Goal: Task Accomplishment & Management: Manage account settings

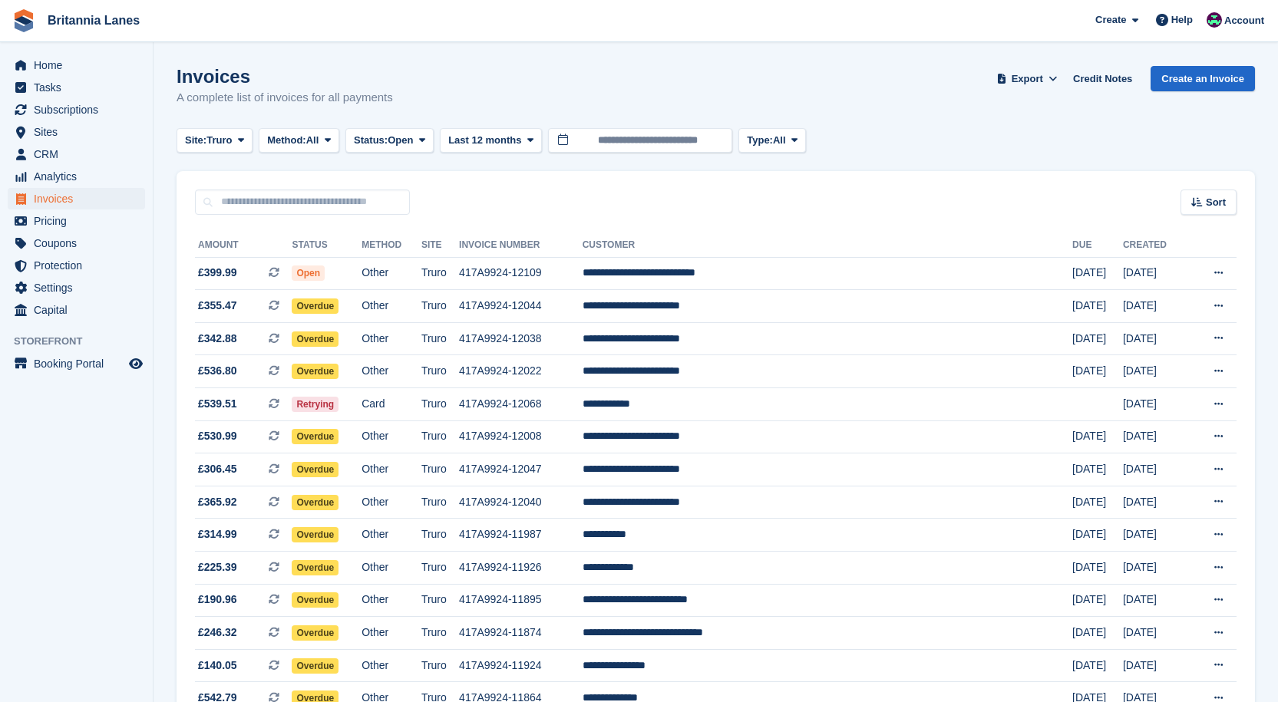
scroll to position [1135, 0]
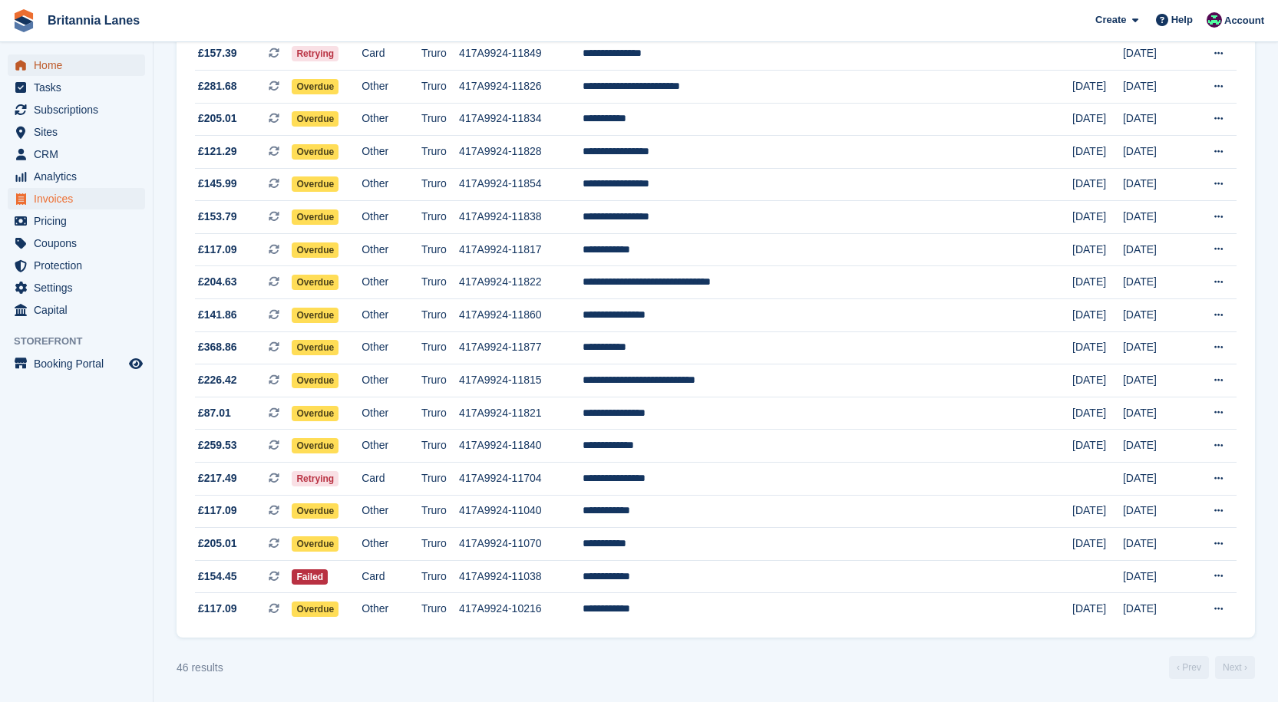
click at [42, 69] on span "Home" at bounding box center [80, 64] width 92 height 21
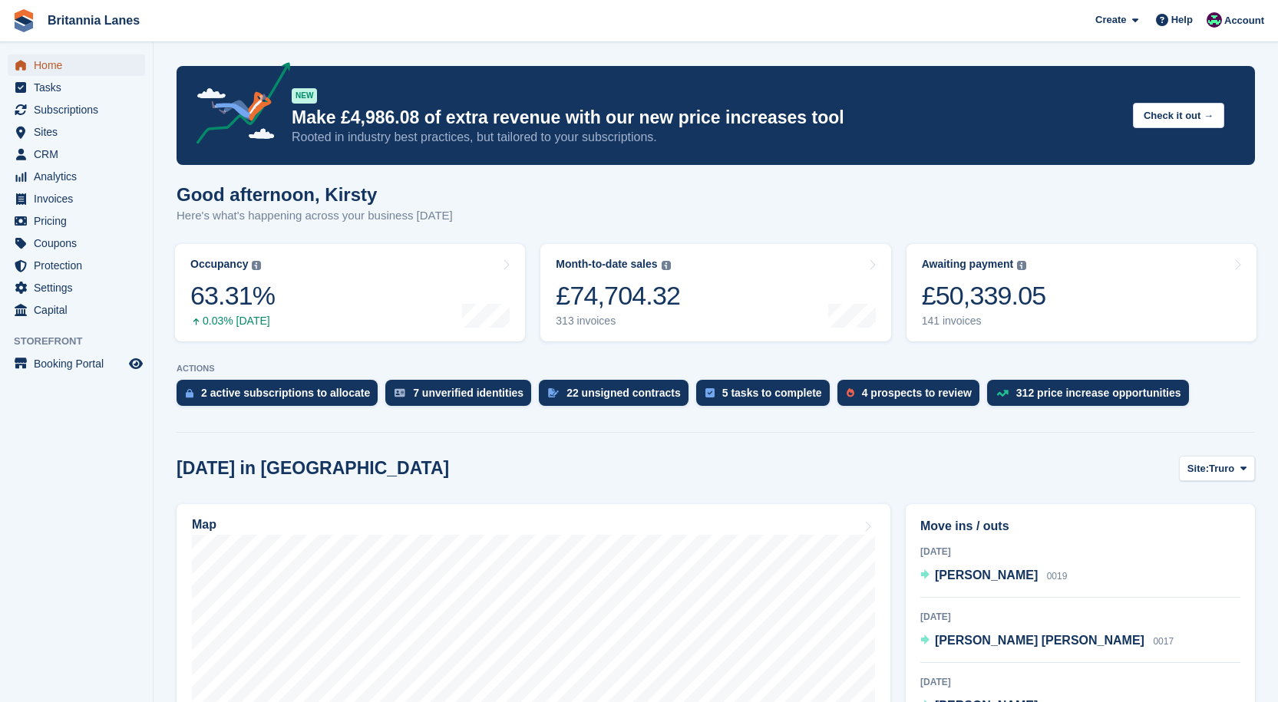
drag, startPoint x: 50, startPoint y: 74, endPoint x: 67, endPoint y: 58, distance: 23.3
click at [50, 74] on span "Home" at bounding box center [80, 64] width 92 height 21
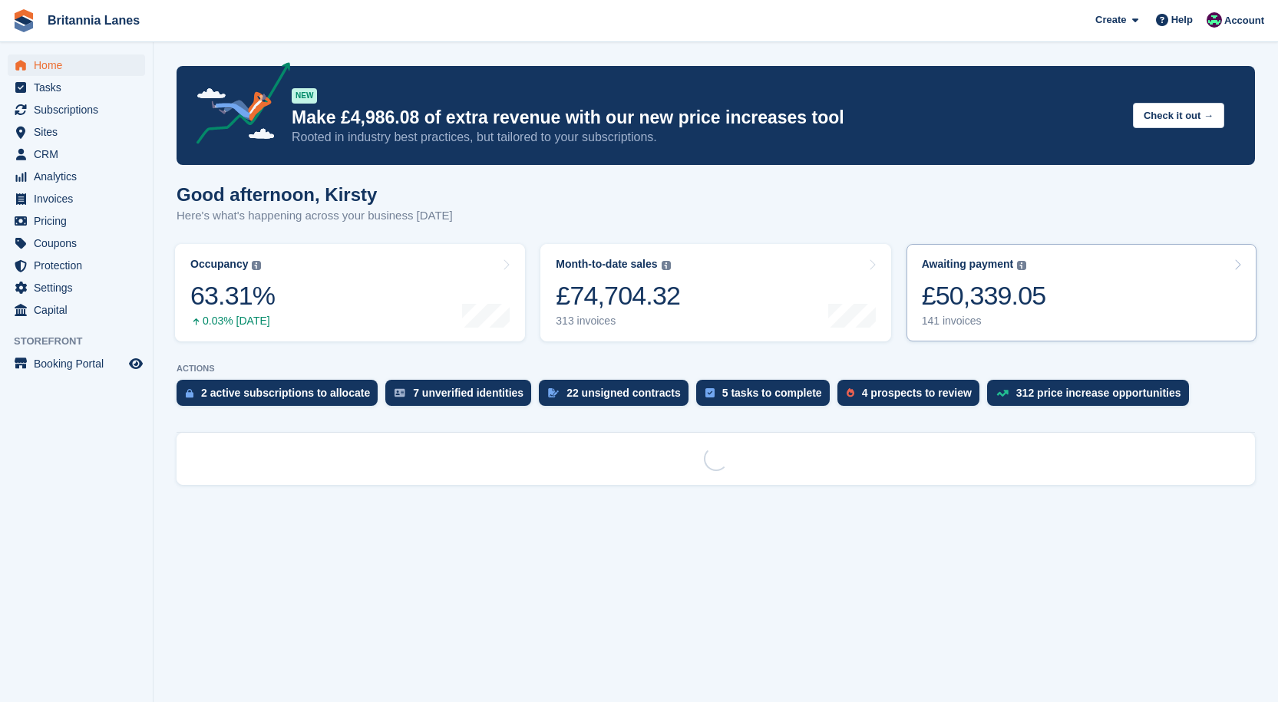
click at [965, 289] on div "£50,339.05" at bounding box center [984, 295] width 124 height 31
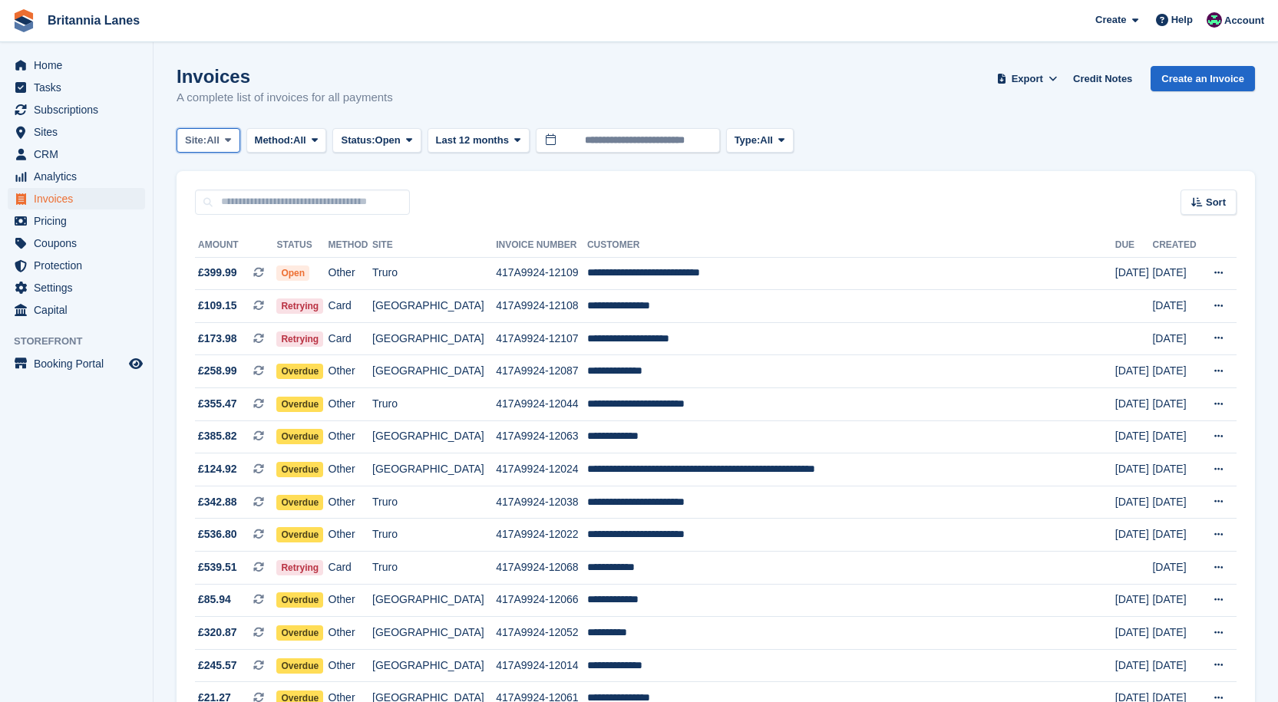
click at [190, 143] on span "Site:" at bounding box center [195, 140] width 21 height 15
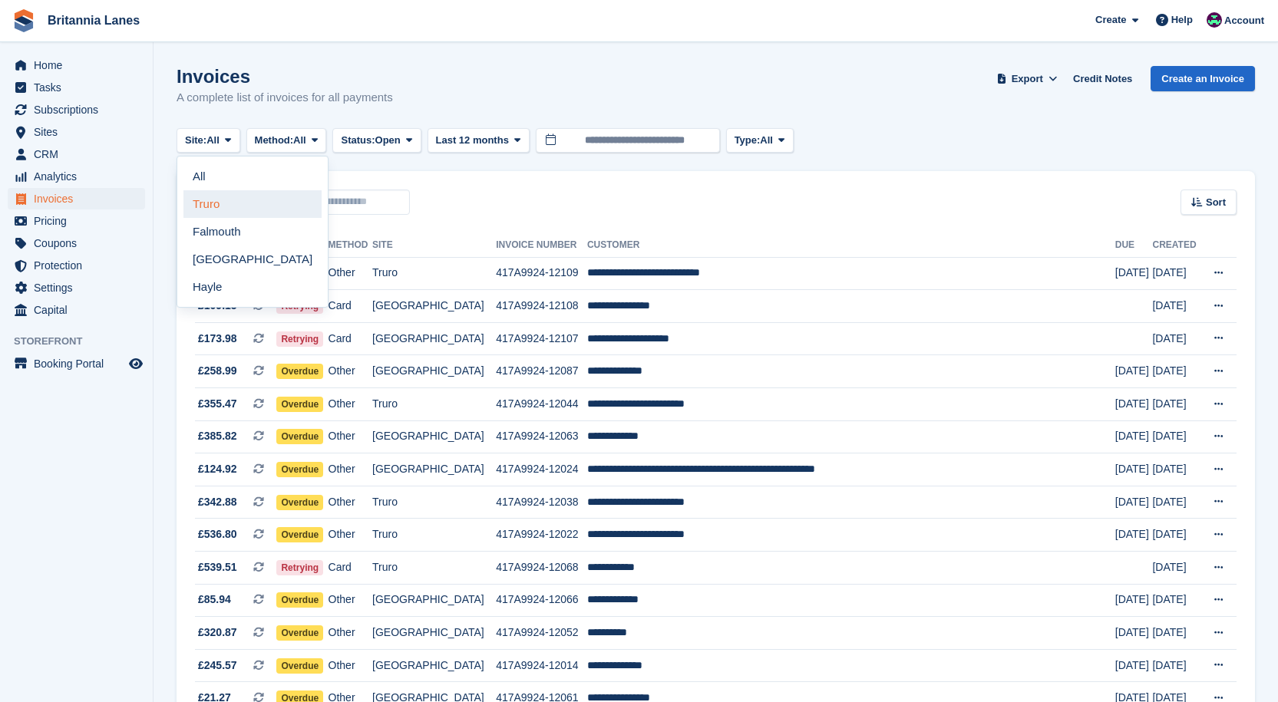
click at [255, 205] on link "Truro" at bounding box center [252, 204] width 138 height 28
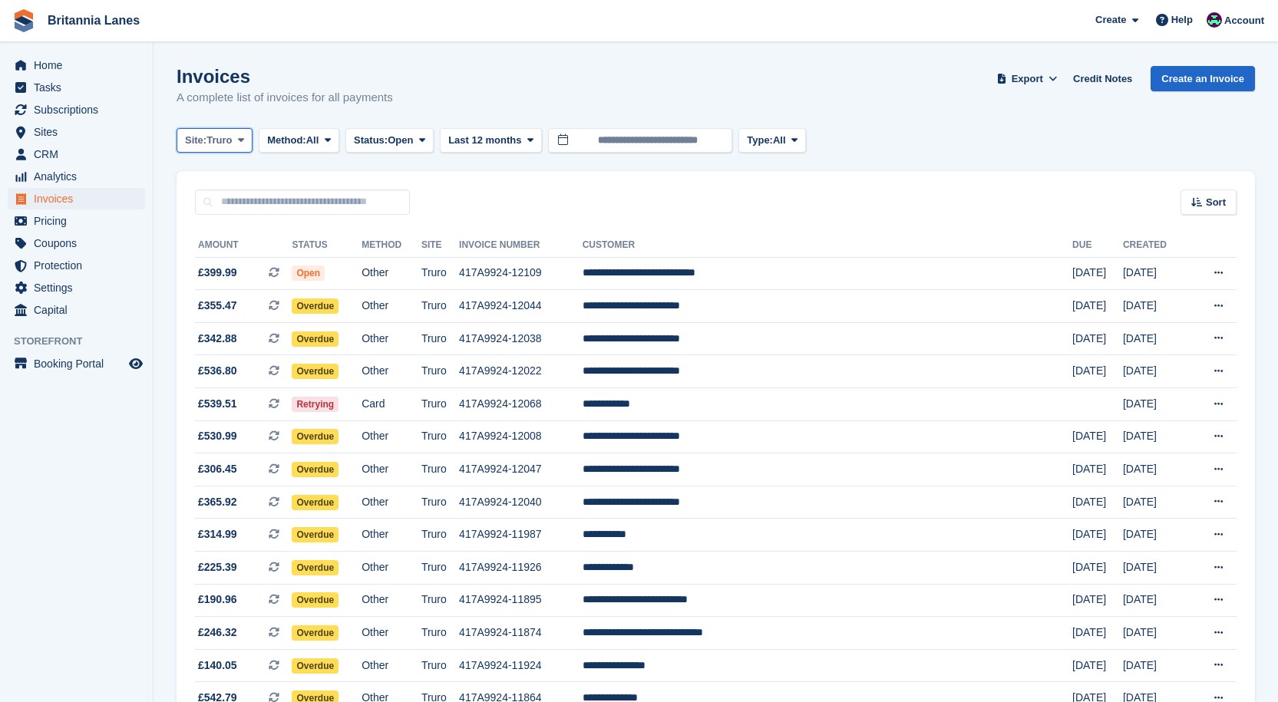
drag, startPoint x: 206, startPoint y: 140, endPoint x: 216, endPoint y: 148, distance: 12.5
click at [206, 140] on span "Site:" at bounding box center [195, 140] width 21 height 15
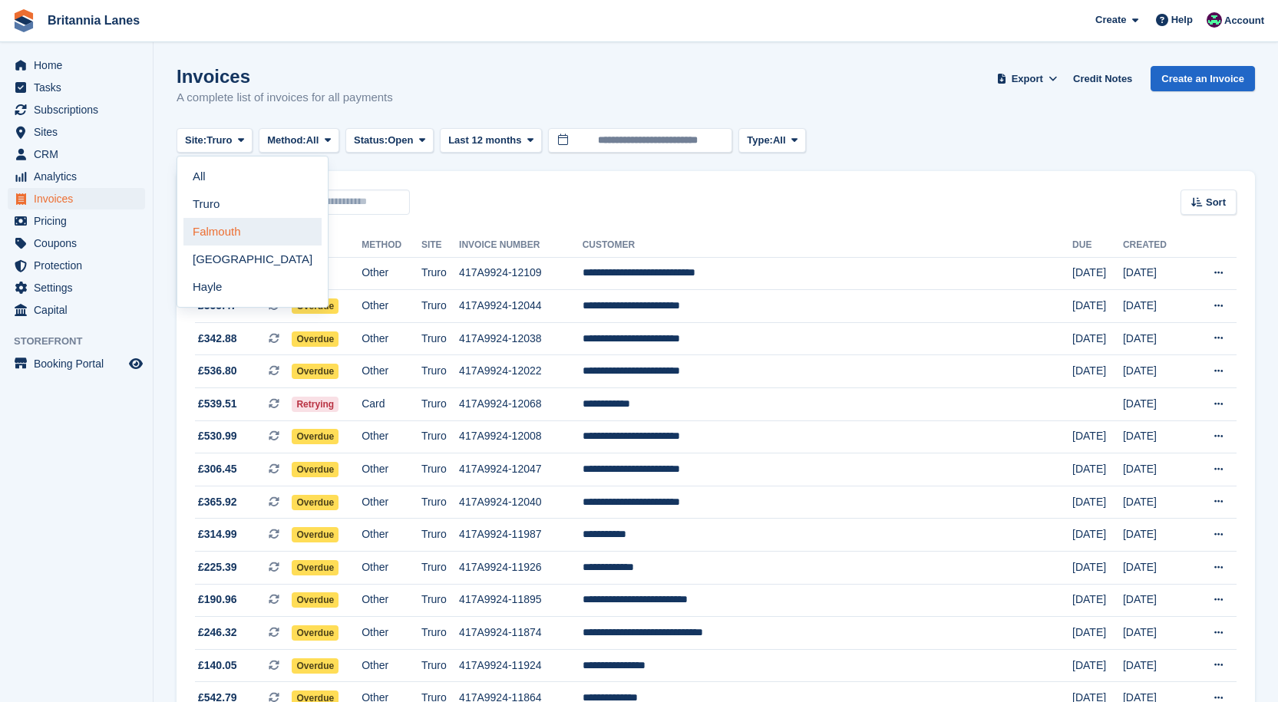
click at [209, 229] on link "Falmouth" at bounding box center [252, 232] width 138 height 28
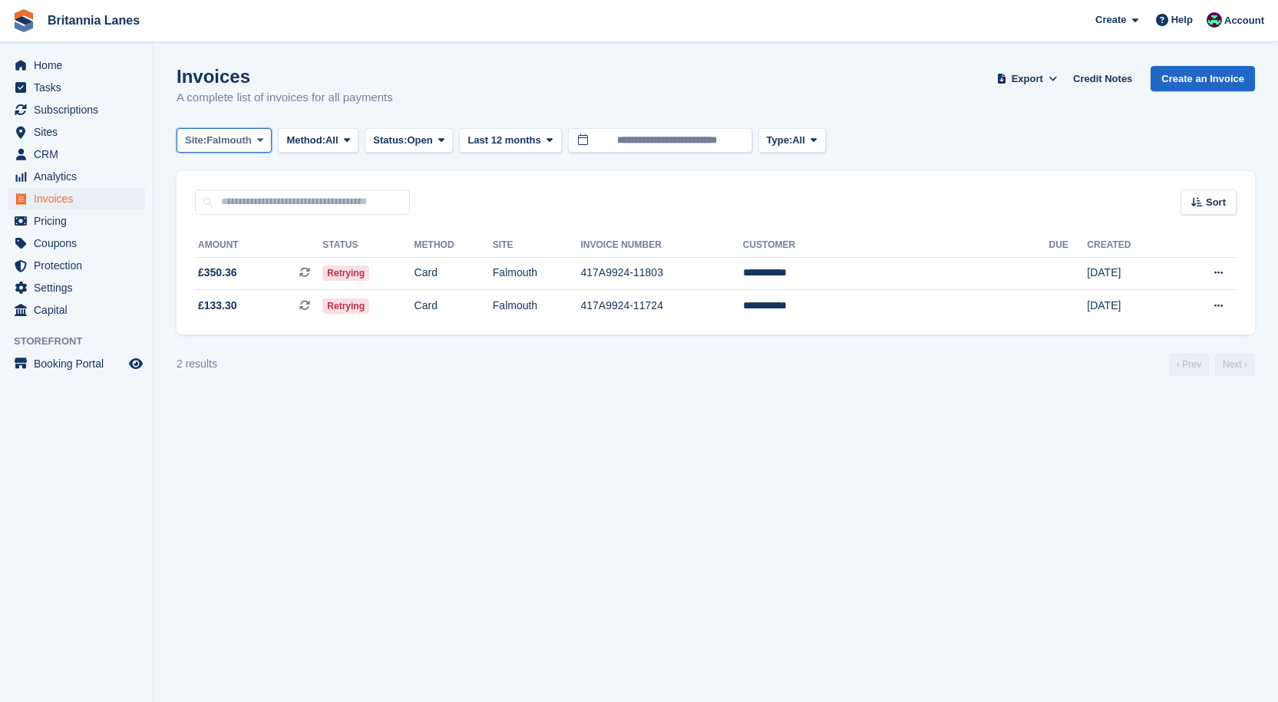
click at [239, 143] on span "Falmouth" at bounding box center [228, 140] width 45 height 15
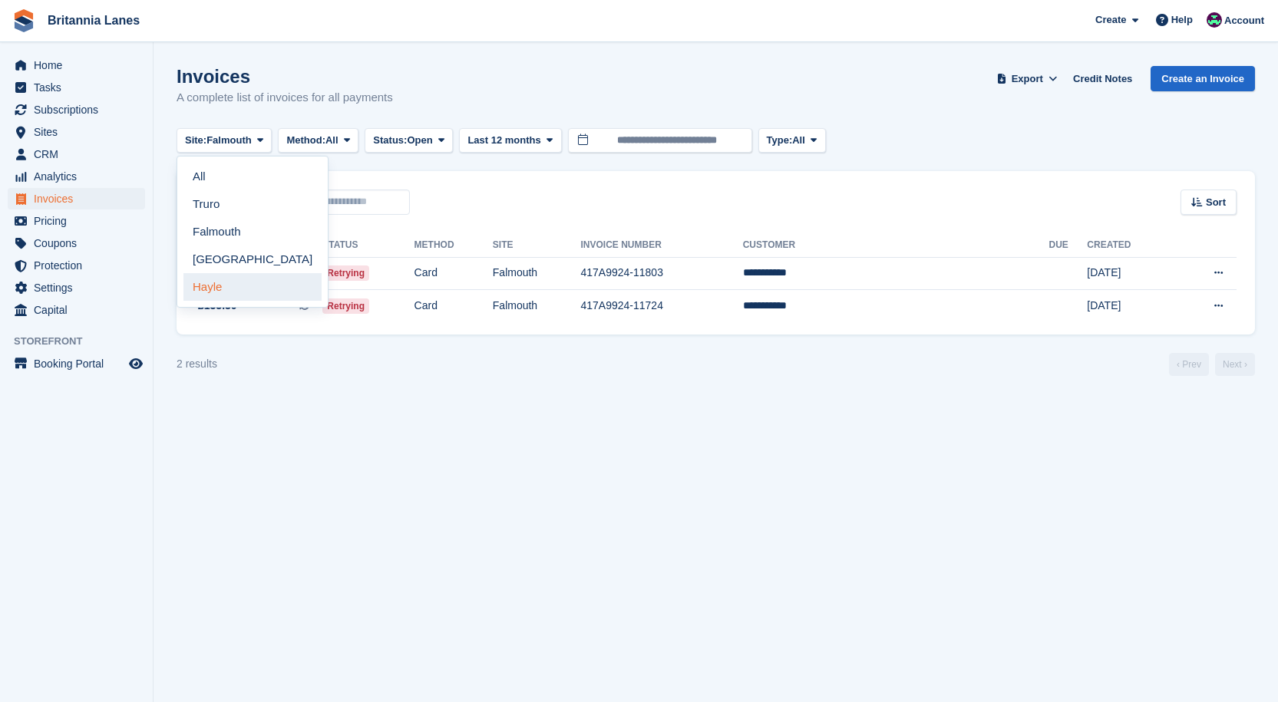
click at [219, 289] on link "Hayle" at bounding box center [252, 287] width 138 height 28
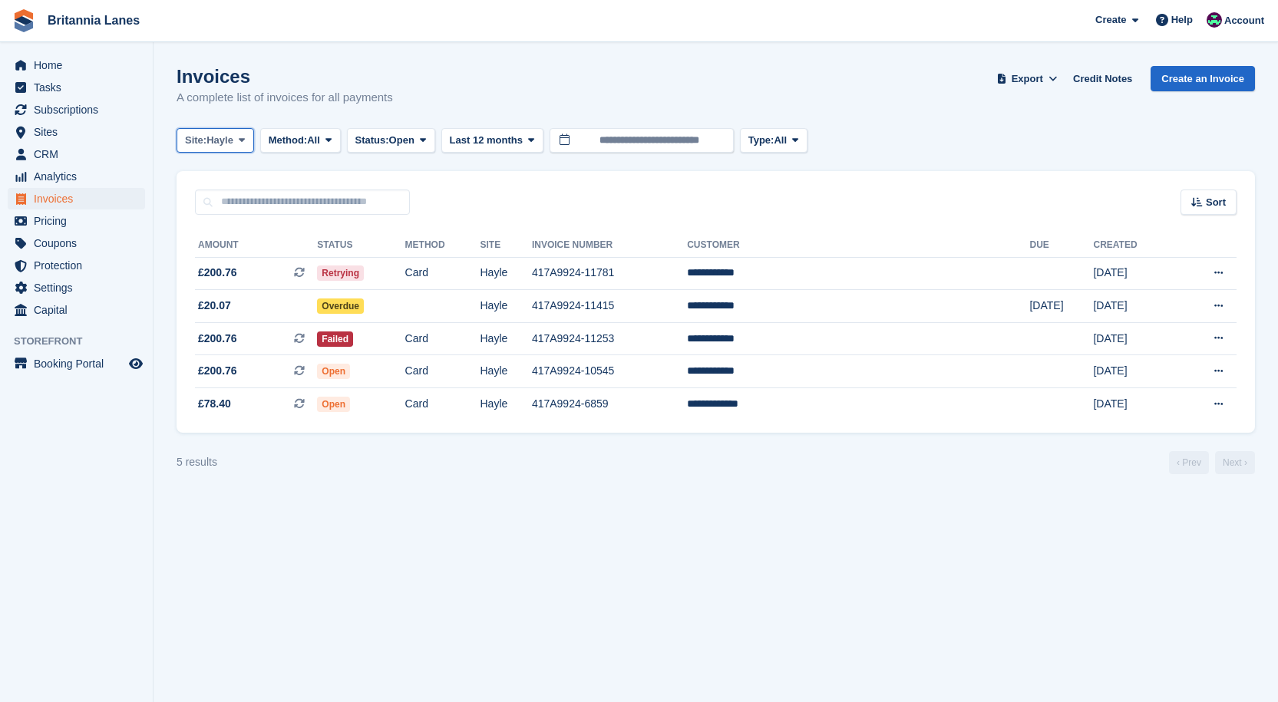
click at [210, 150] on button "Site: Hayle" at bounding box center [214, 140] width 77 height 25
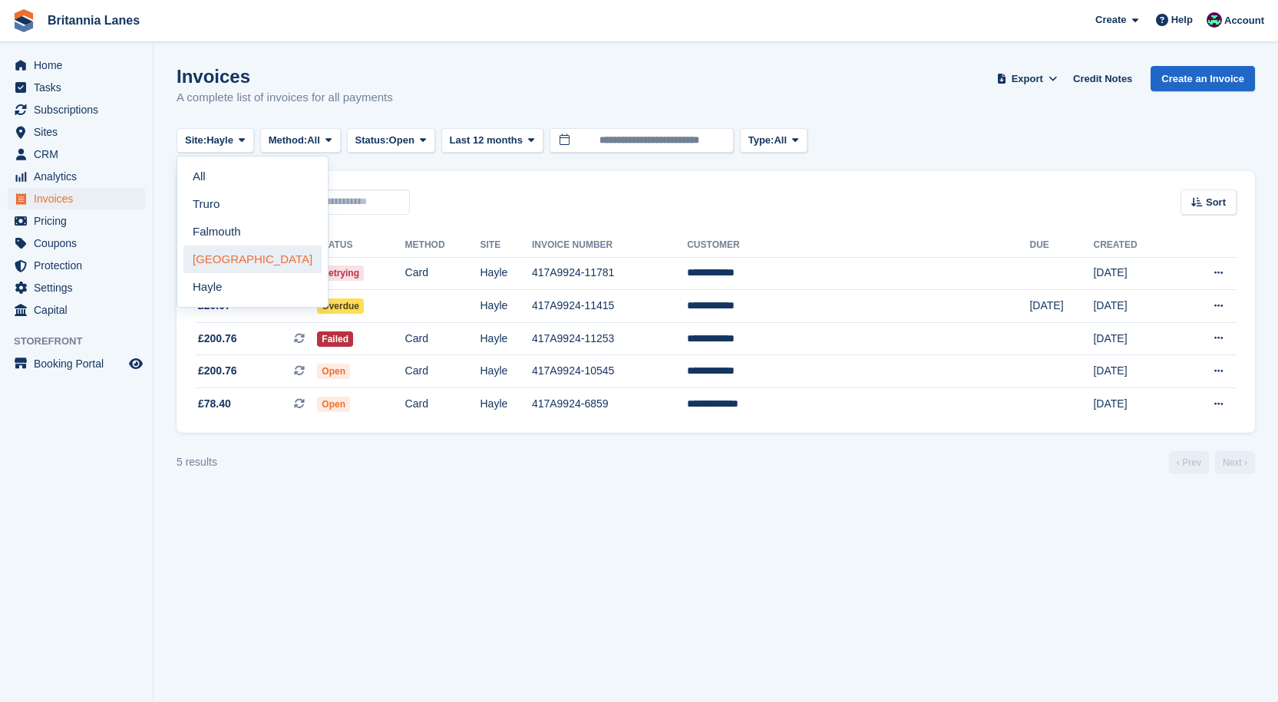
click at [216, 257] on link "[GEOGRAPHIC_DATA]" at bounding box center [252, 260] width 138 height 28
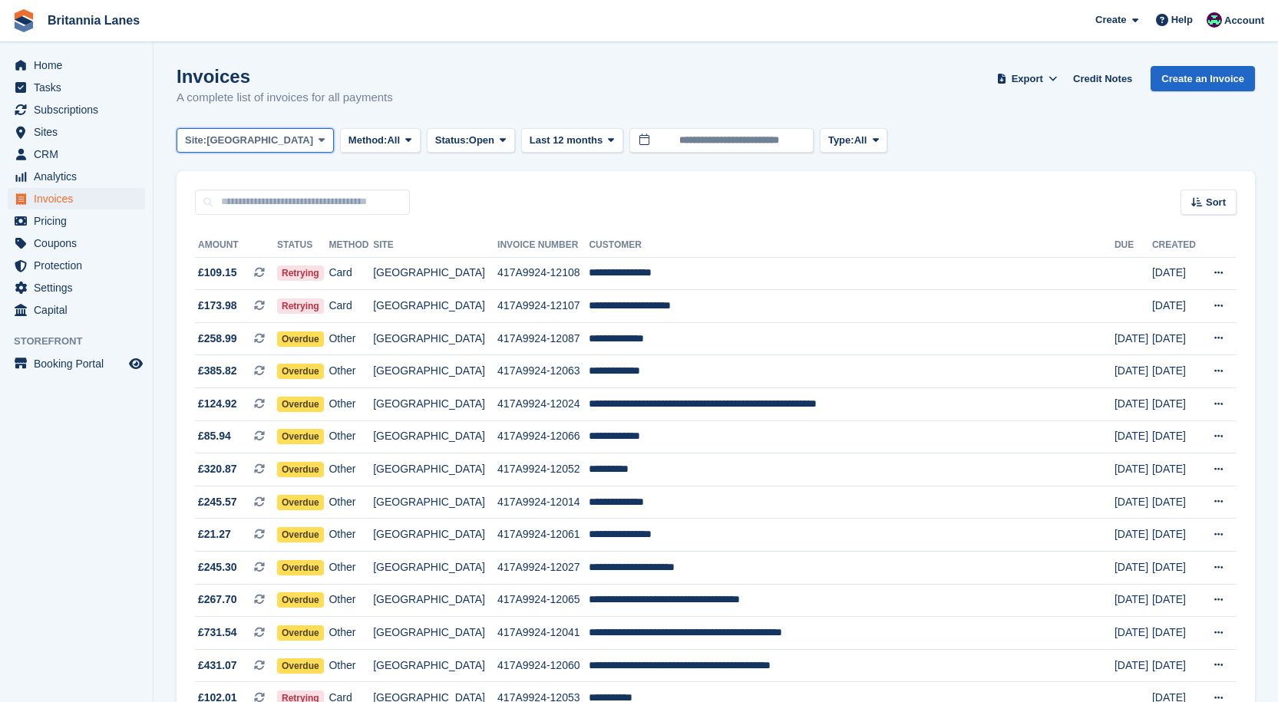
click at [219, 142] on span "[GEOGRAPHIC_DATA]" at bounding box center [259, 140] width 107 height 15
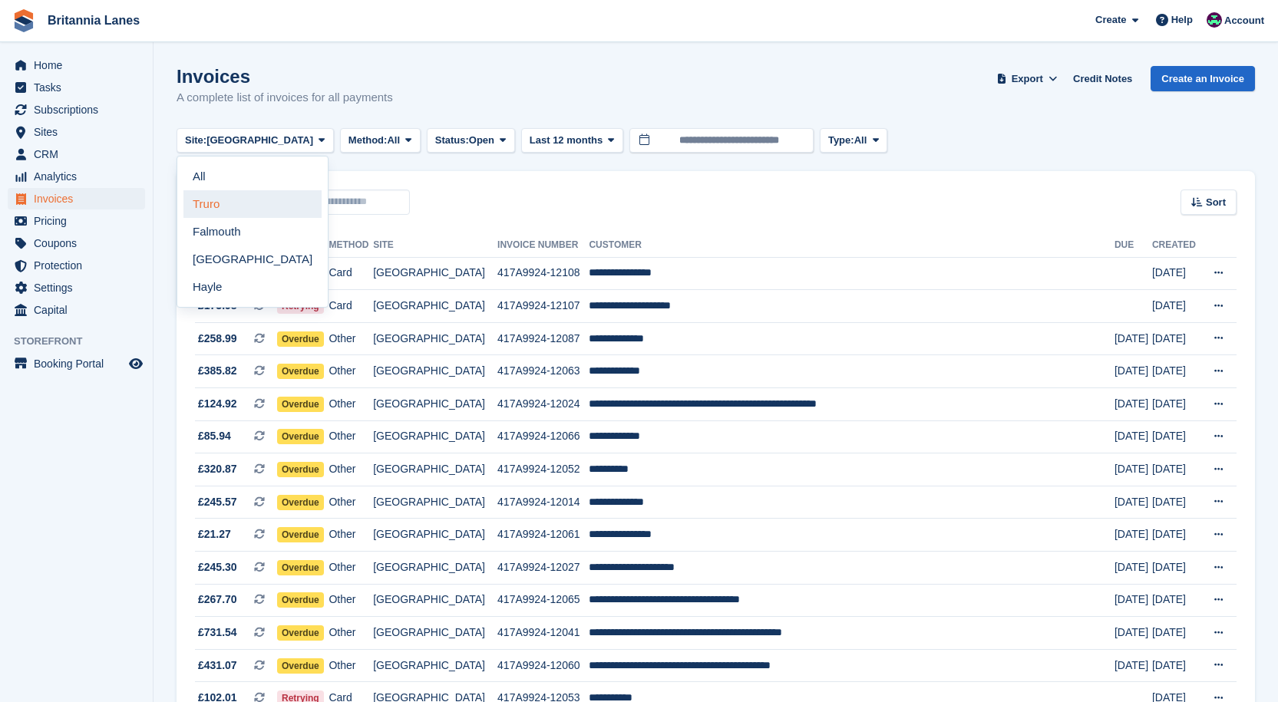
click at [235, 198] on link "Truro" at bounding box center [252, 204] width 138 height 28
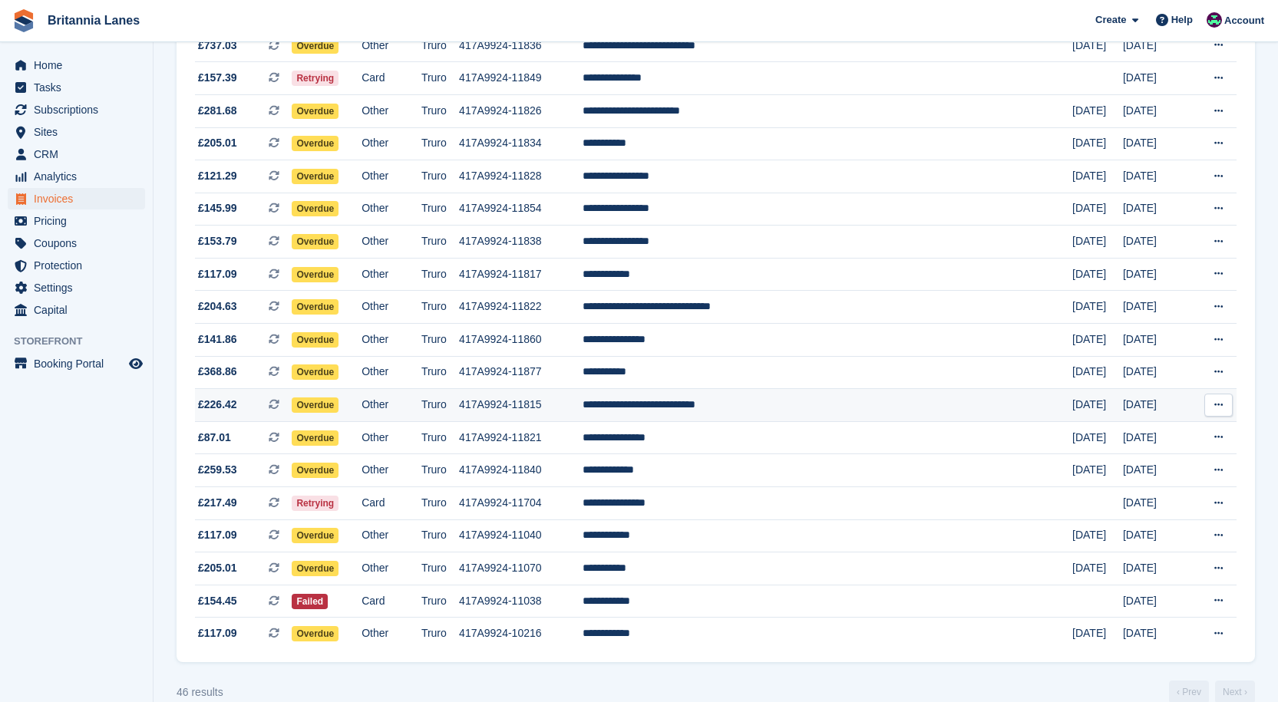
scroll to position [1135, 0]
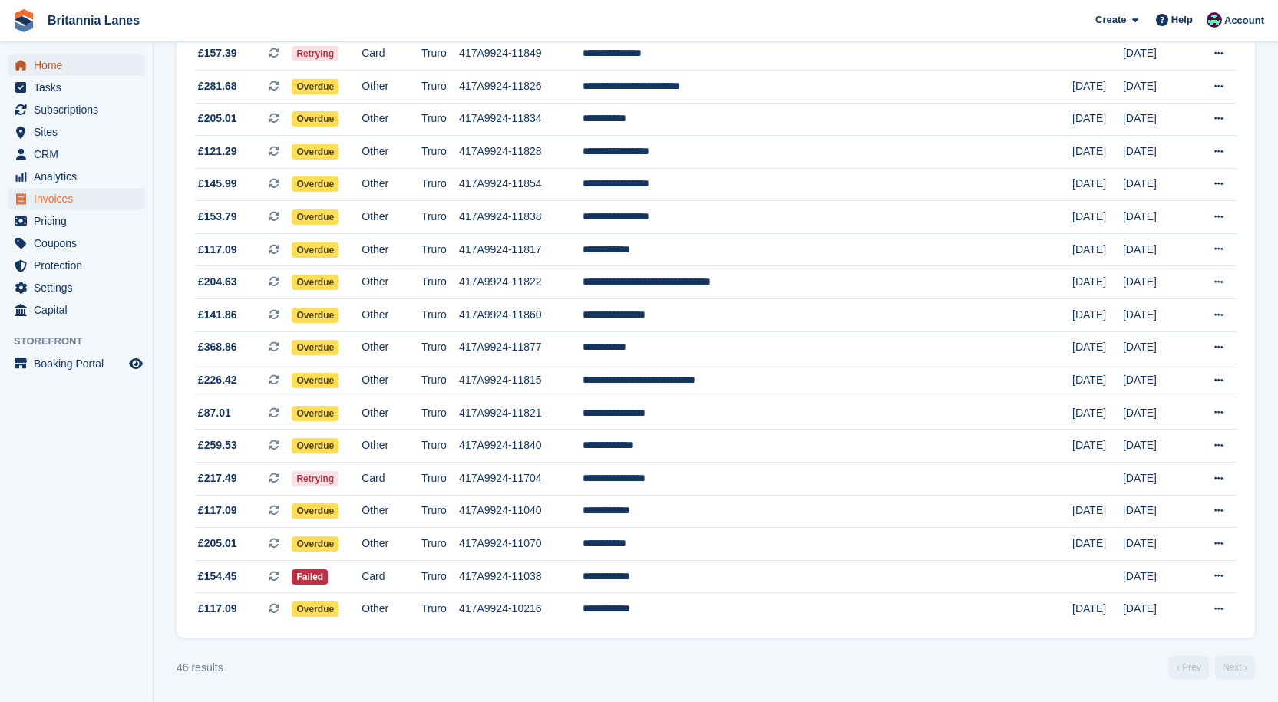
click at [77, 61] on span "Home" at bounding box center [80, 64] width 92 height 21
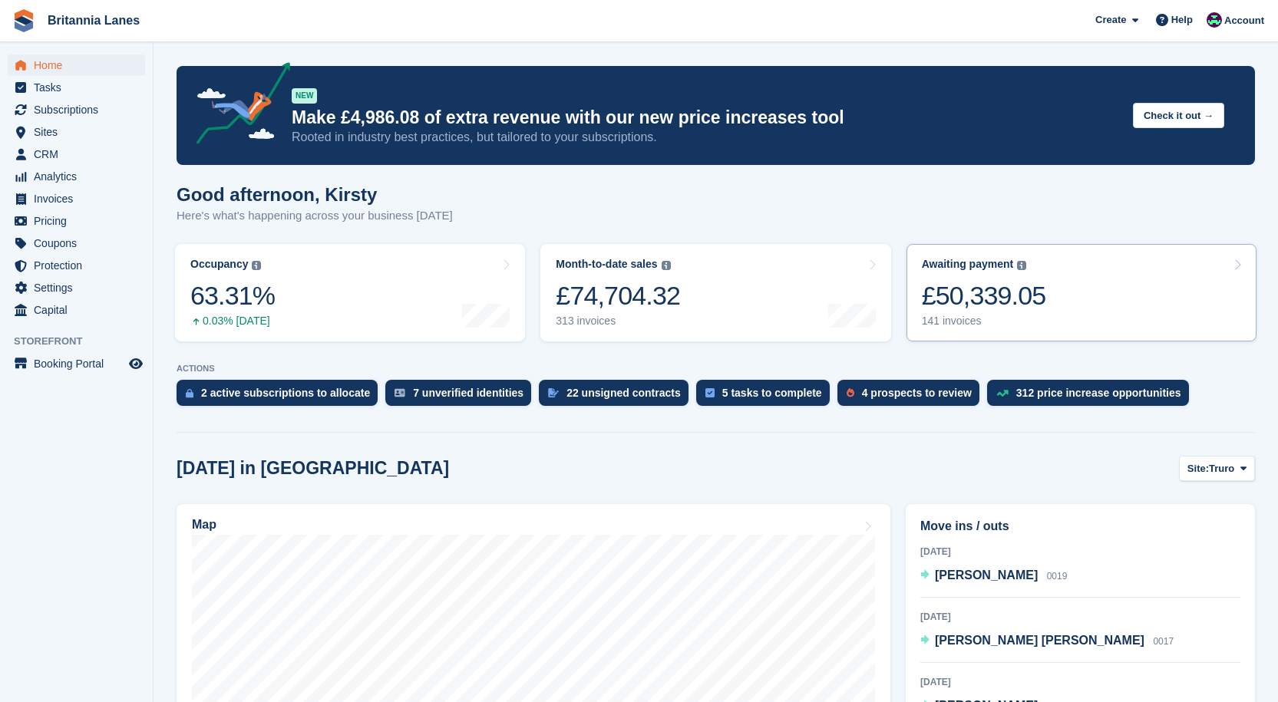
click at [1011, 259] on div "Awaiting payment The total outstanding balance on all open invoices." at bounding box center [974, 264] width 105 height 13
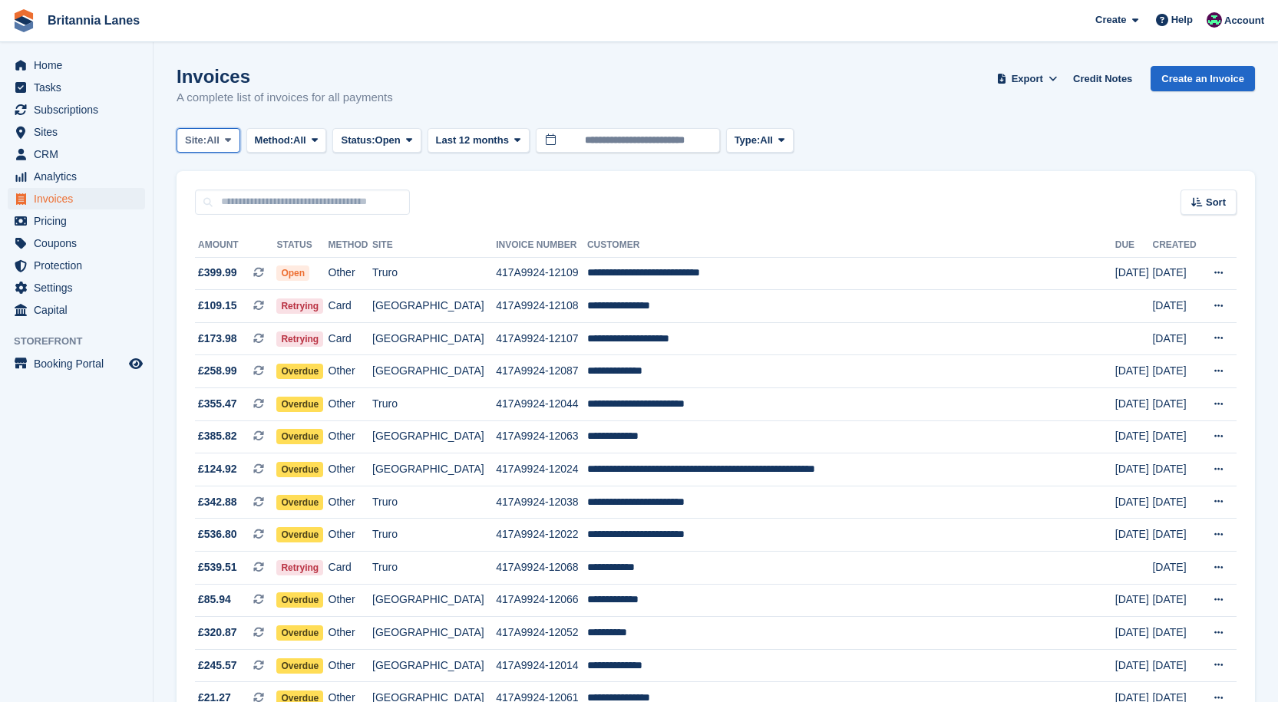
click at [214, 140] on span "All" at bounding box center [212, 140] width 13 height 15
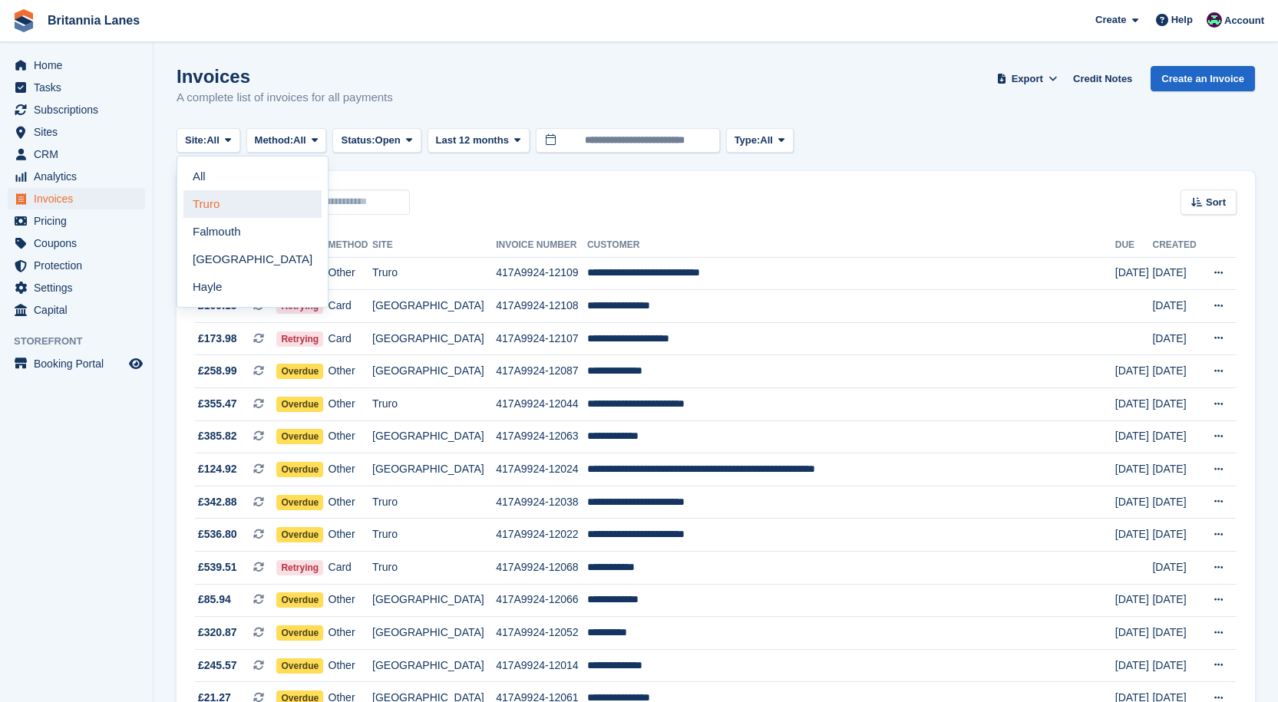
click at [232, 204] on link "Truro" at bounding box center [252, 204] width 138 height 28
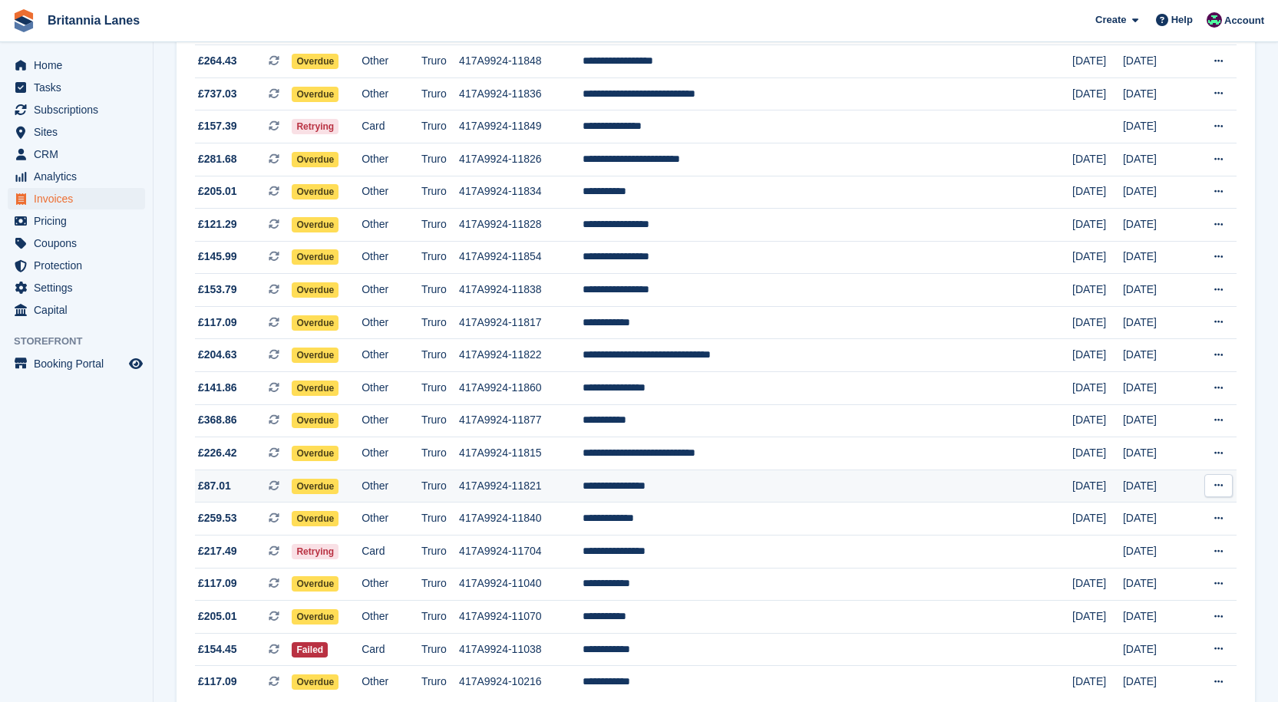
scroll to position [981, 0]
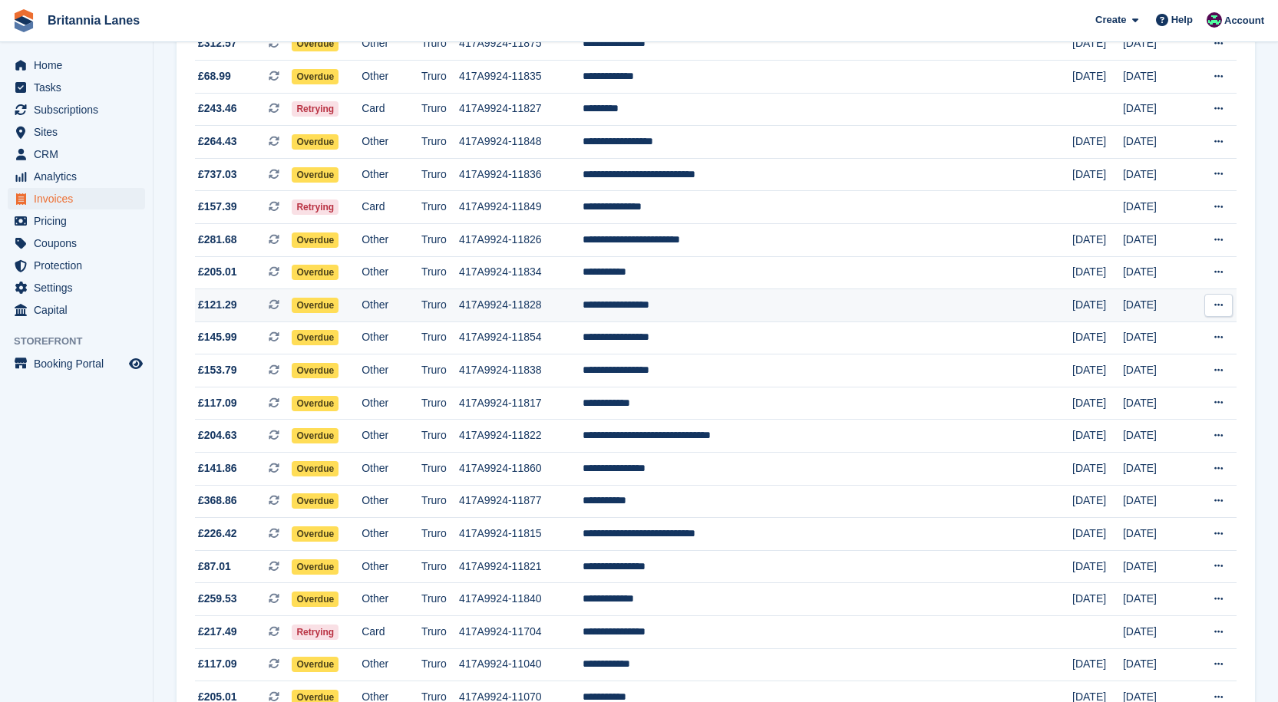
click at [752, 310] on td "**********" at bounding box center [827, 305] width 490 height 33
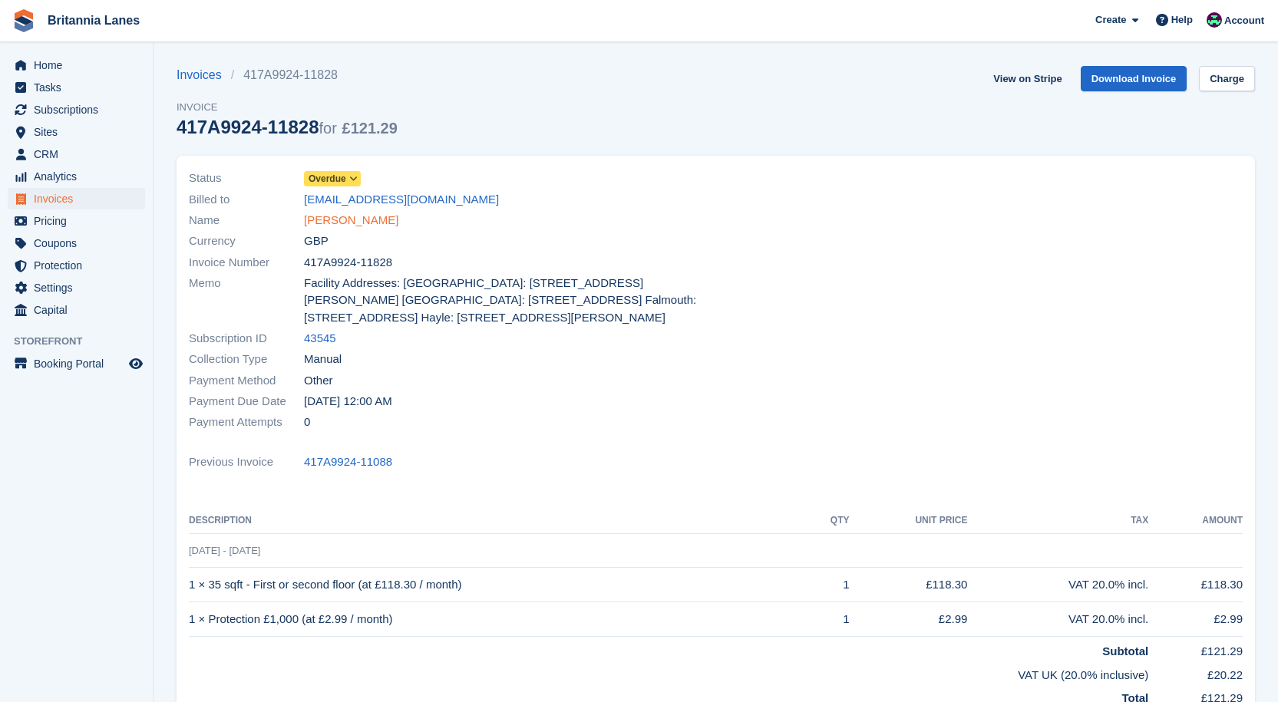
click at [379, 228] on link "[PERSON_NAME]" at bounding box center [351, 221] width 94 height 18
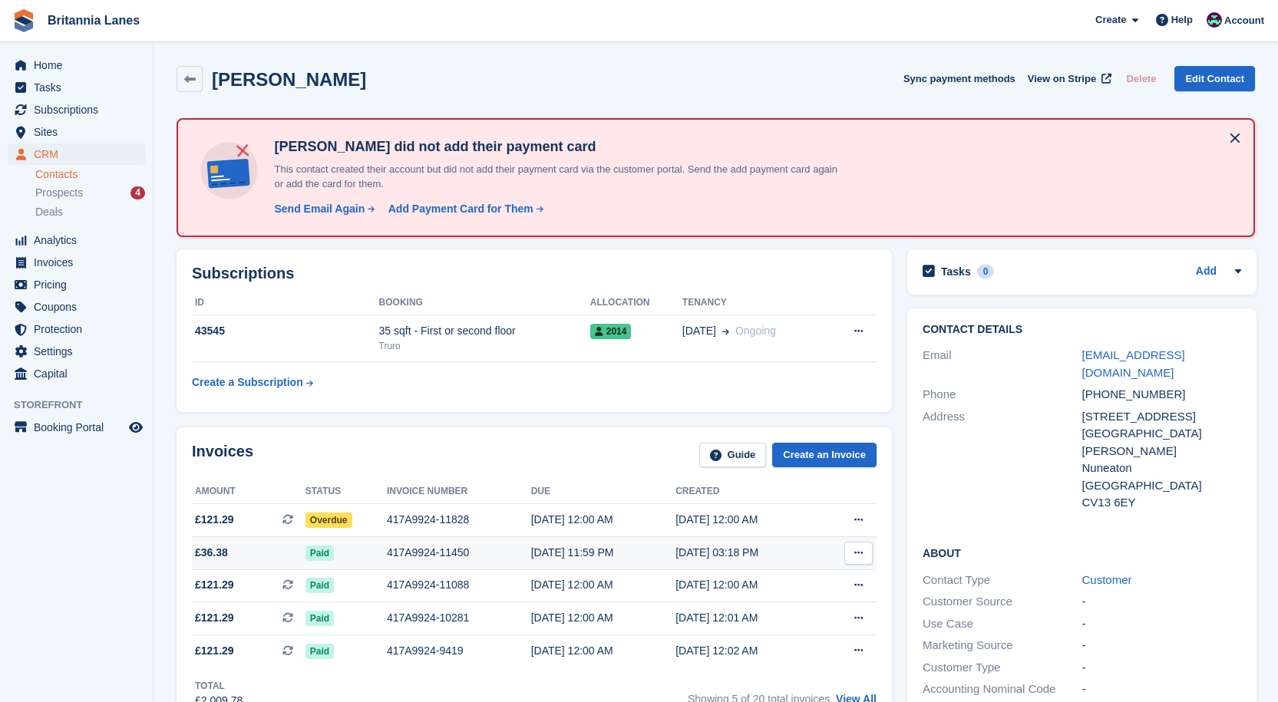
click at [437, 554] on div "417A9924-11450" at bounding box center [459, 553] width 144 height 16
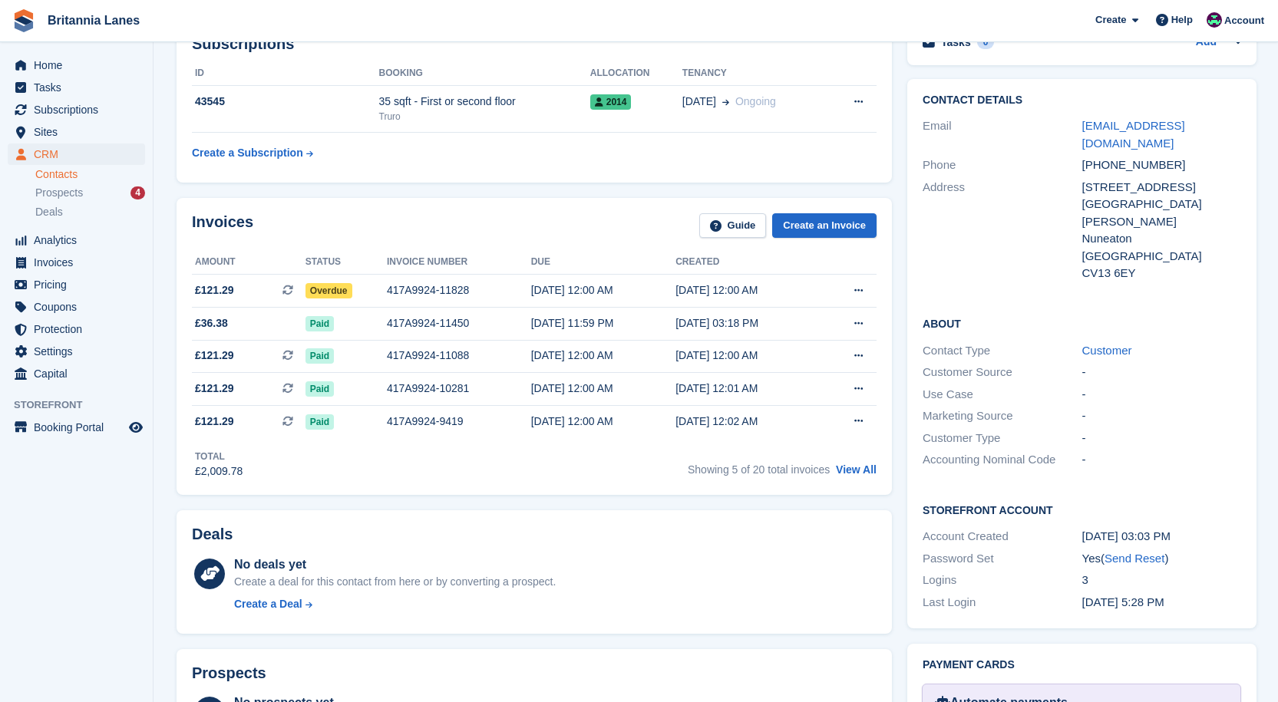
scroll to position [230, 0]
click at [397, 290] on div "417A9924-11828" at bounding box center [459, 290] width 144 height 16
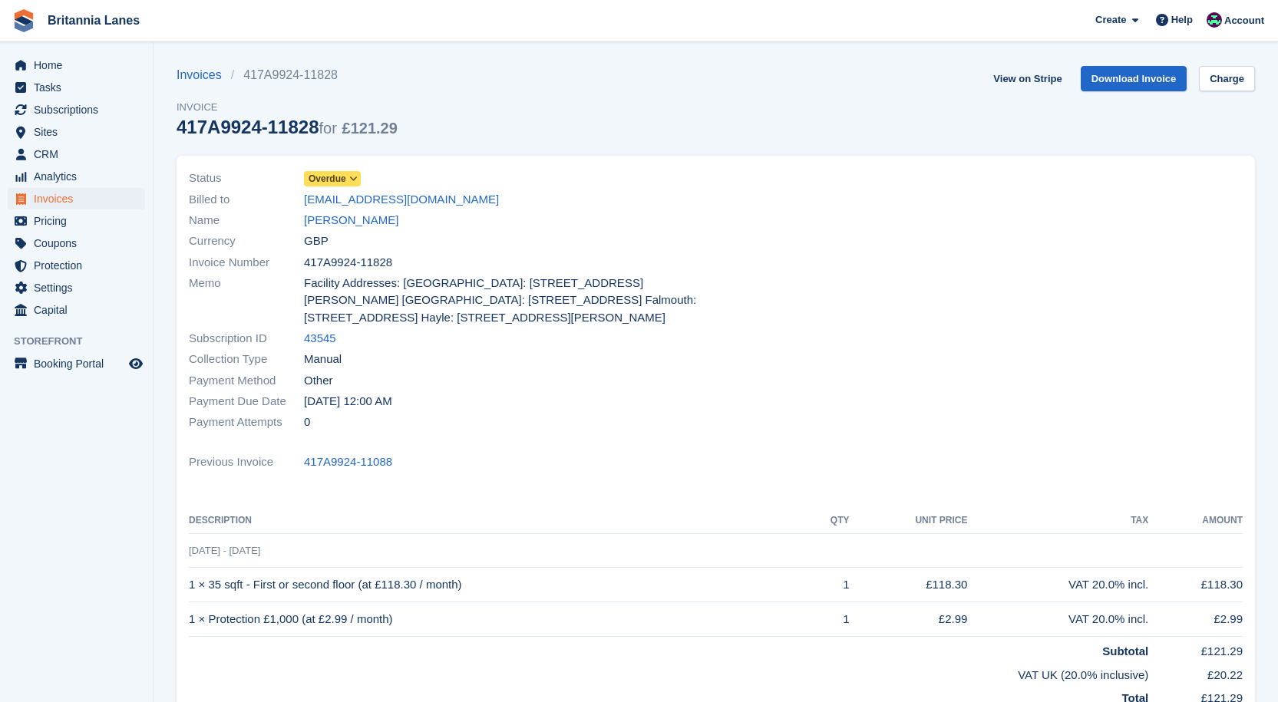
click at [331, 177] on span "Overdue" at bounding box center [327, 179] width 38 height 14
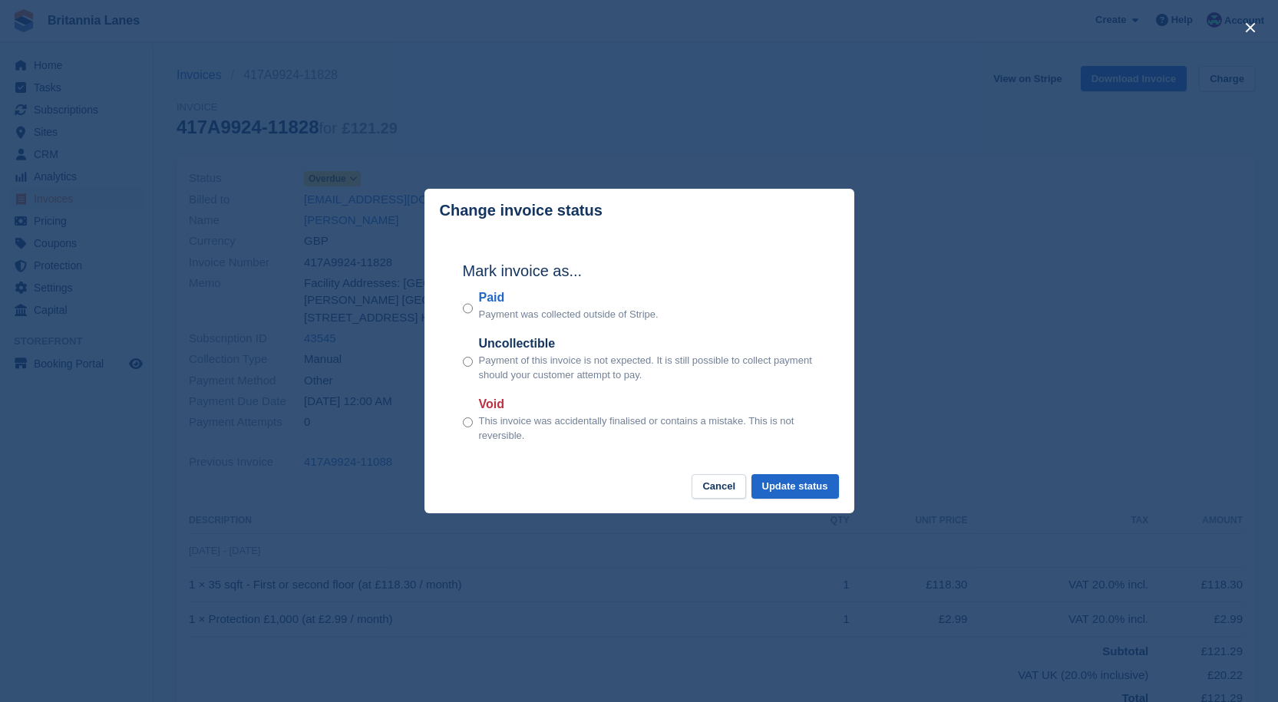
click at [500, 298] on label "Paid" at bounding box center [569, 298] width 180 height 18
click at [800, 488] on button "Update status" at bounding box center [794, 486] width 87 height 25
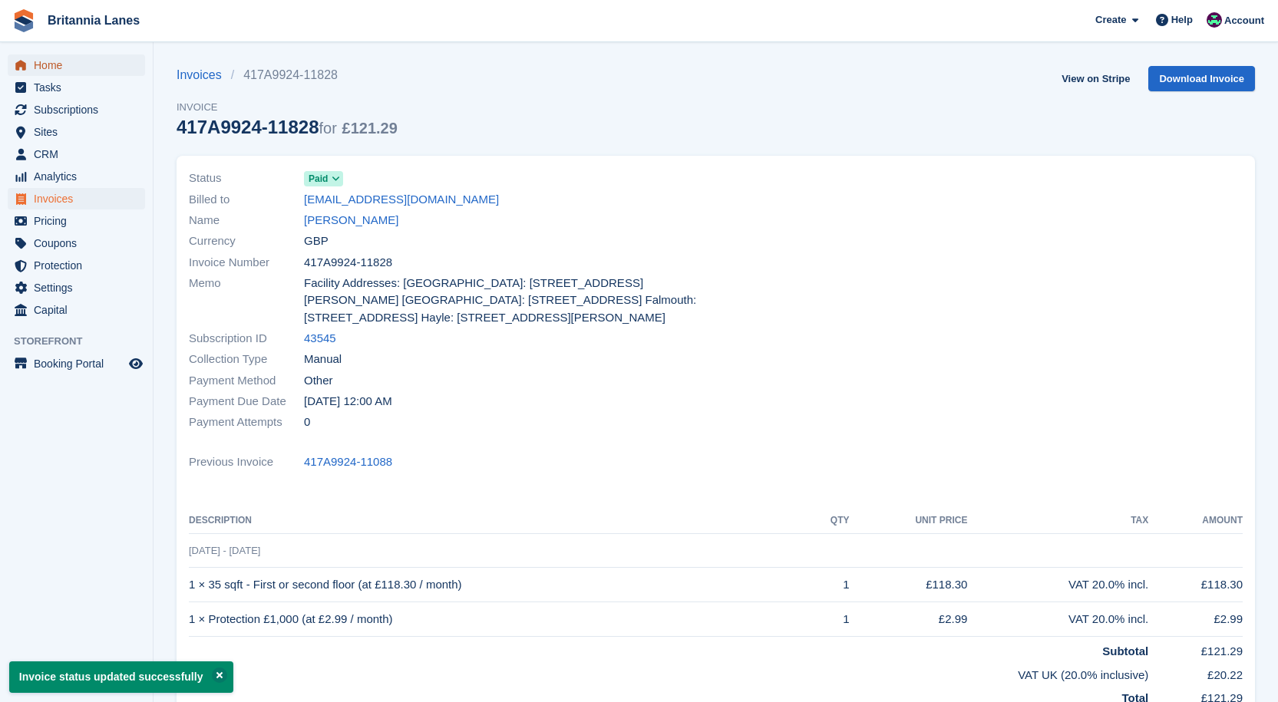
click at [50, 61] on span "Home" at bounding box center [80, 64] width 92 height 21
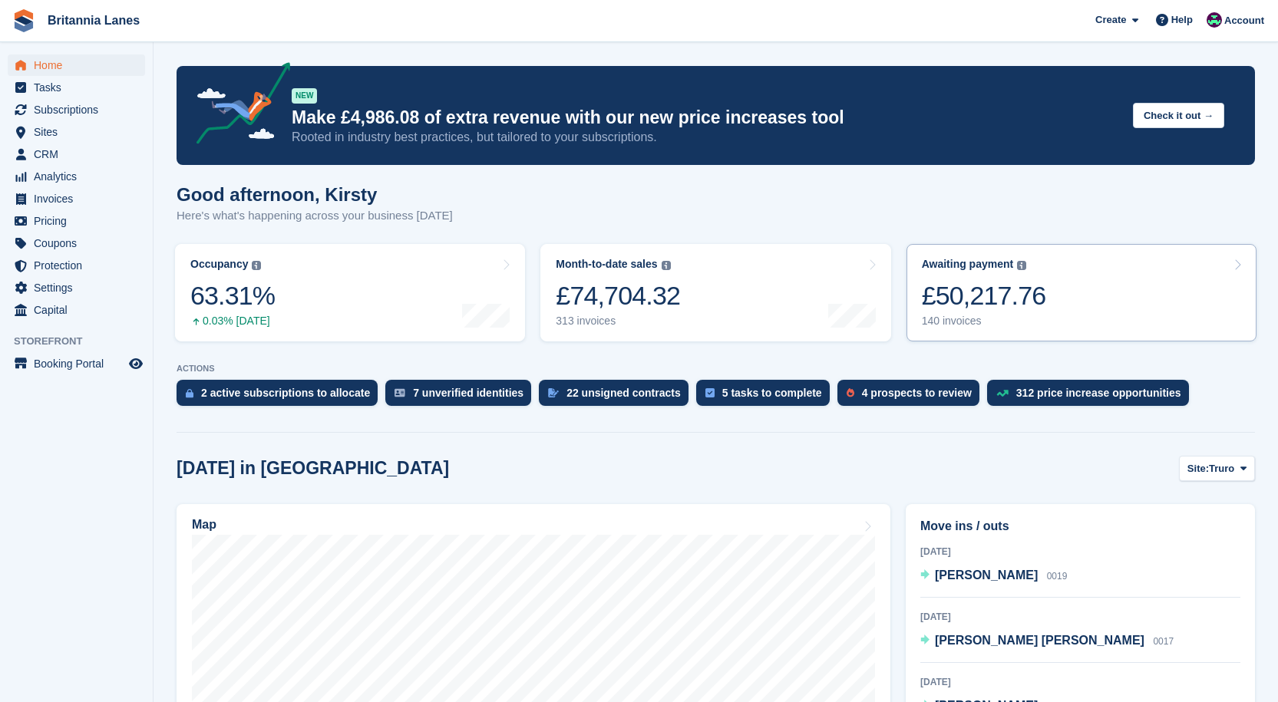
click at [977, 293] on div "£50,217.76" at bounding box center [984, 295] width 124 height 31
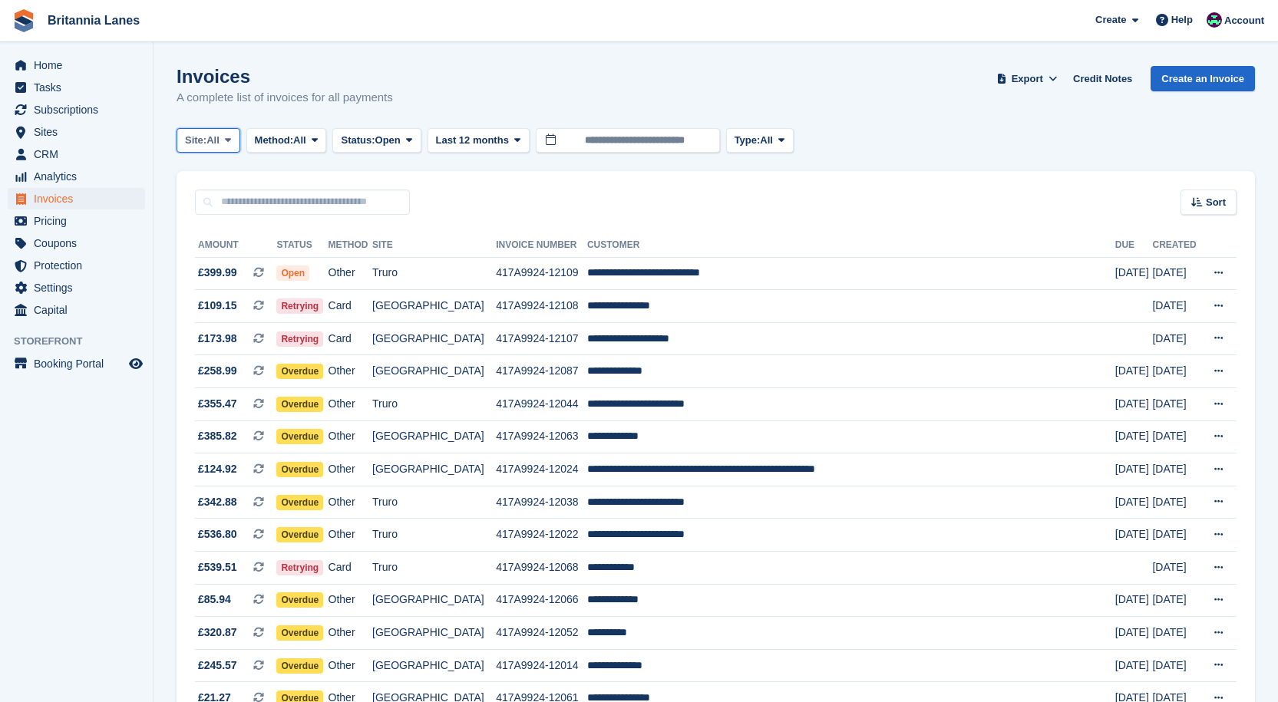
click at [199, 140] on span "Site:" at bounding box center [195, 140] width 21 height 15
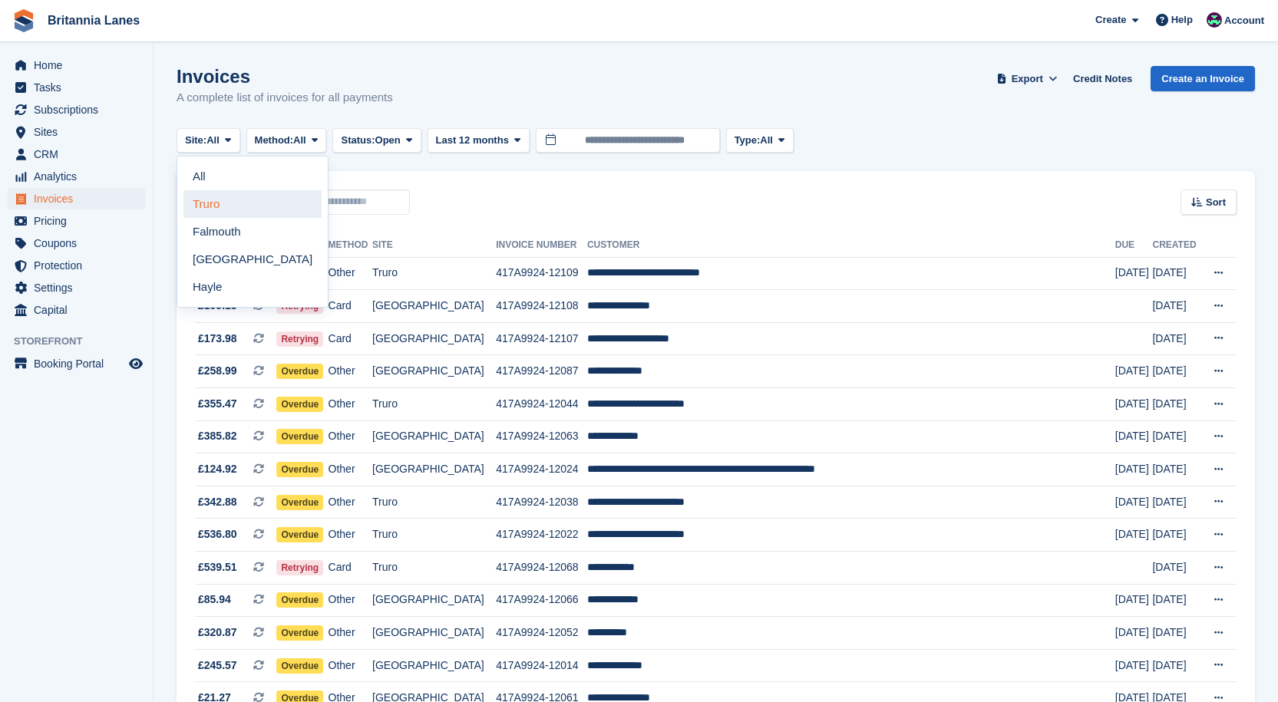
click at [203, 217] on link "Truro" at bounding box center [252, 204] width 138 height 28
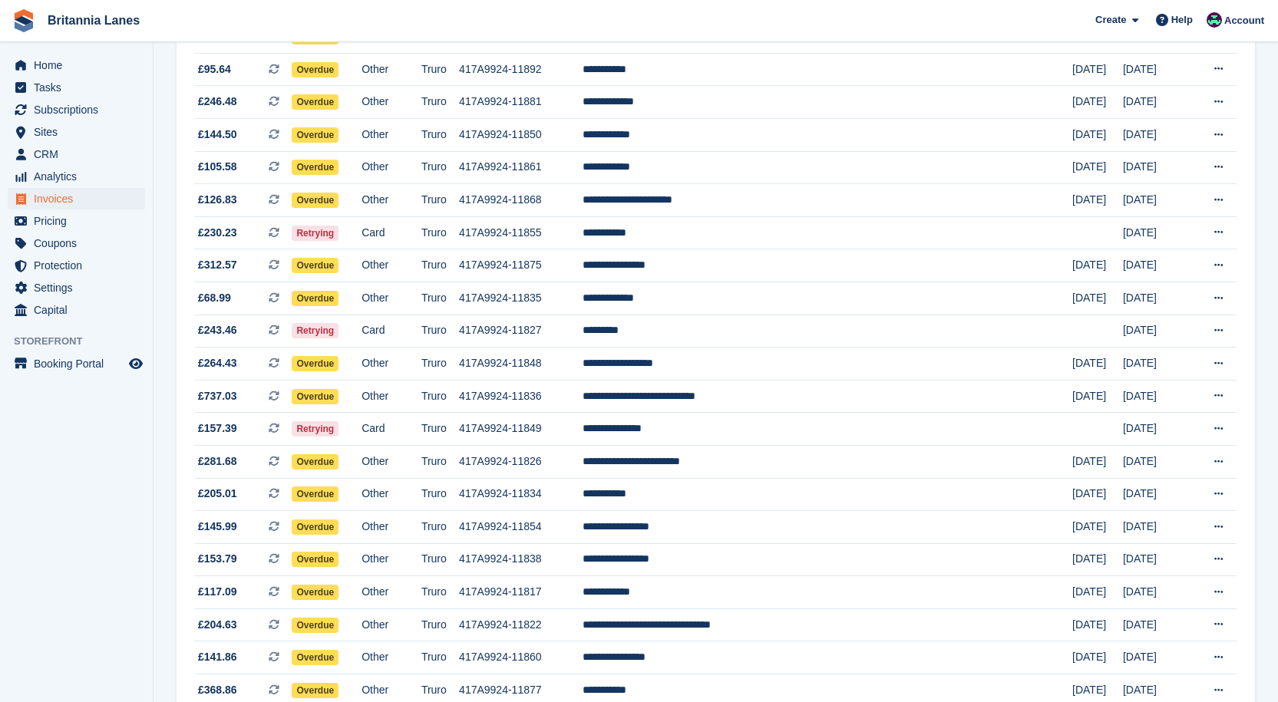
scroll to position [844, 0]
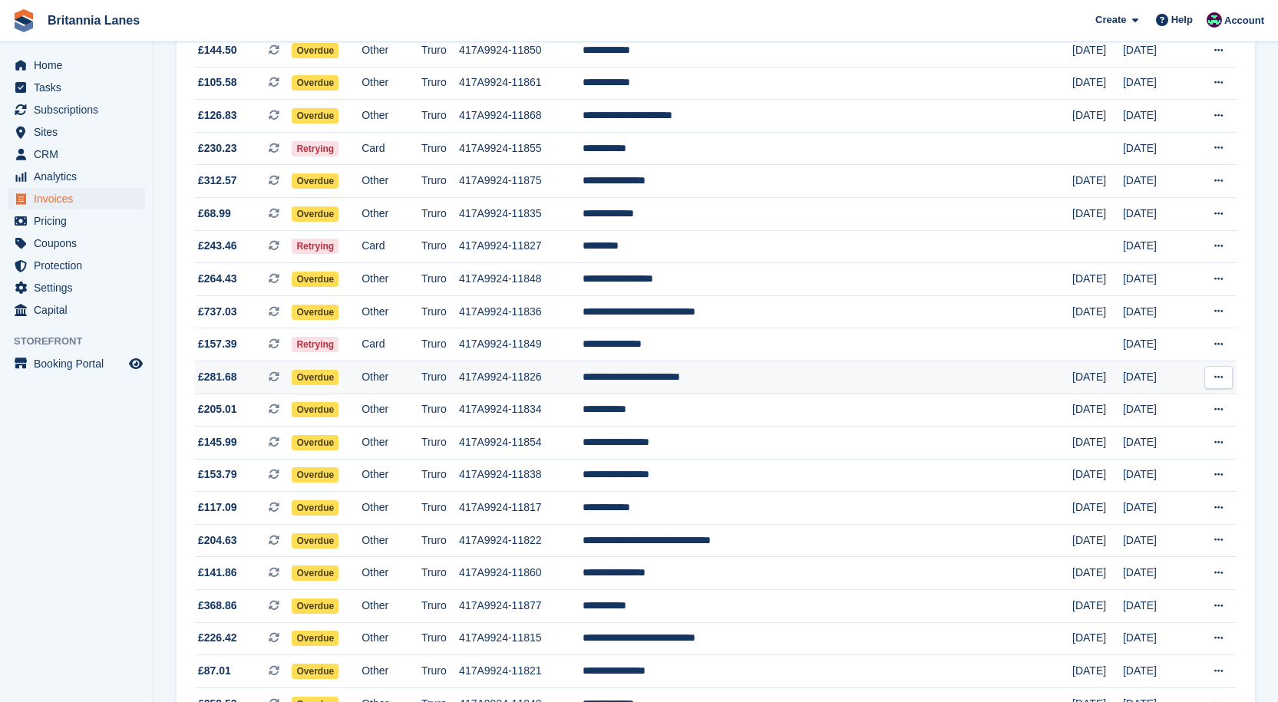
click at [741, 381] on td "**********" at bounding box center [827, 377] width 490 height 33
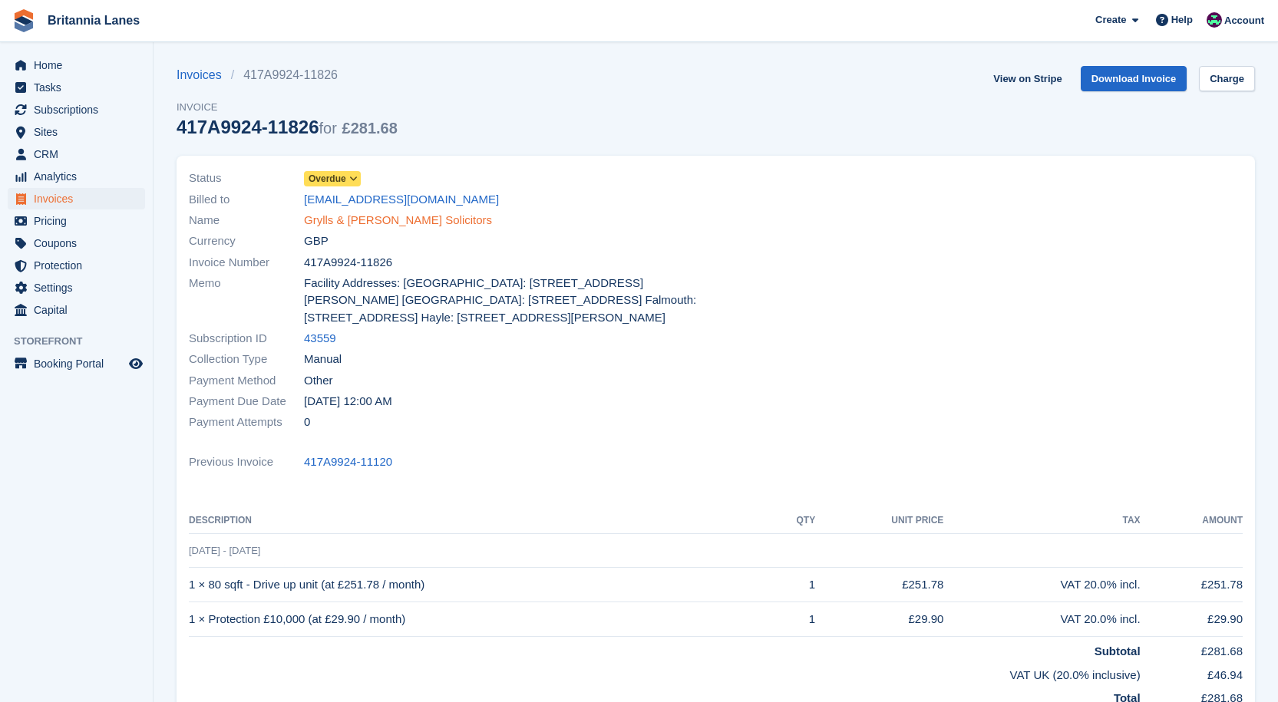
click at [344, 218] on link "Grylls & [PERSON_NAME] Solicitors" at bounding box center [398, 221] width 188 height 18
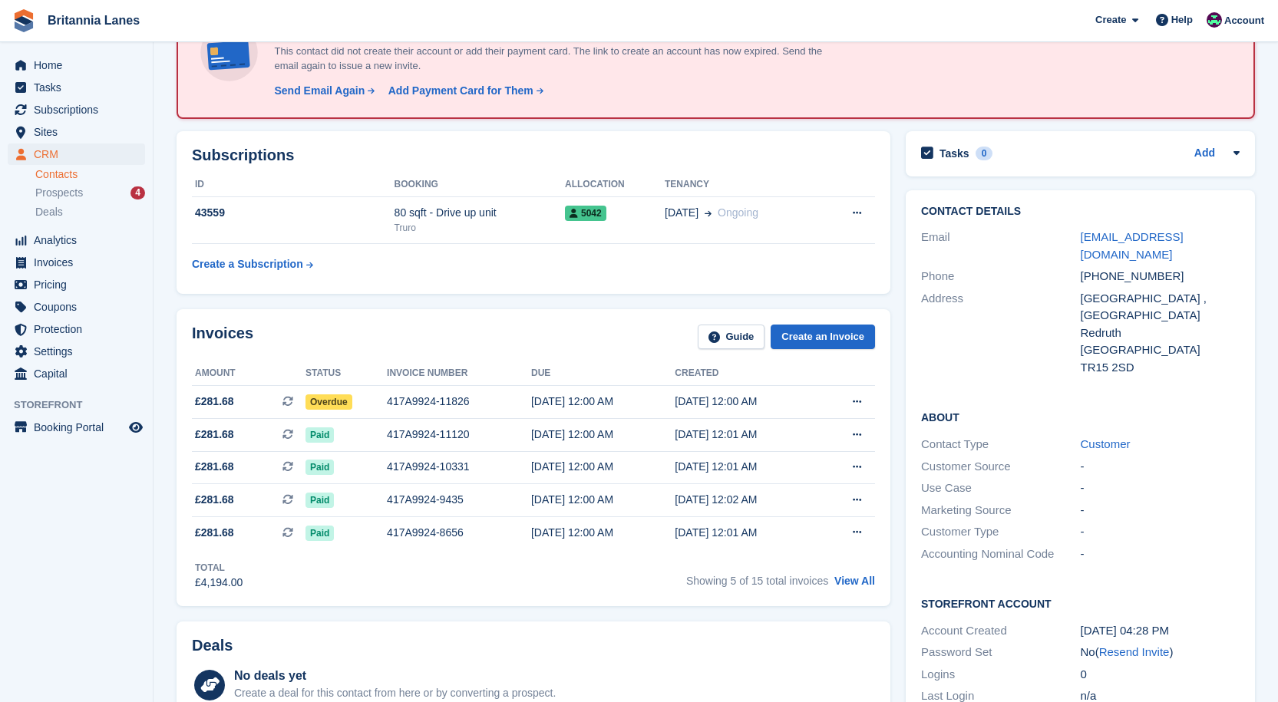
scroll to position [307, 0]
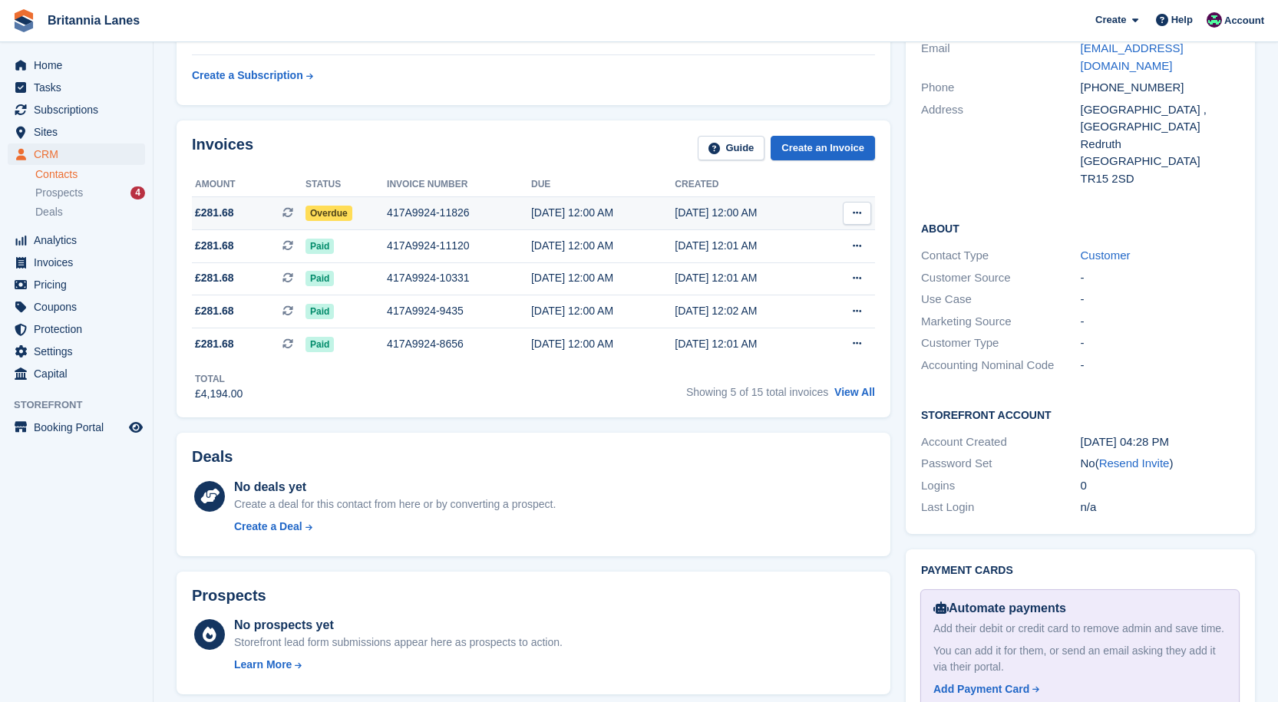
click at [389, 216] on div "417A9924-11826" at bounding box center [459, 213] width 144 height 16
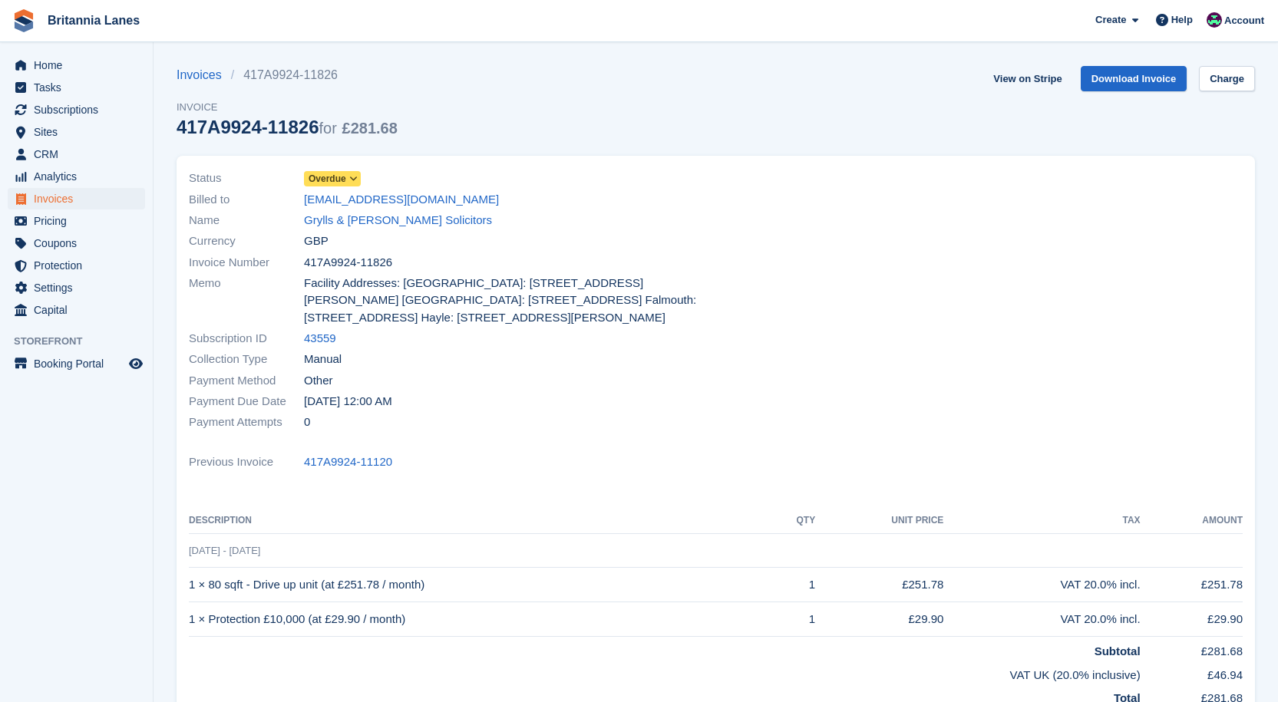
click at [314, 173] on span "Overdue" at bounding box center [327, 179] width 38 height 14
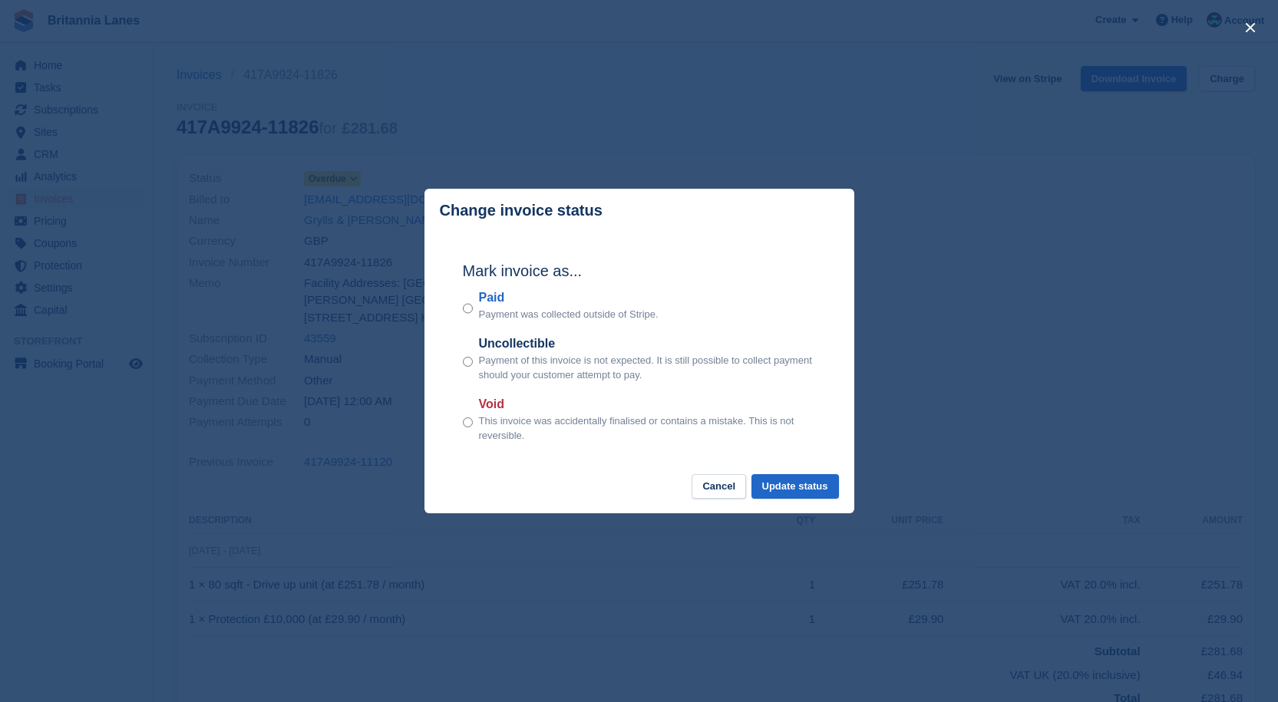
click at [496, 292] on label "Paid" at bounding box center [569, 298] width 180 height 18
click at [802, 486] on button "Update status" at bounding box center [794, 486] width 87 height 25
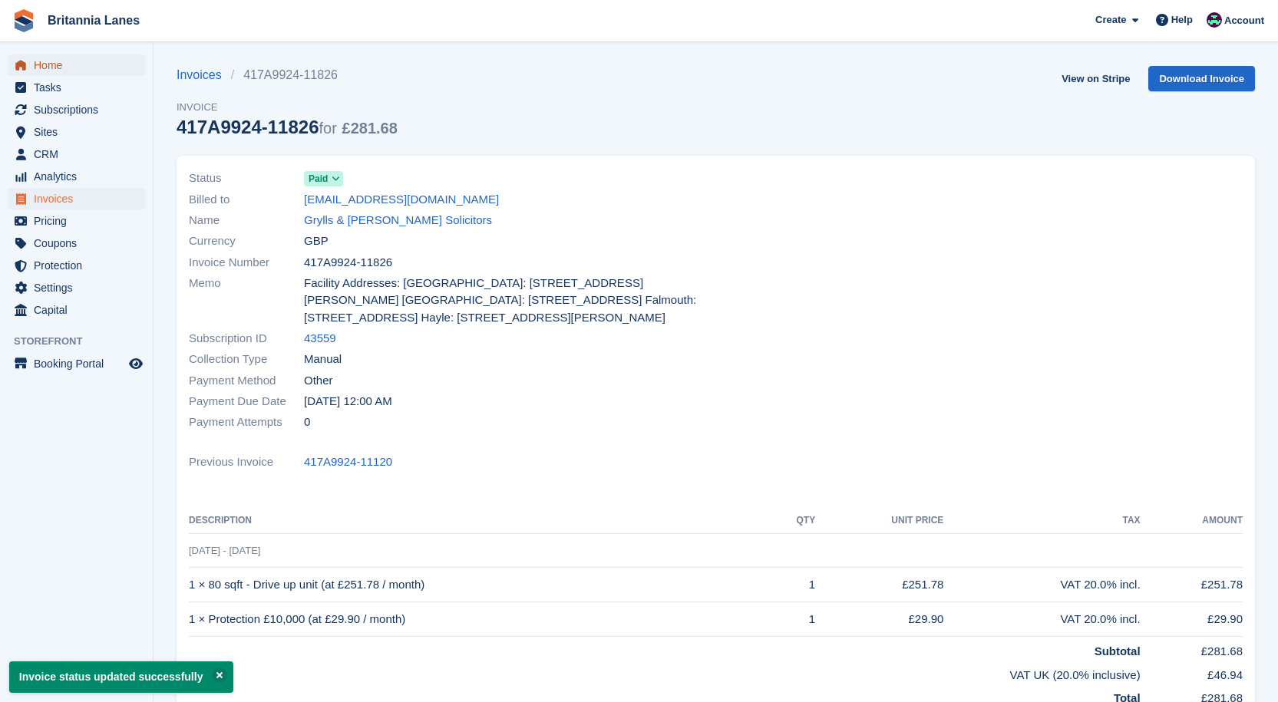
click at [54, 61] on span "Home" at bounding box center [80, 64] width 92 height 21
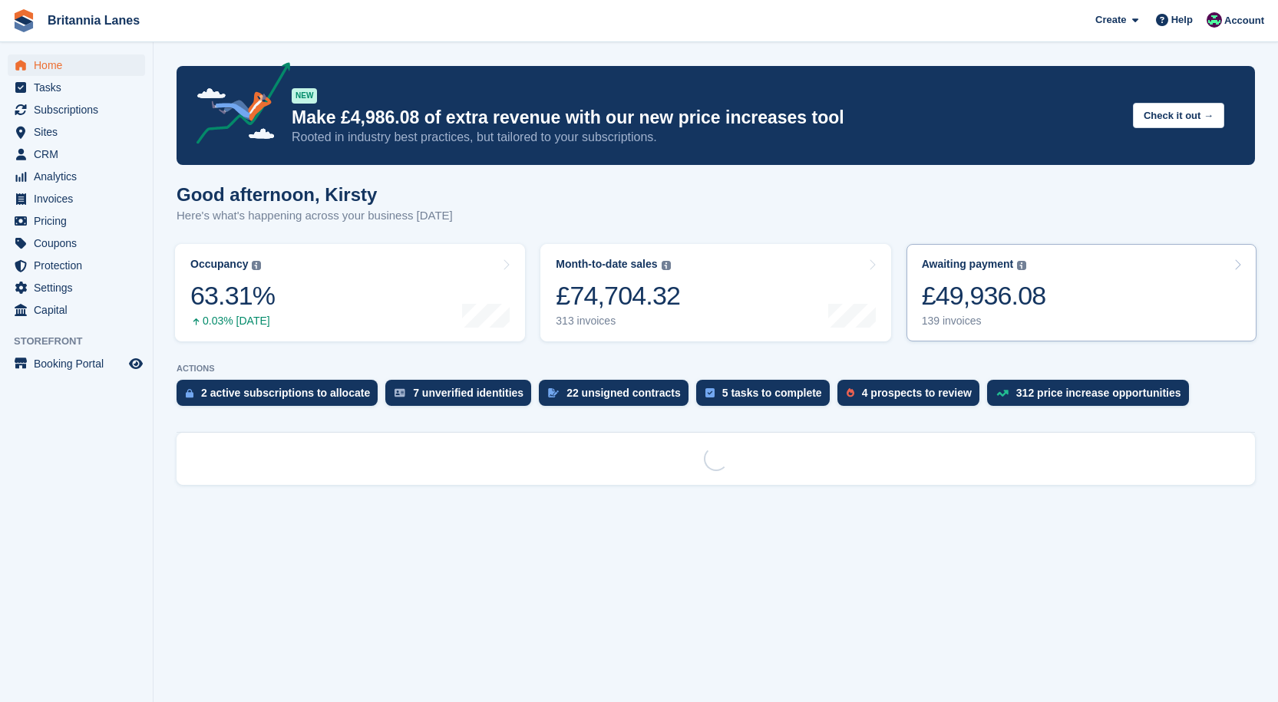
click at [965, 284] on div "£49,936.08" at bounding box center [984, 295] width 124 height 31
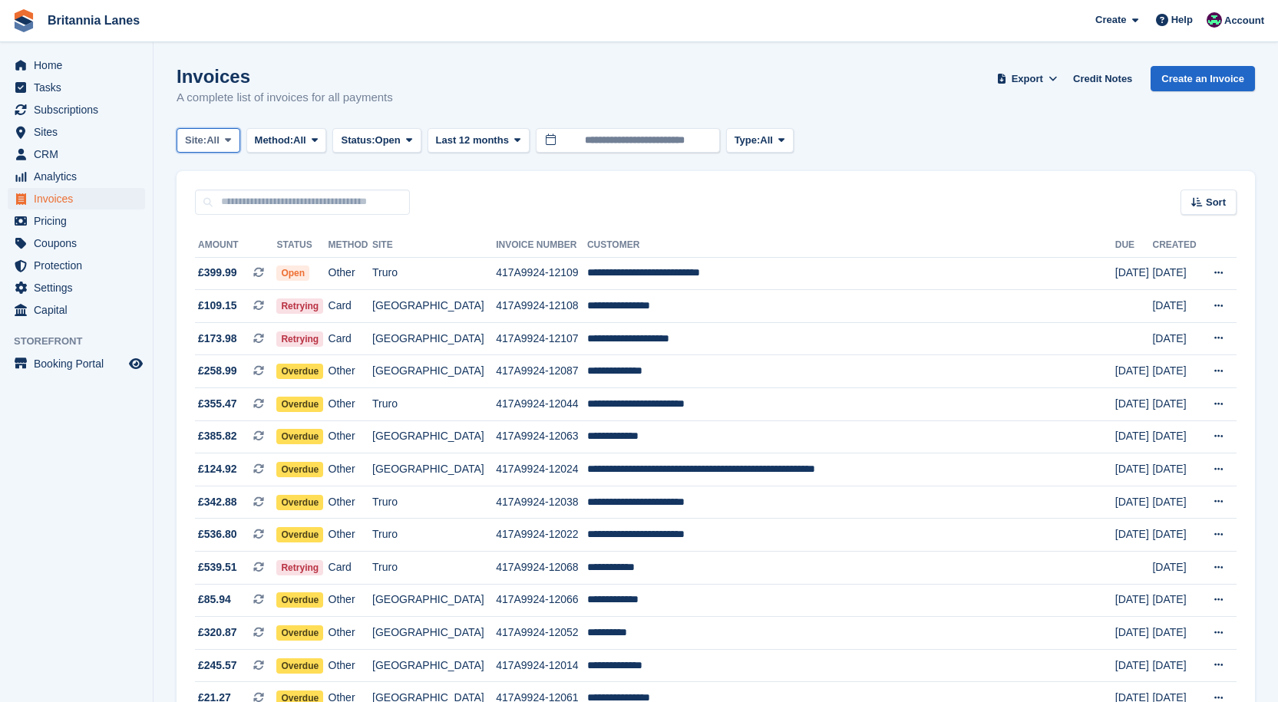
click at [212, 135] on span "All" at bounding box center [212, 140] width 13 height 15
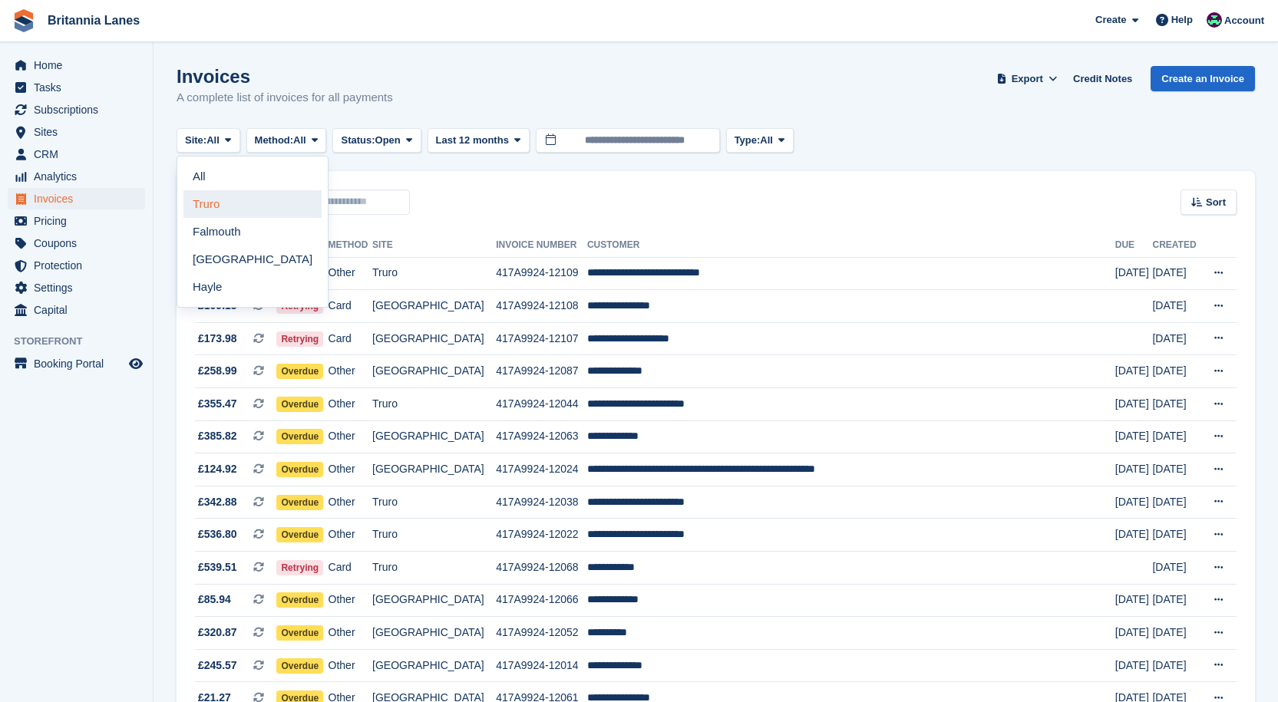
click at [194, 200] on link "Truro" at bounding box center [252, 204] width 138 height 28
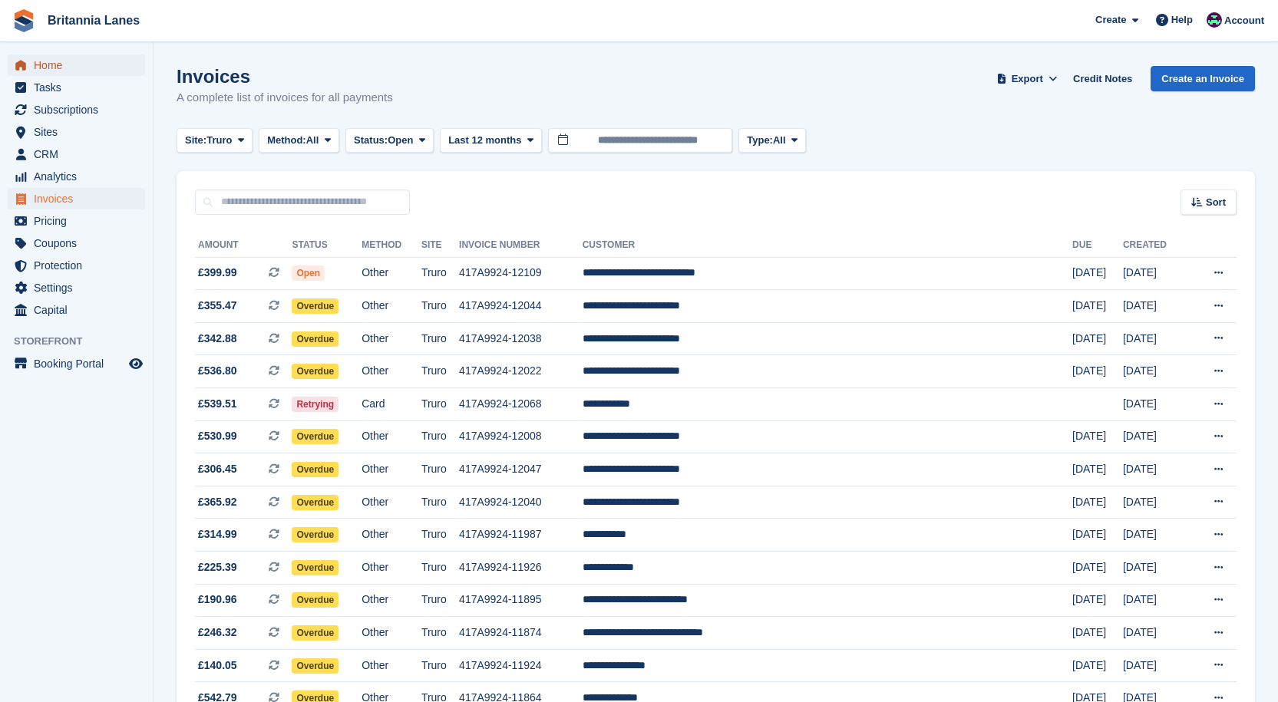
click at [55, 64] on span "Home" at bounding box center [80, 64] width 92 height 21
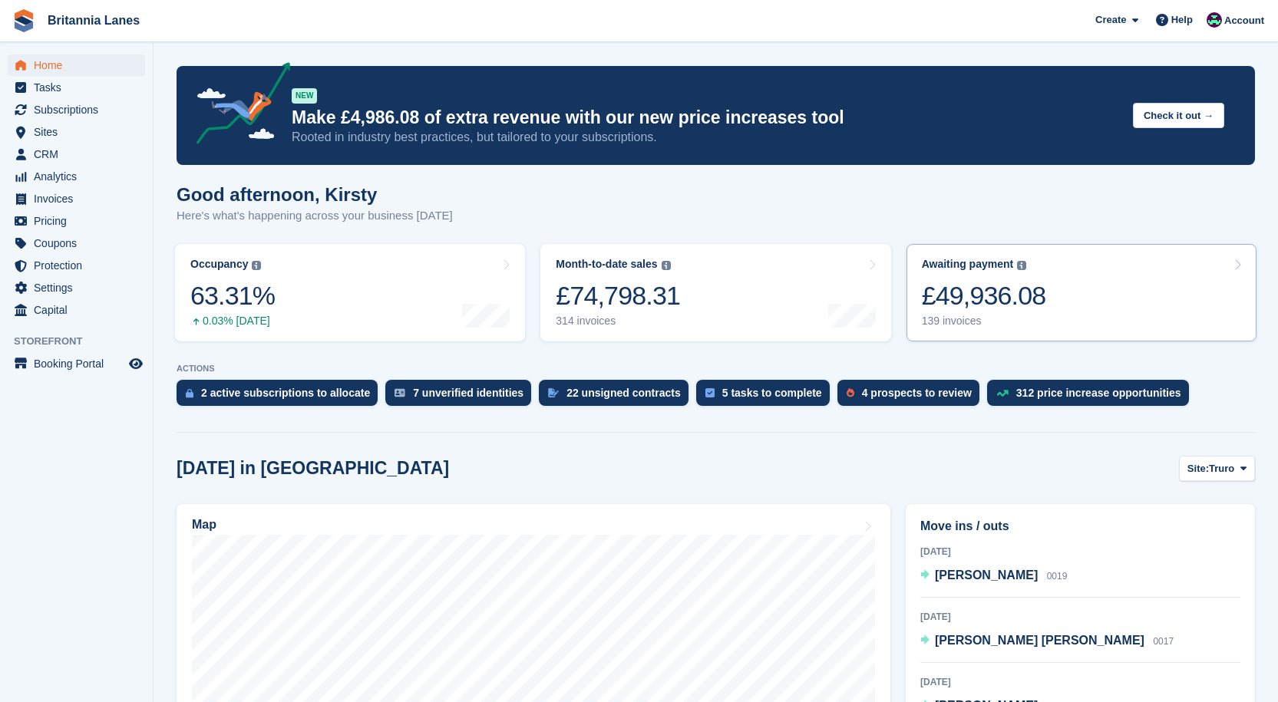
click at [1071, 255] on link "Awaiting payment The total outstanding balance on all open invoices. The total …" at bounding box center [1081, 292] width 350 height 97
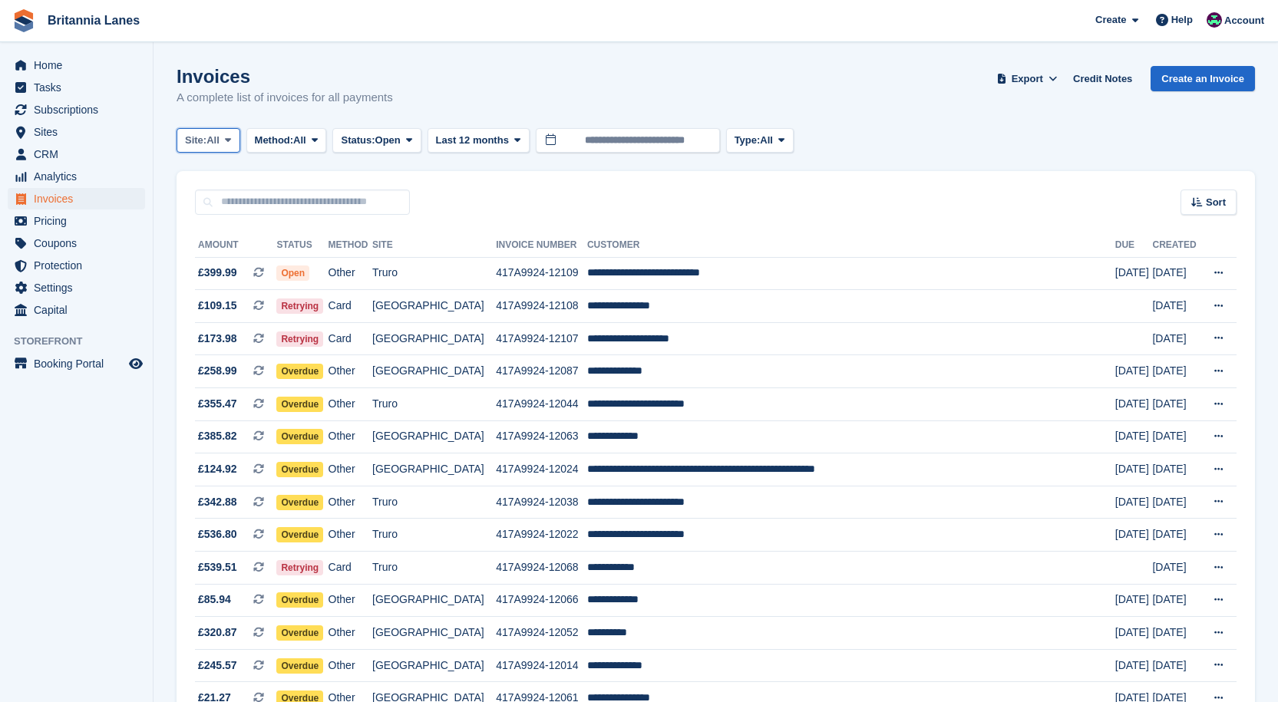
click at [212, 145] on span "All" at bounding box center [212, 140] width 13 height 15
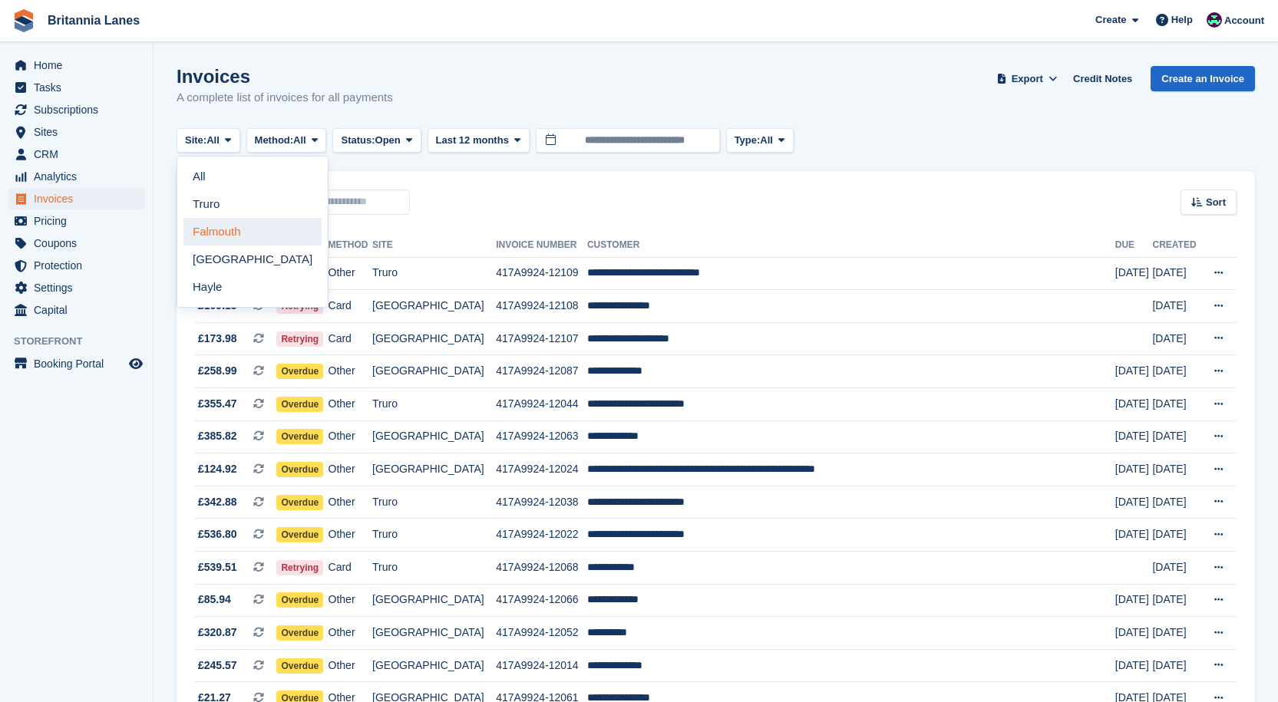
click at [217, 225] on link "Falmouth" at bounding box center [252, 232] width 138 height 28
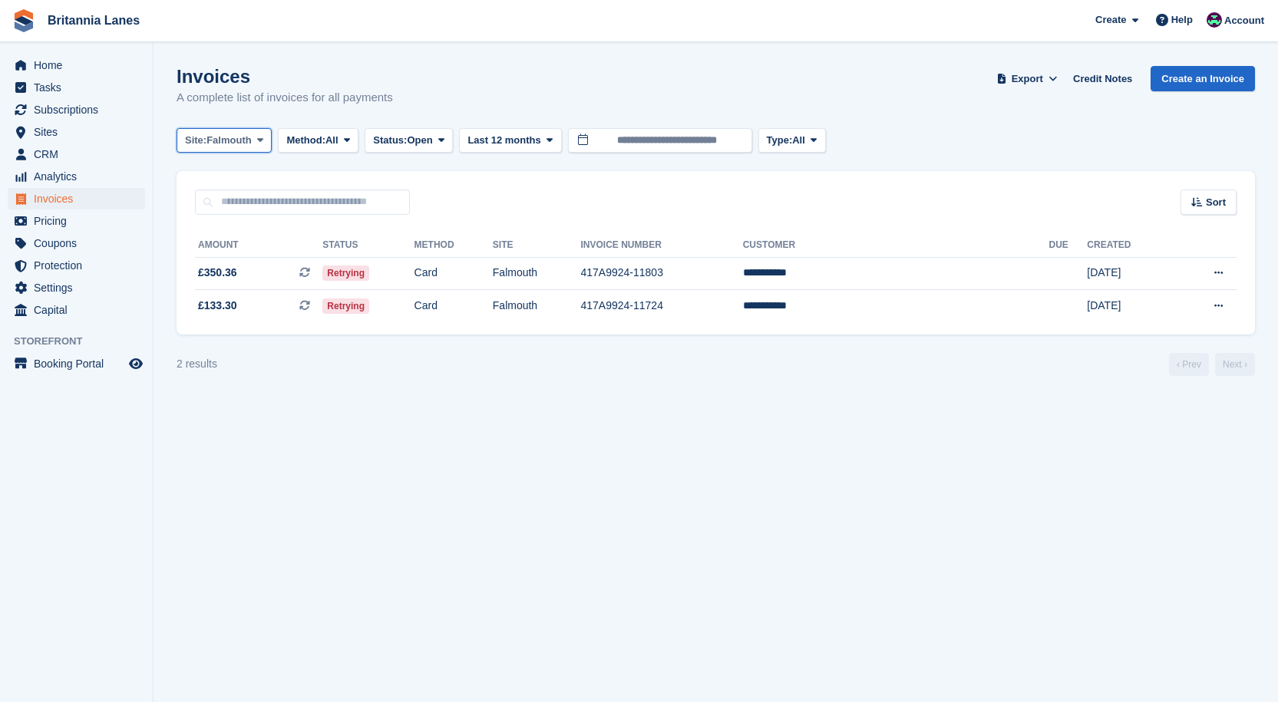
click at [210, 137] on span "Falmouth" at bounding box center [228, 140] width 45 height 15
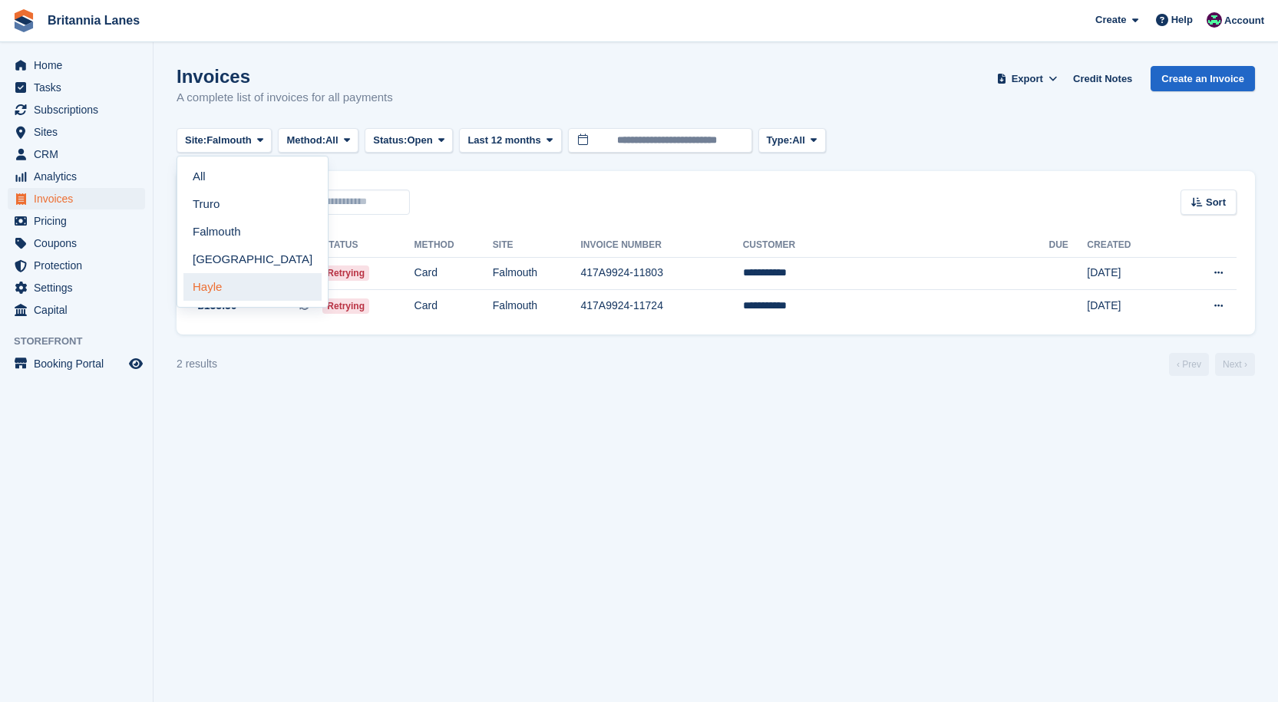
click at [209, 285] on link "Hayle" at bounding box center [252, 287] width 138 height 28
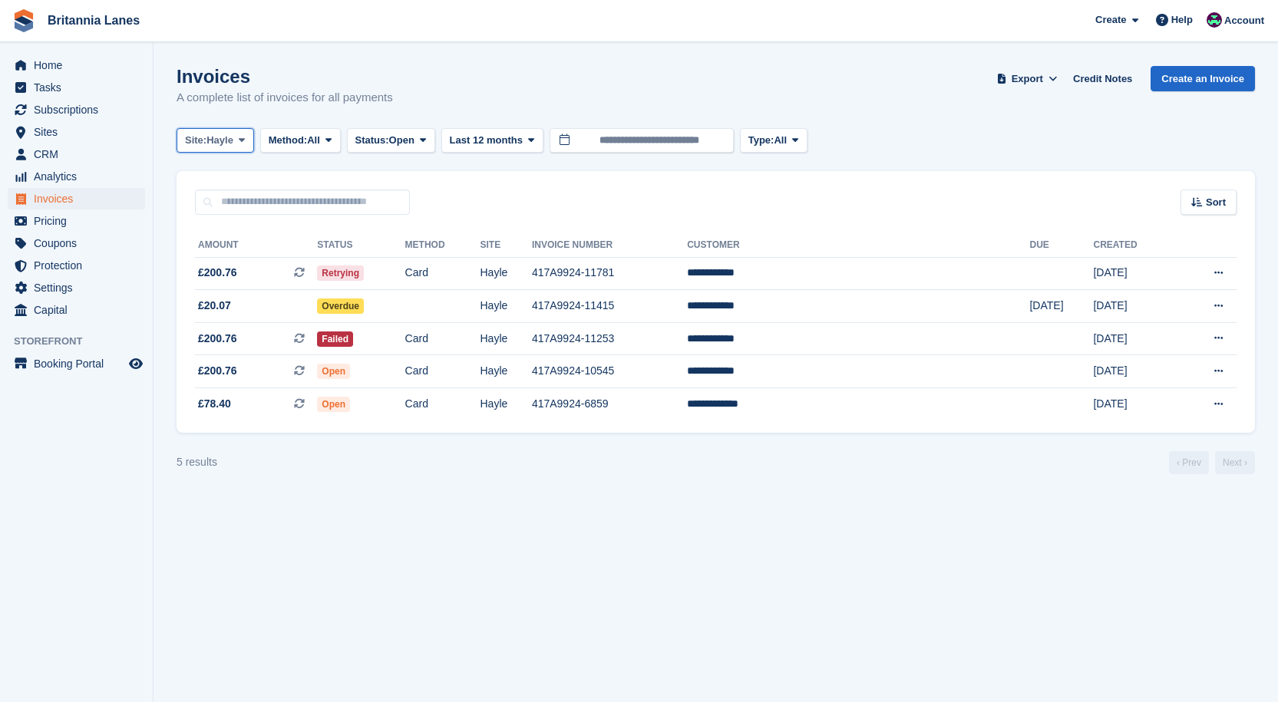
click at [224, 147] on span "Hayle" at bounding box center [219, 140] width 27 height 15
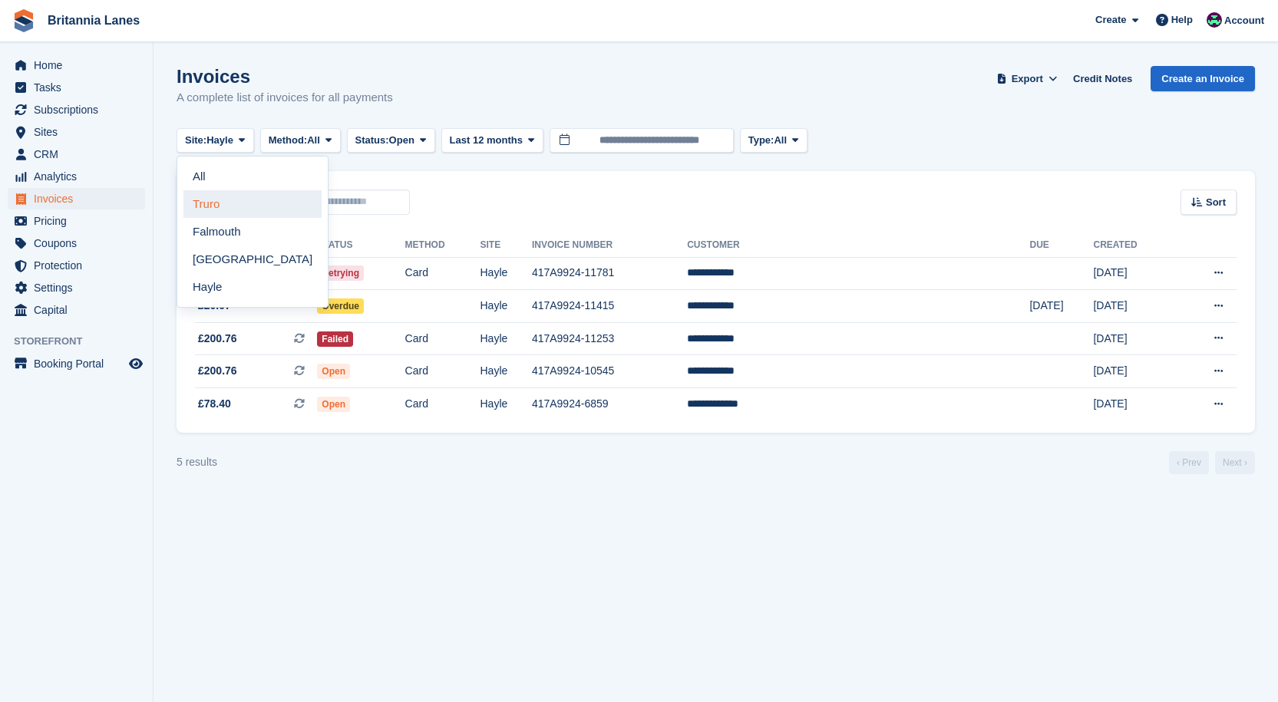
click at [214, 202] on link "Truro" at bounding box center [252, 204] width 138 height 28
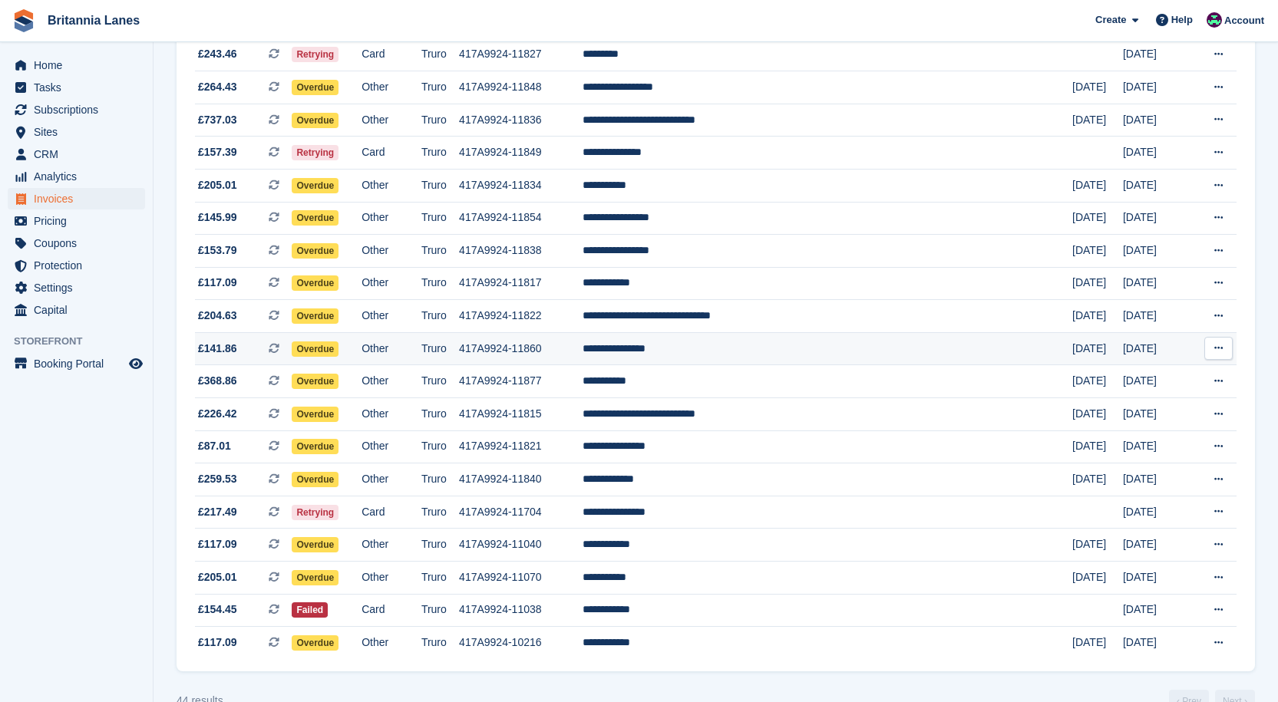
scroll to position [1070, 0]
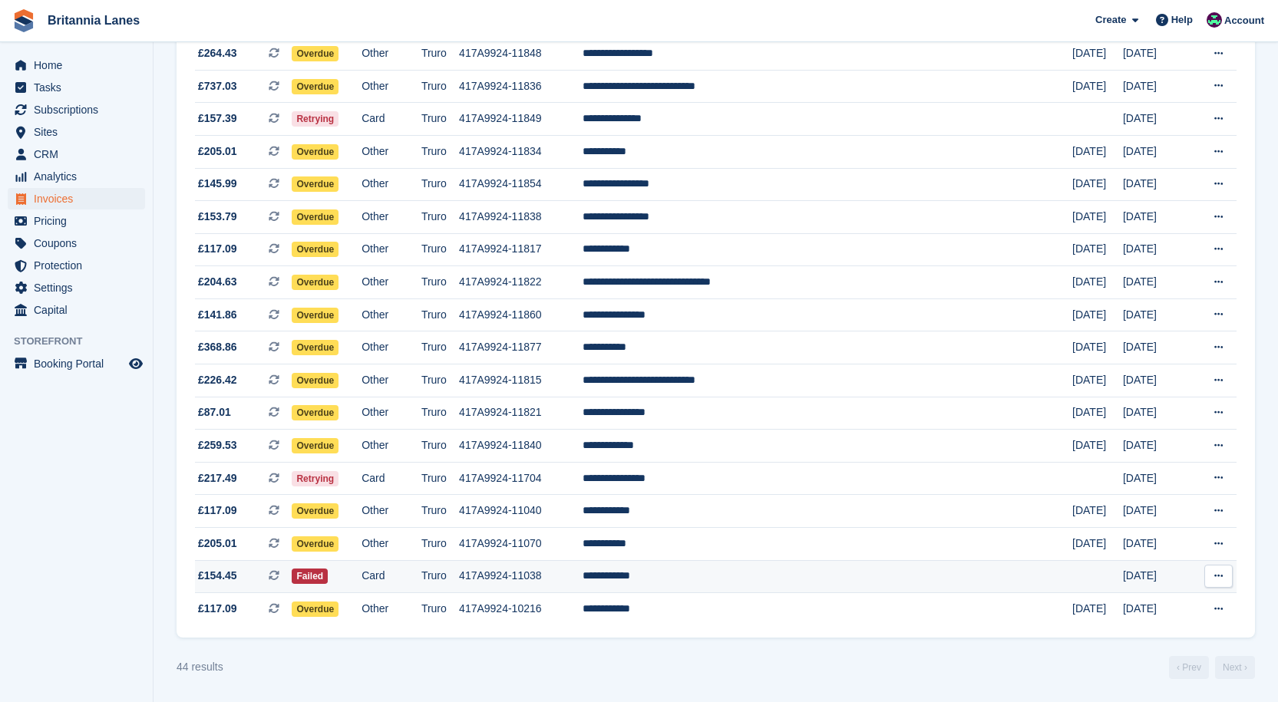
click at [742, 577] on td "**********" at bounding box center [827, 576] width 490 height 33
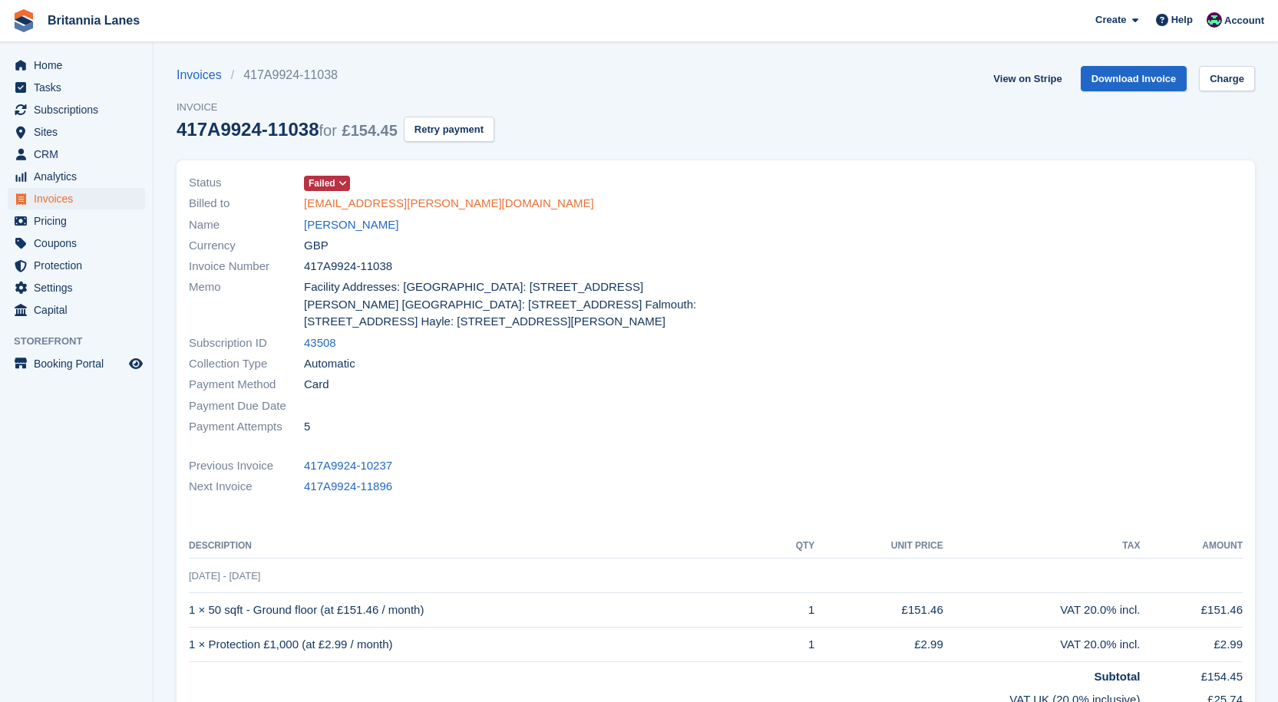
drag, startPoint x: 340, startPoint y: 203, endPoint x: 407, endPoint y: 195, distance: 67.2
click at [341, 203] on link "nad.hicks@gmail.com" at bounding box center [449, 204] width 290 height 18
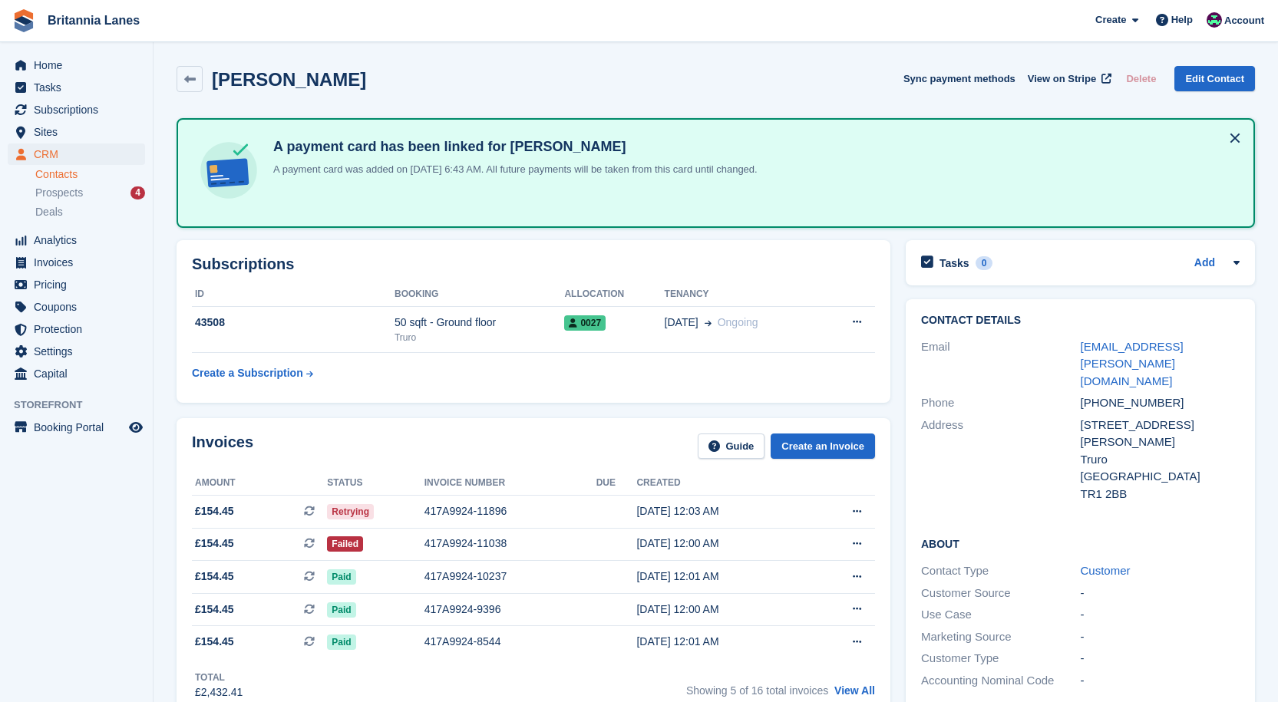
scroll to position [153, 0]
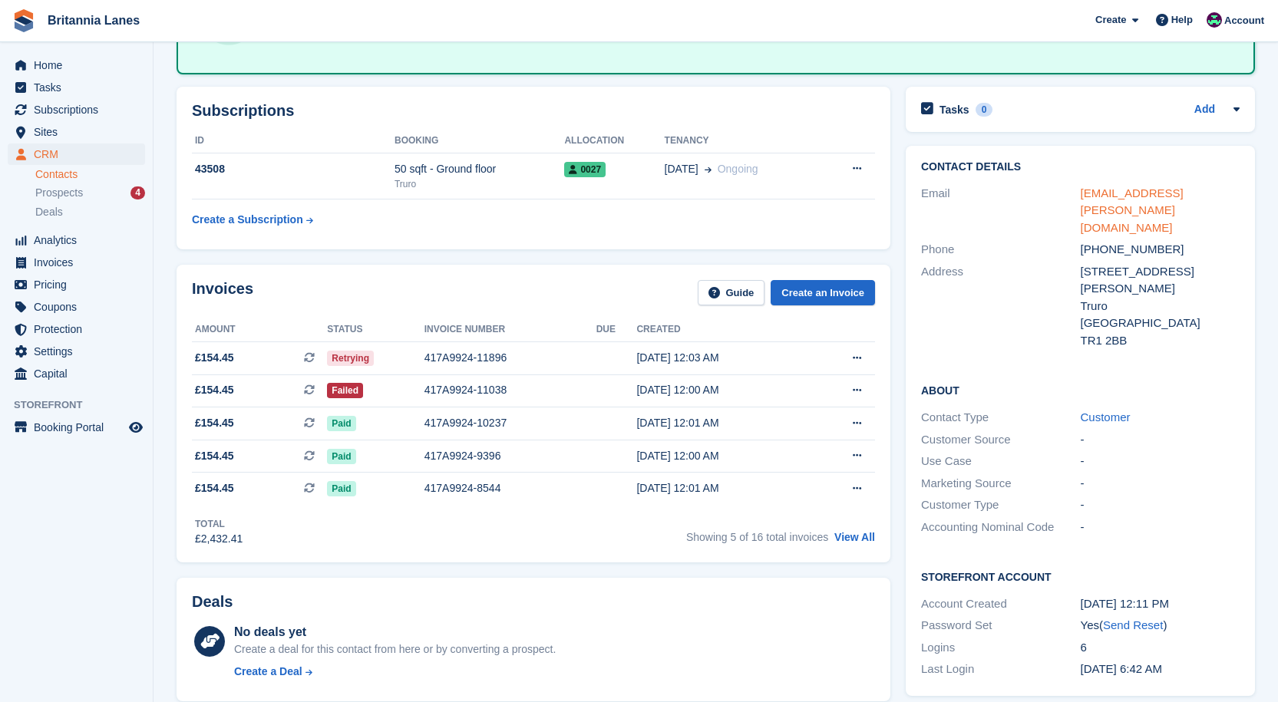
click at [1132, 197] on link "nad.hicks@gmail.com" at bounding box center [1131, 210] width 103 height 48
drag, startPoint x: 1110, startPoint y: 193, endPoint x: 1265, endPoint y: 188, distance: 154.3
click at [1110, 193] on link "nad.hicks@gmail.com" at bounding box center [1131, 210] width 103 height 48
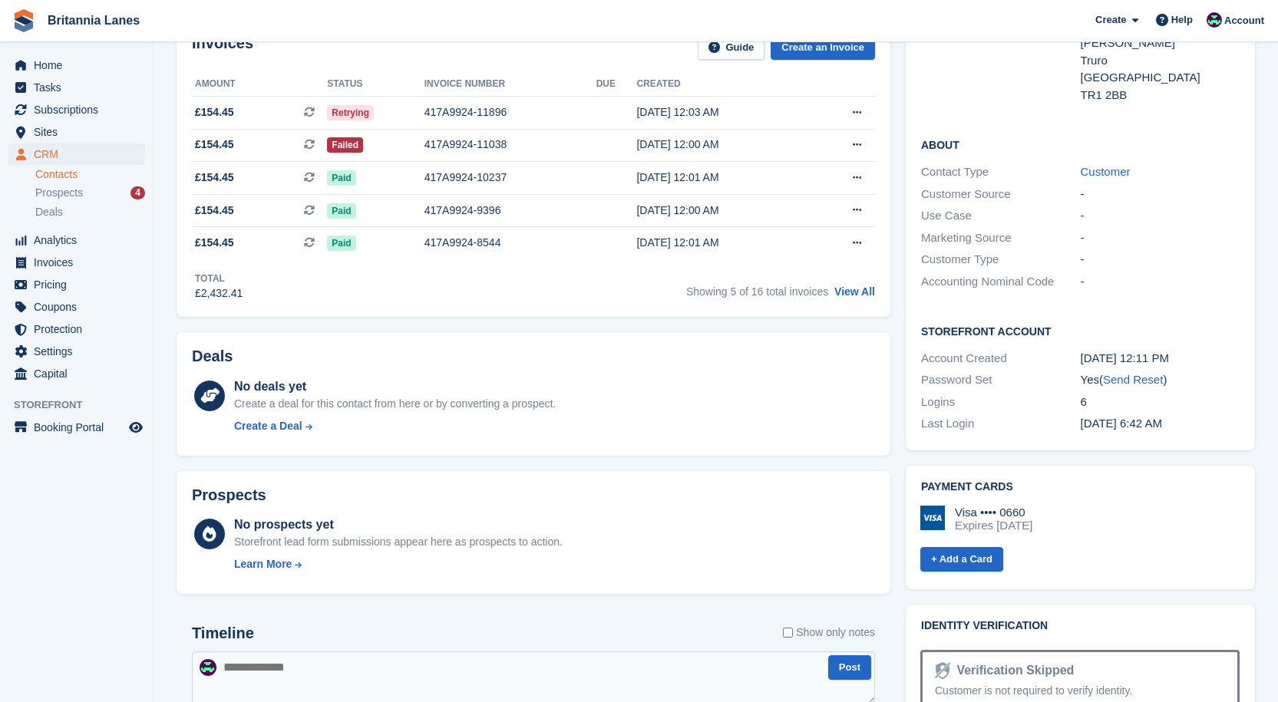
scroll to position [307, 0]
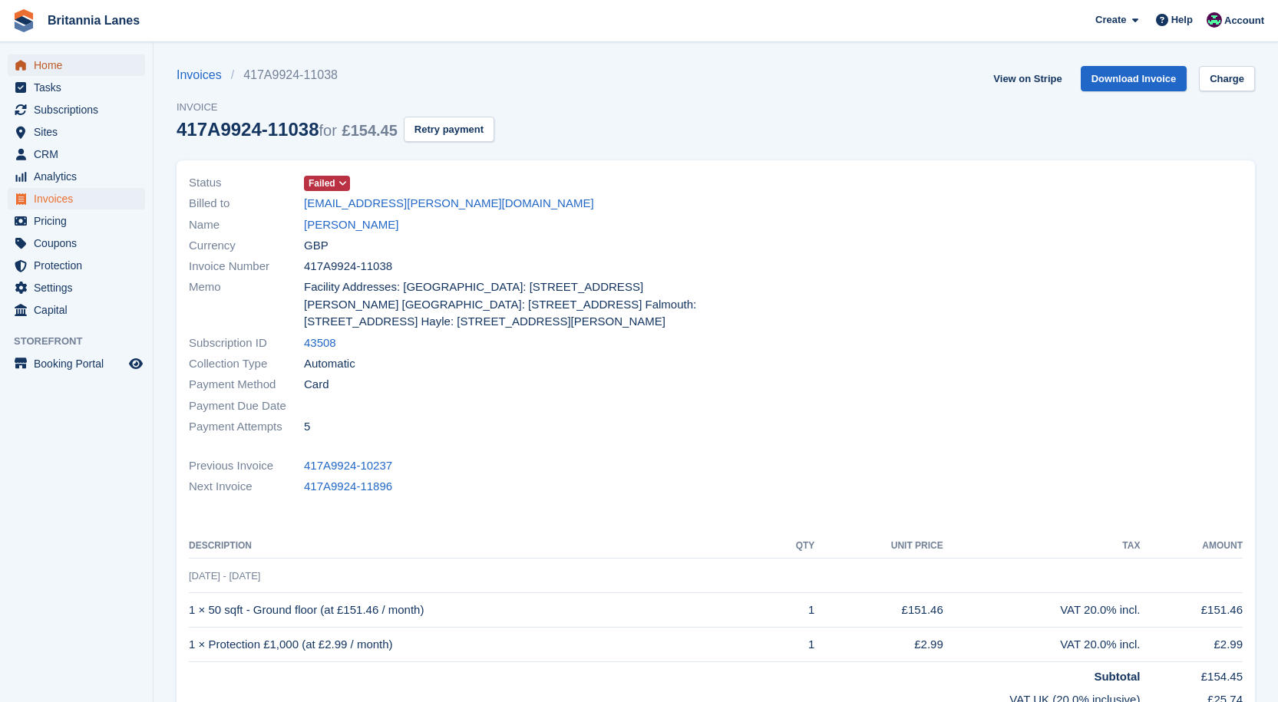
click at [77, 66] on span "Home" at bounding box center [80, 64] width 92 height 21
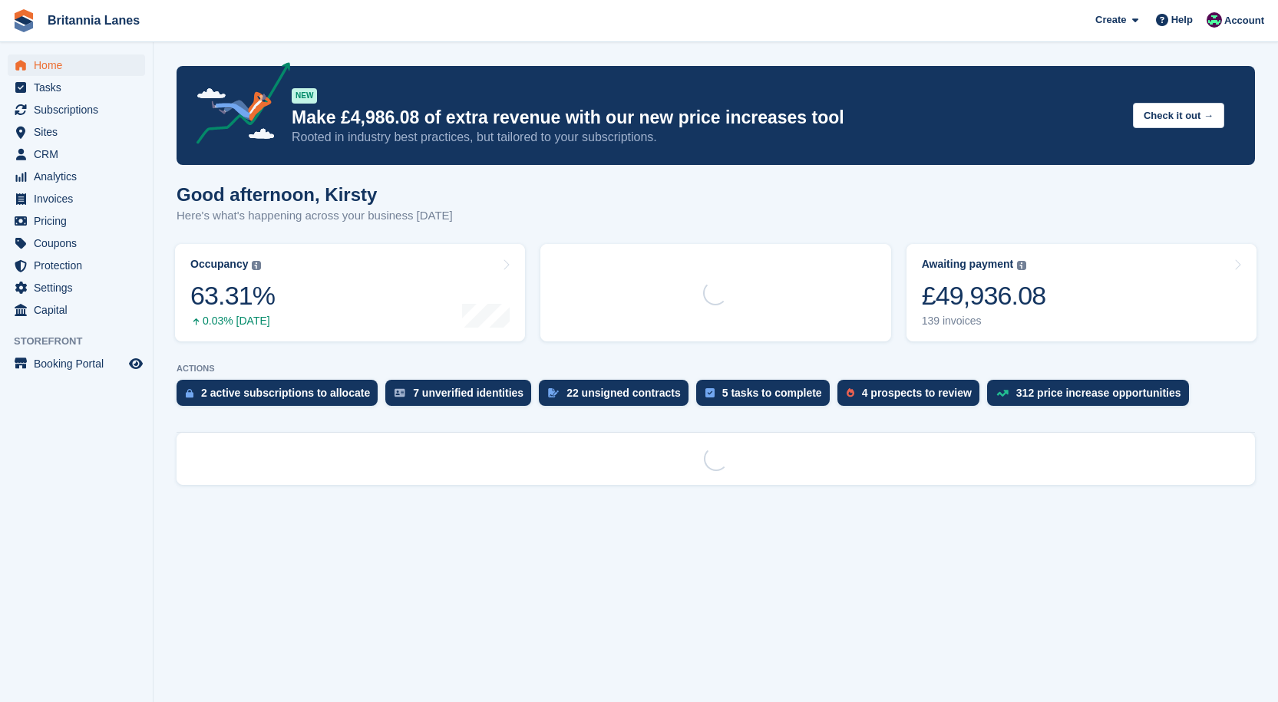
click at [1034, 289] on div "£49,936.08" at bounding box center [984, 295] width 124 height 31
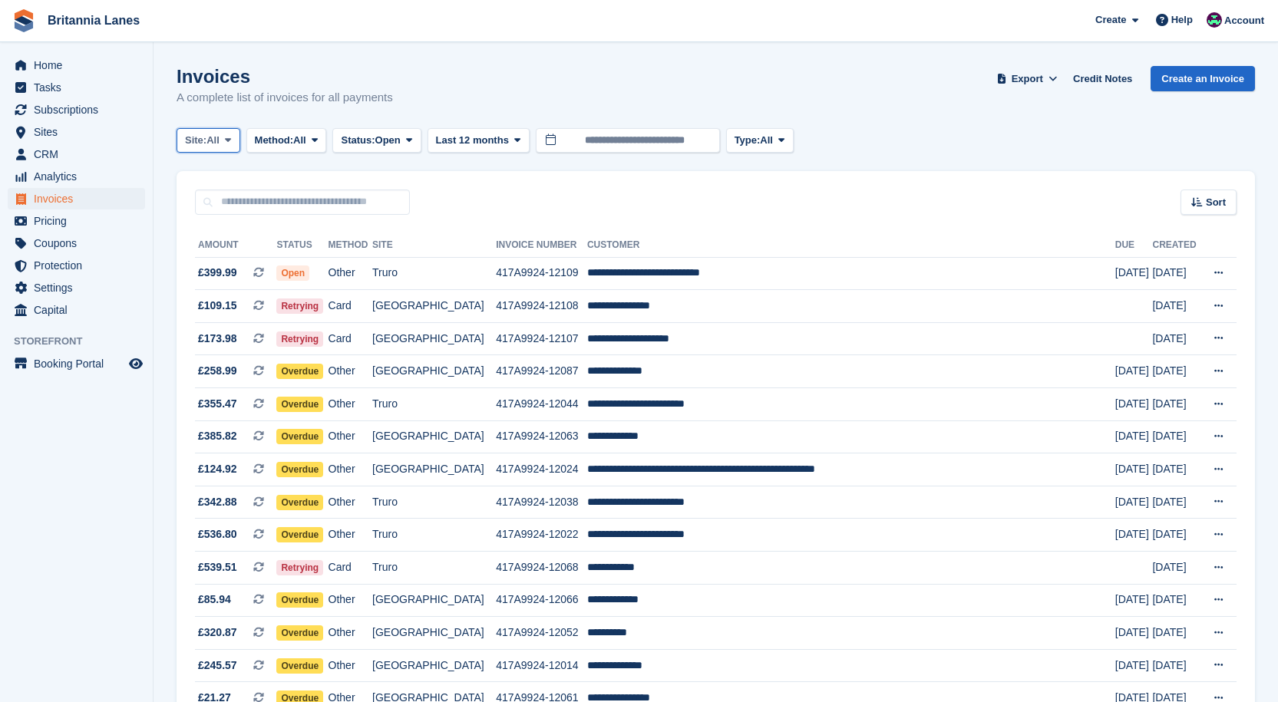
click at [216, 134] on span "All" at bounding box center [212, 140] width 13 height 15
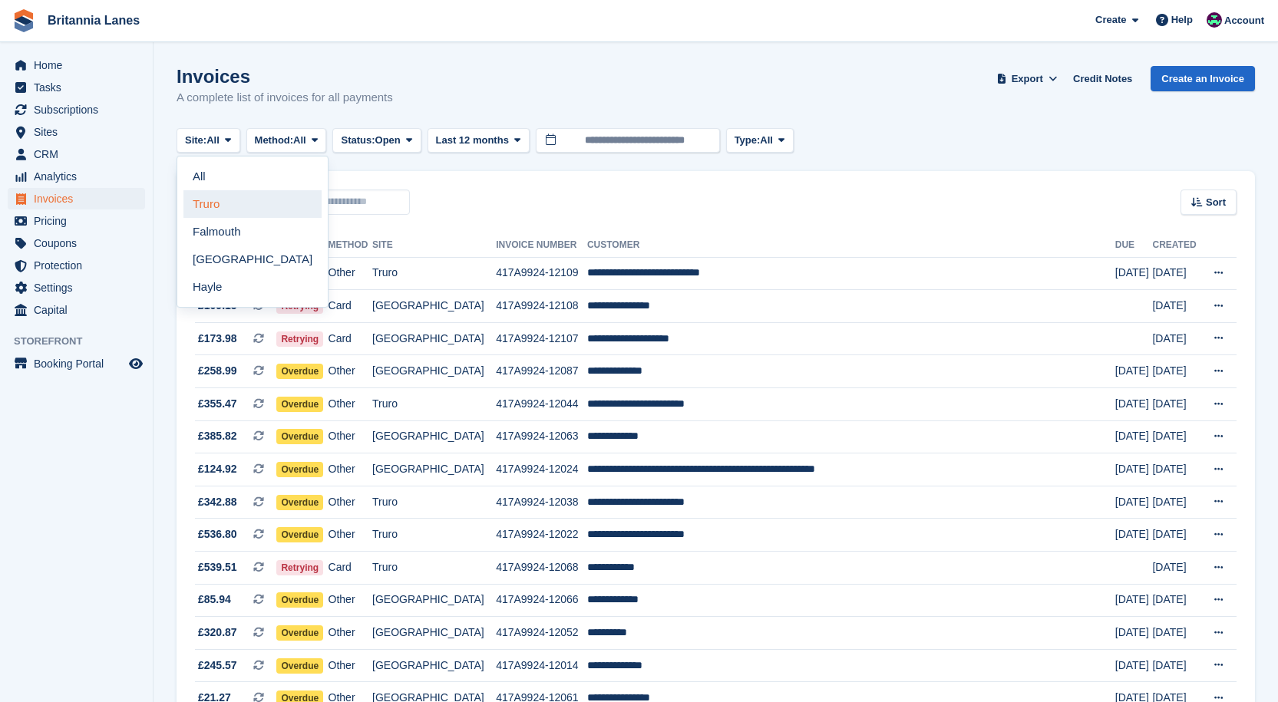
click at [210, 206] on link "Truro" at bounding box center [252, 204] width 138 height 28
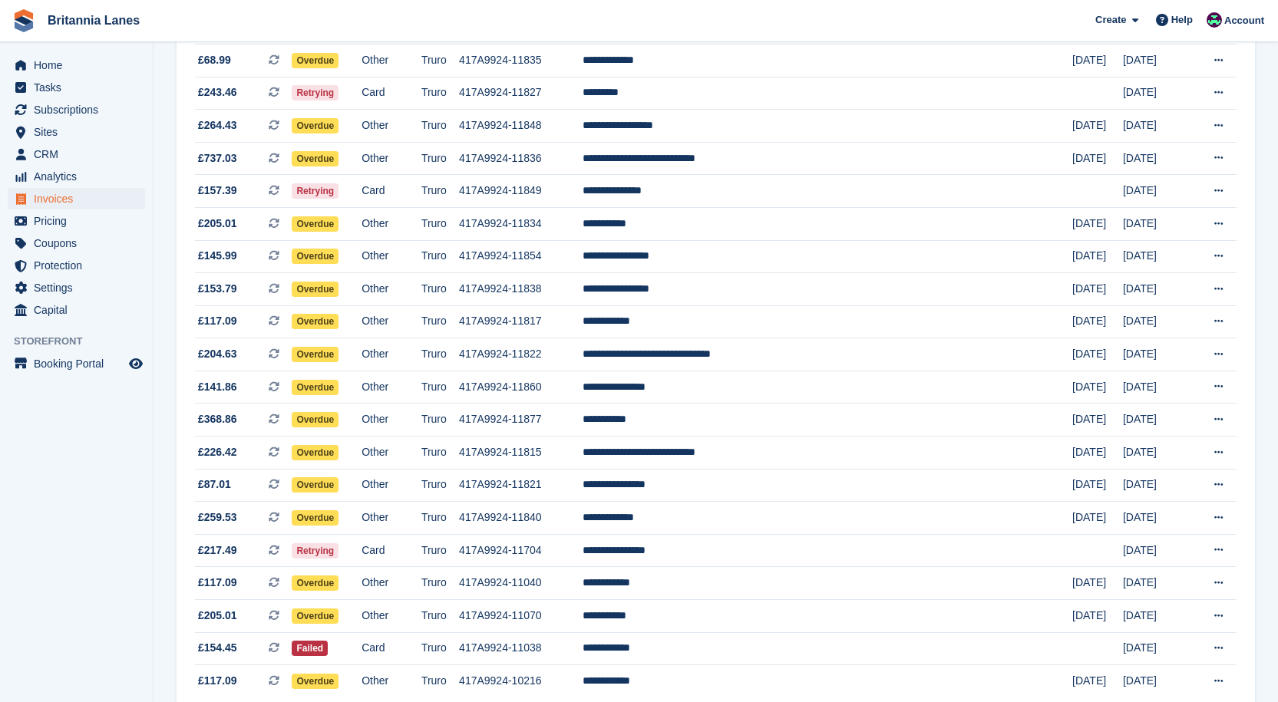
scroll to position [1070, 0]
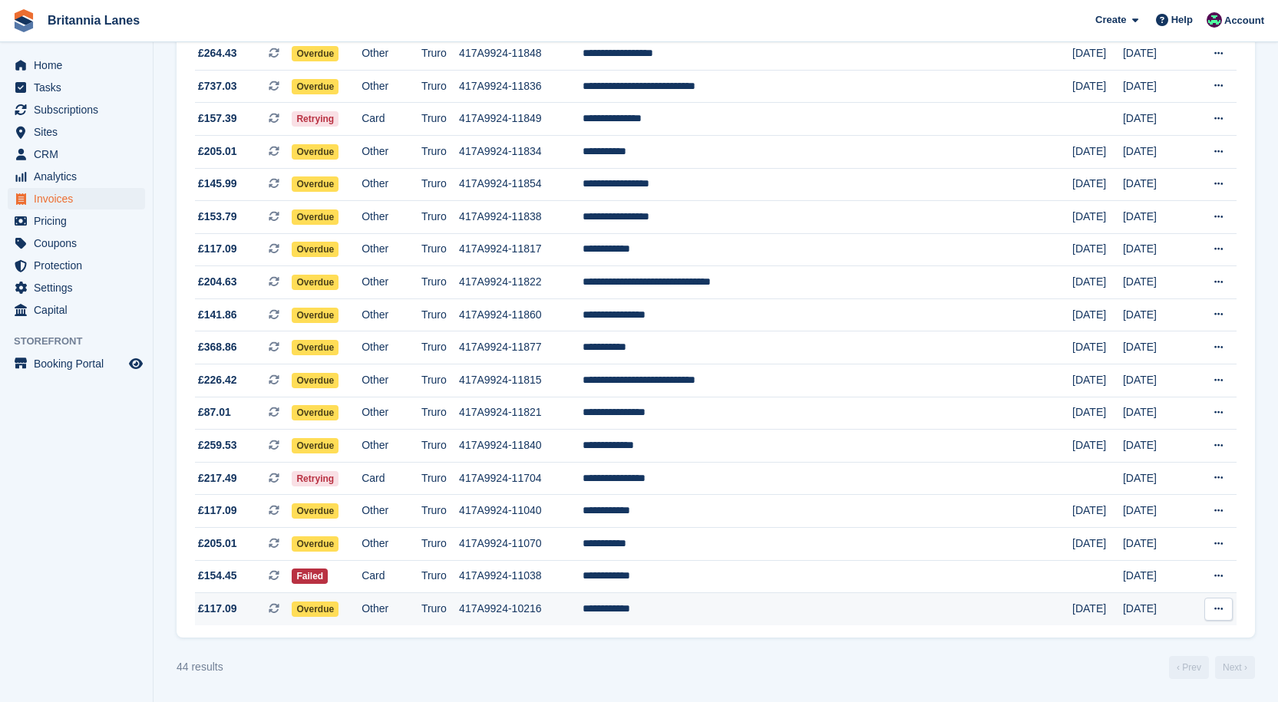
click at [726, 608] on td "**********" at bounding box center [827, 609] width 490 height 32
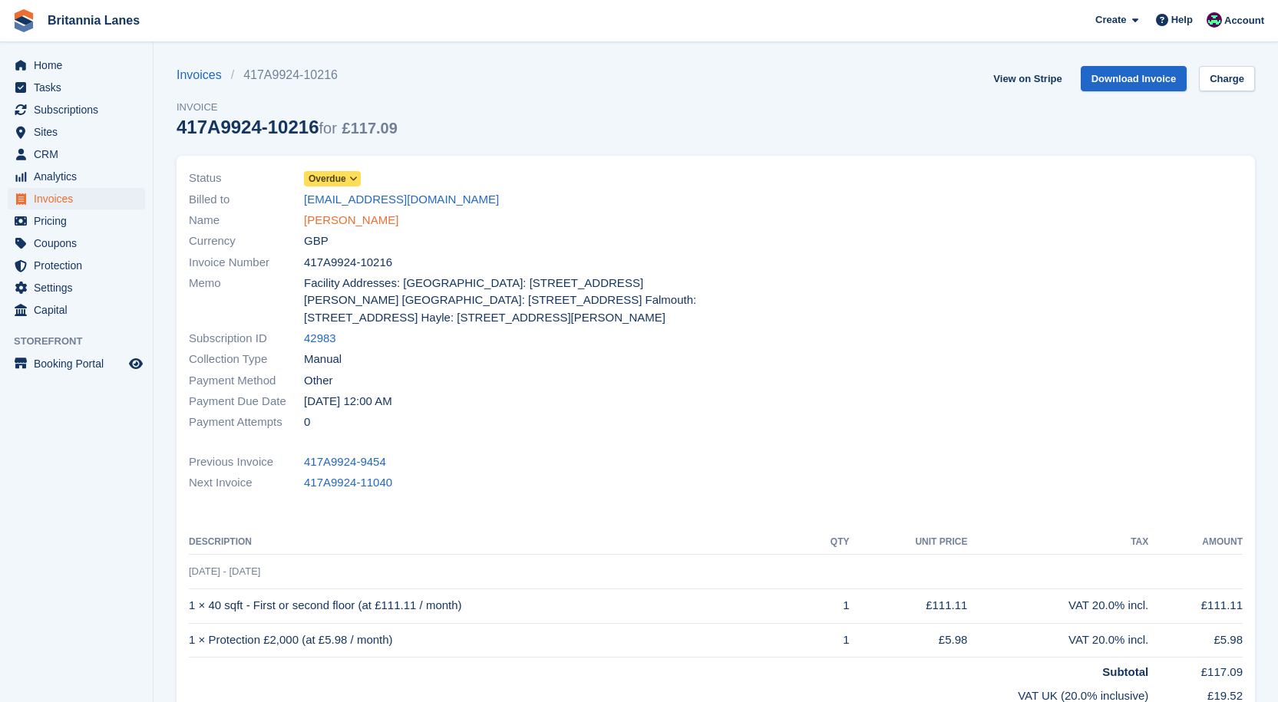
click at [331, 213] on link "[PERSON_NAME]" at bounding box center [351, 221] width 94 height 18
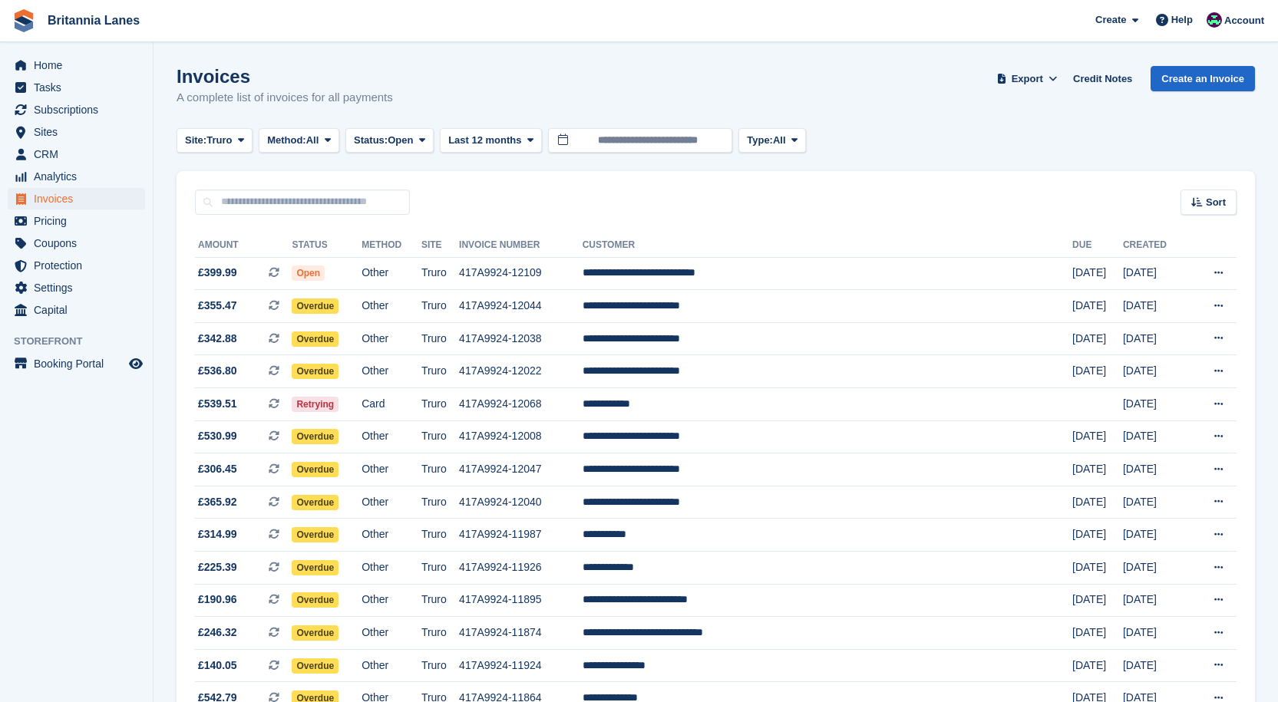
scroll to position [1070, 0]
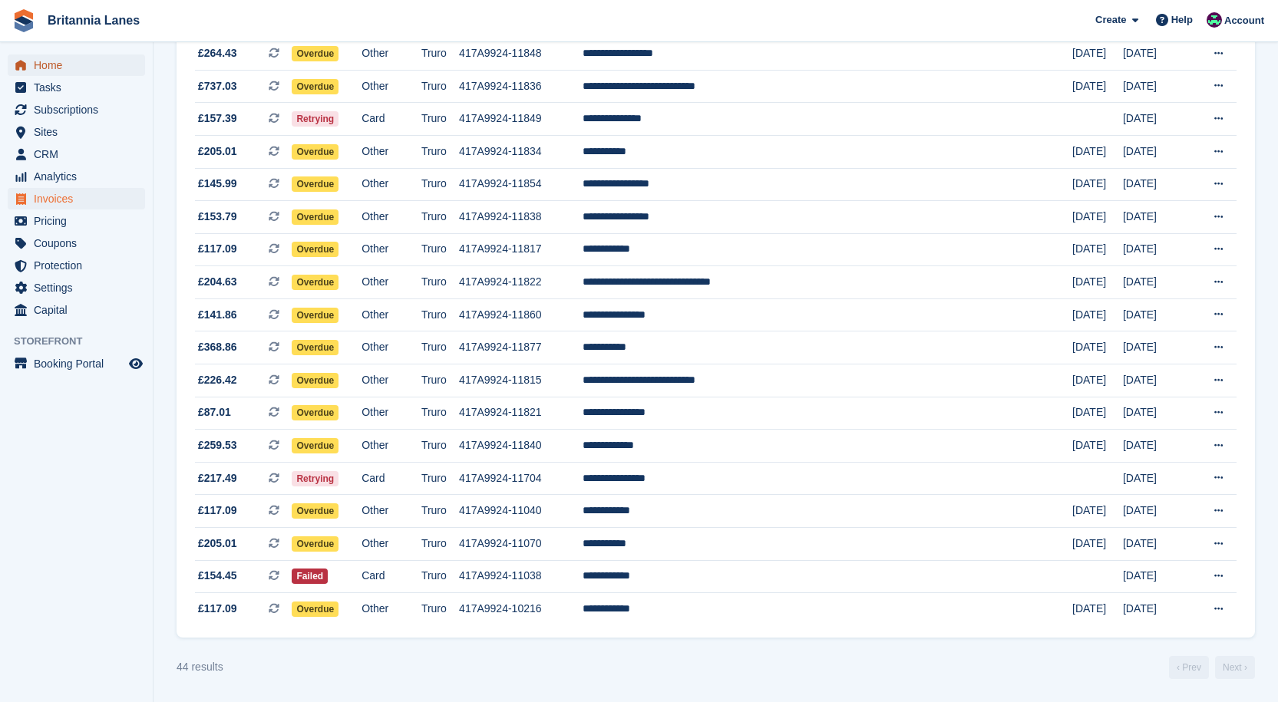
click at [42, 65] on span "Home" at bounding box center [80, 64] width 92 height 21
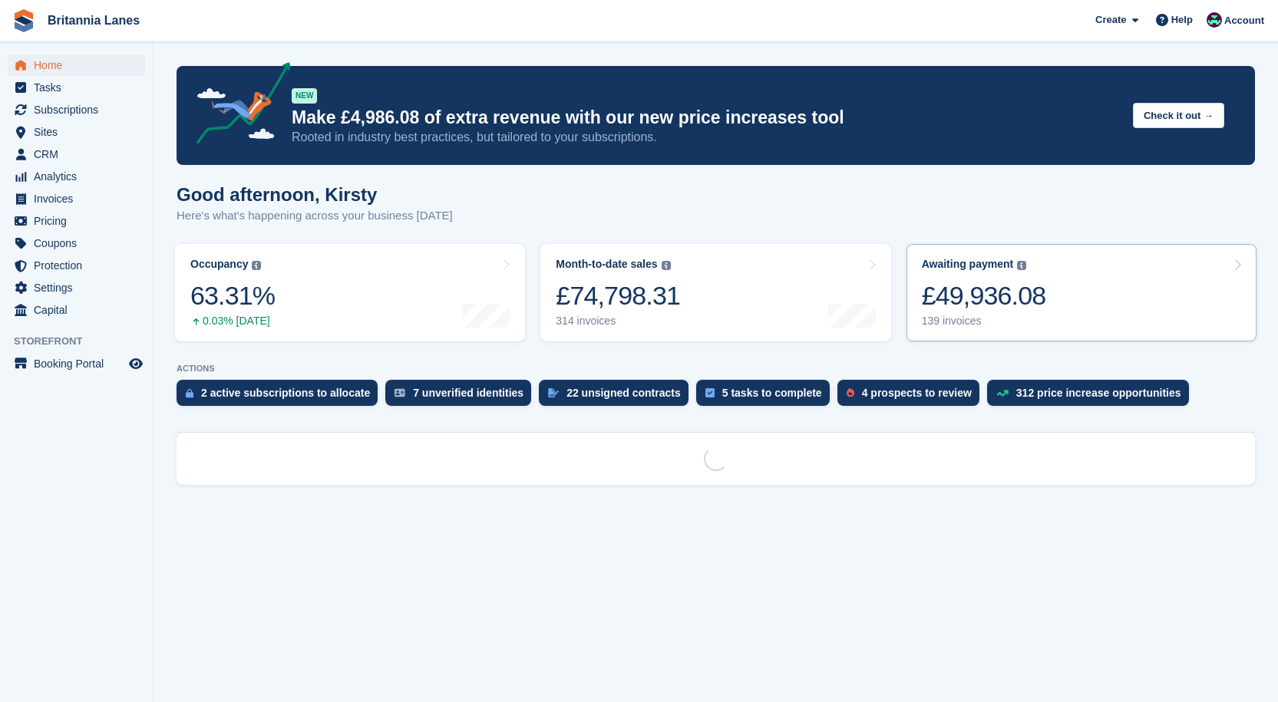
click at [1063, 308] on link "Awaiting payment The total outstanding balance on all open invoices. £49,936.08…" at bounding box center [1081, 292] width 350 height 97
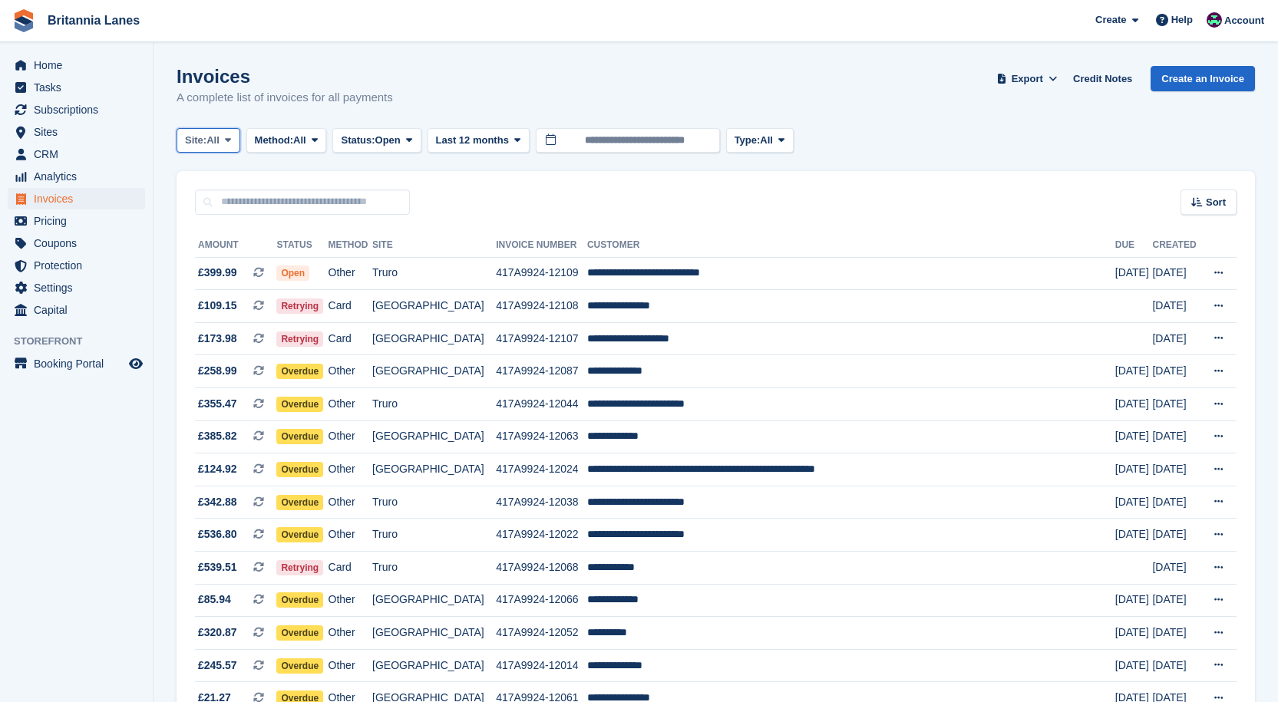
click at [213, 140] on span "All" at bounding box center [212, 140] width 13 height 15
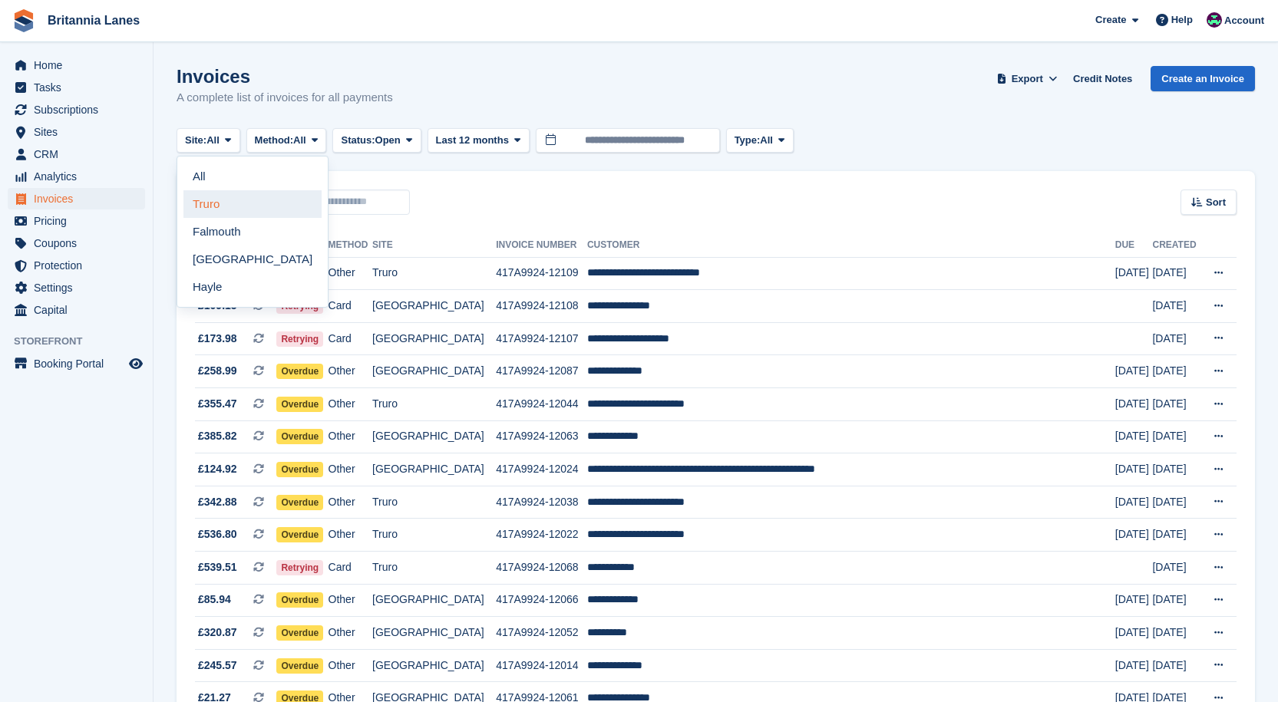
click at [196, 195] on link "Truro" at bounding box center [252, 204] width 138 height 28
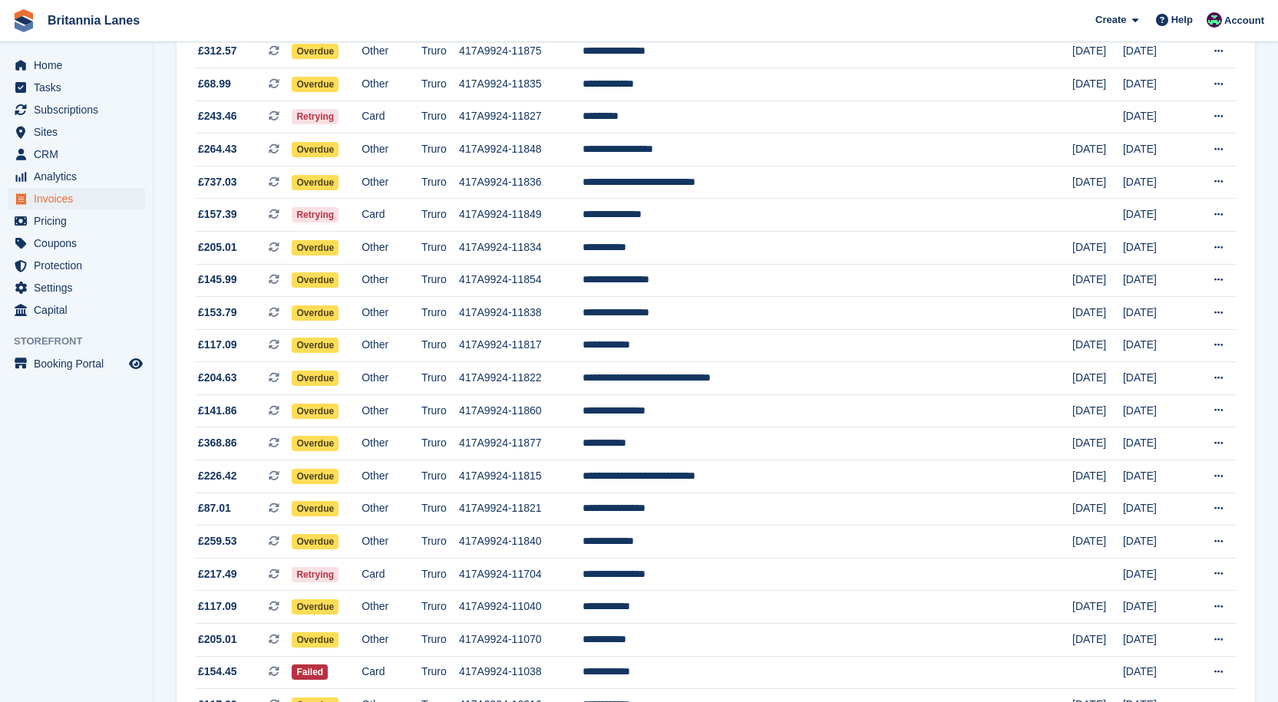
scroll to position [1070, 0]
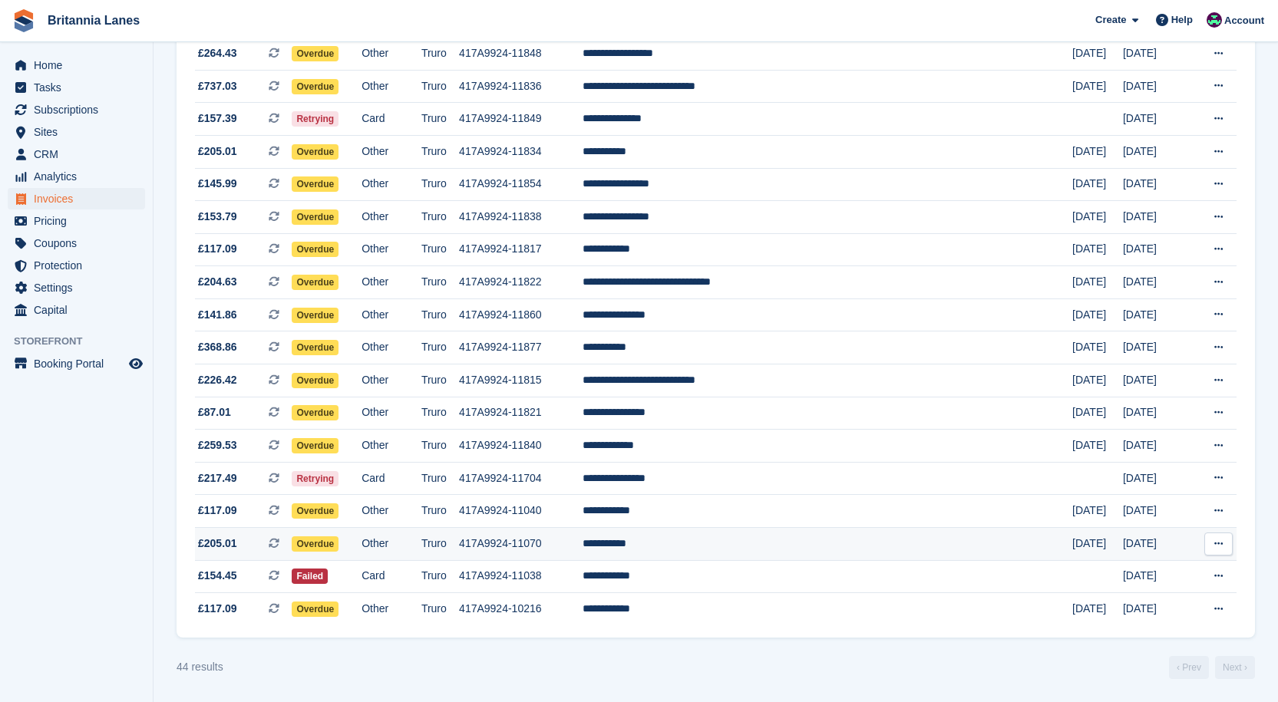
click at [744, 539] on td "**********" at bounding box center [827, 544] width 490 height 33
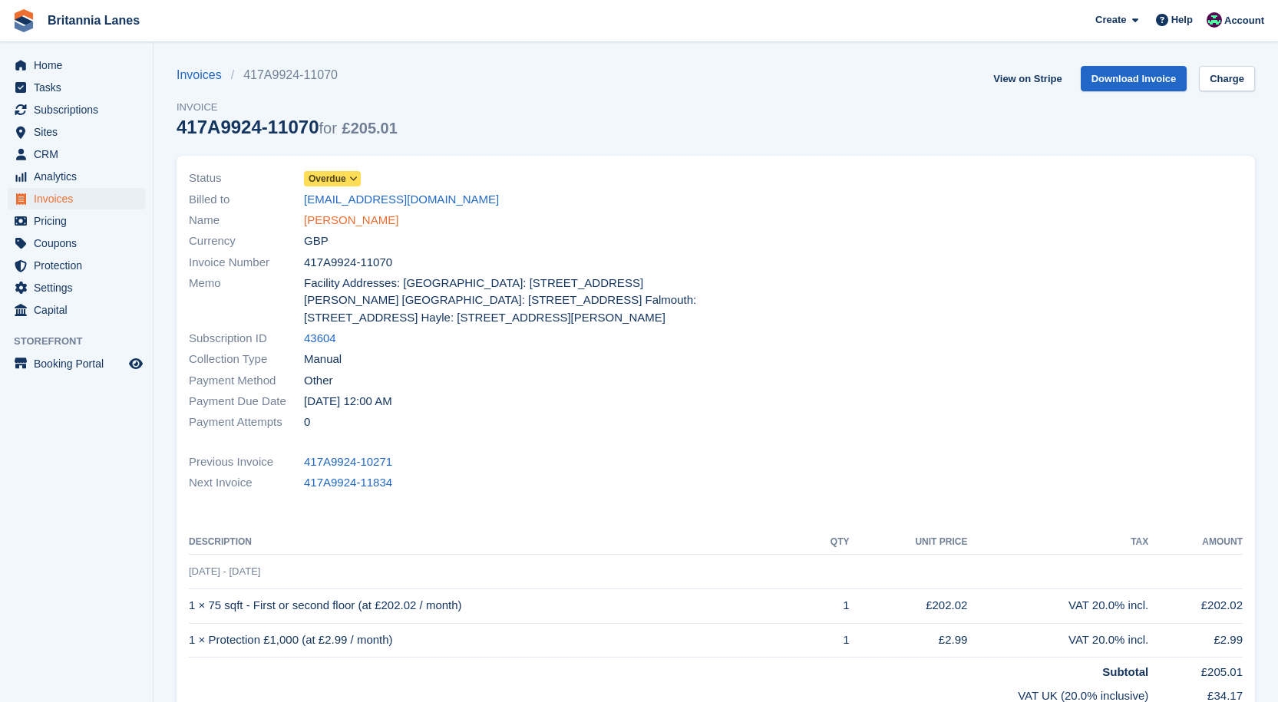
click at [340, 228] on link "[PERSON_NAME]" at bounding box center [351, 221] width 94 height 18
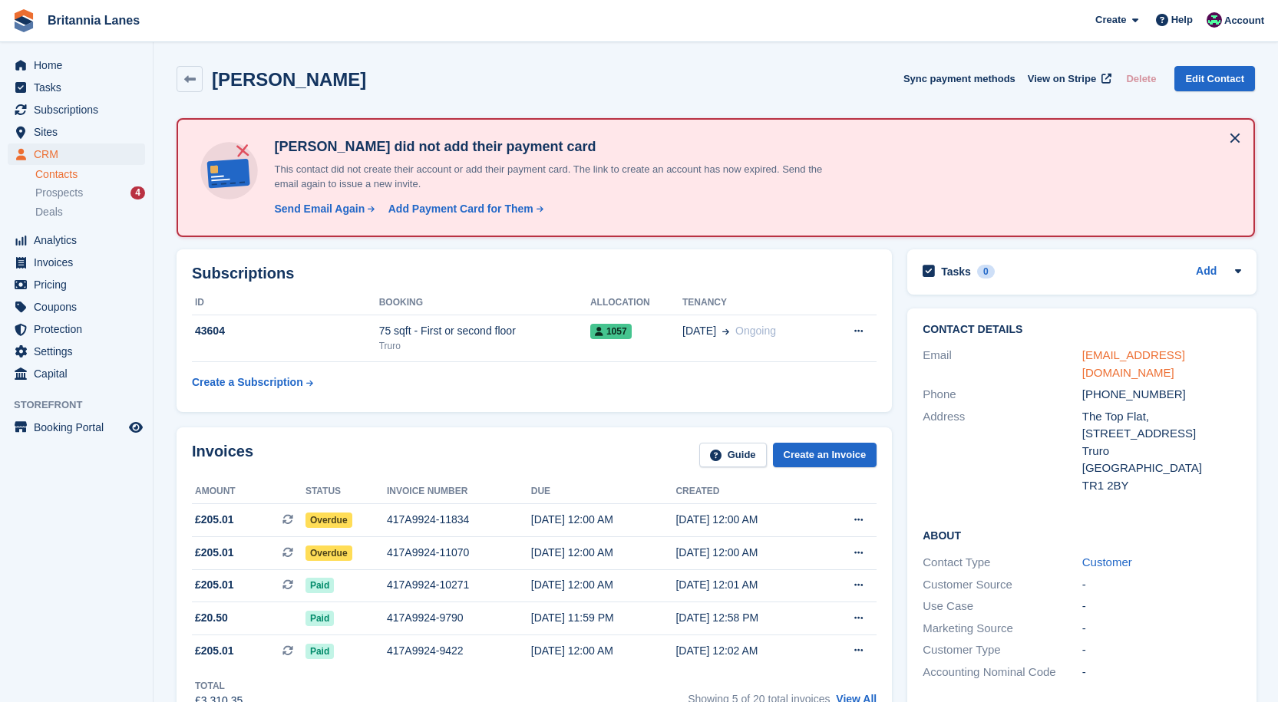
click at [1179, 353] on link "shoalchef@gmail.com" at bounding box center [1133, 363] width 103 height 31
click at [66, 62] on span "Home" at bounding box center [80, 64] width 92 height 21
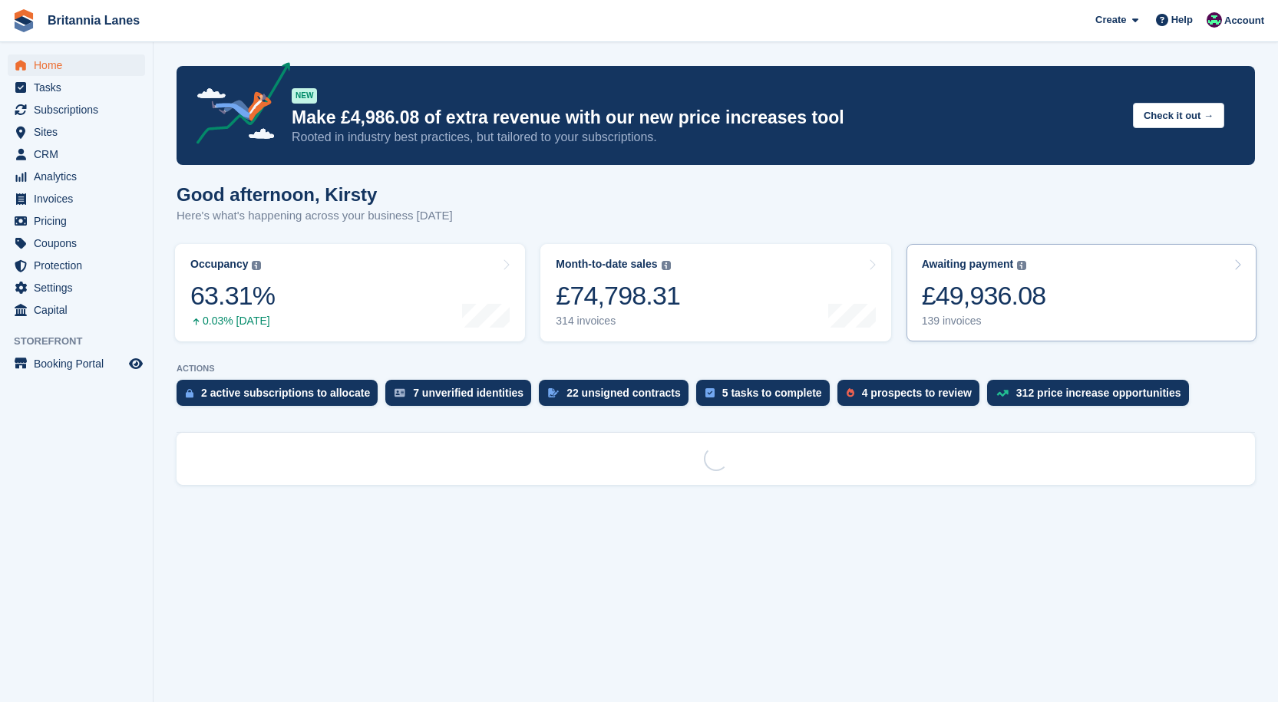
click at [970, 322] on div "139 invoices" at bounding box center [984, 321] width 124 height 13
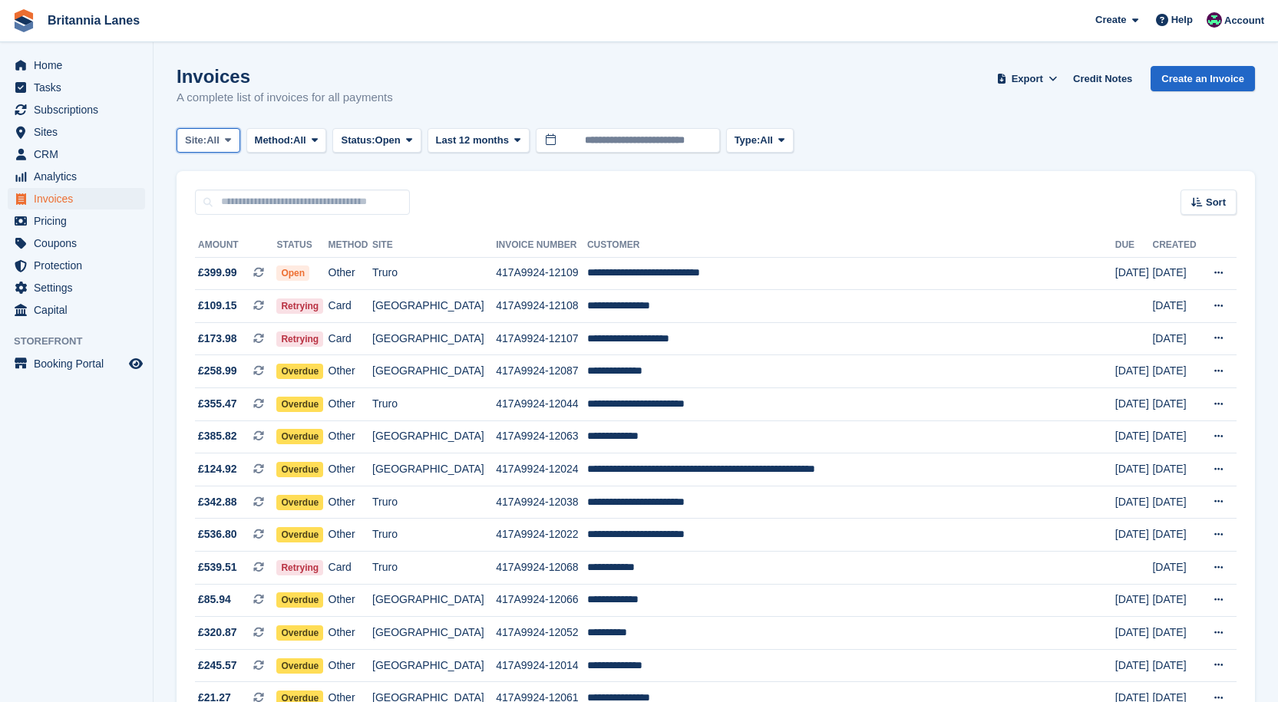
click at [193, 141] on span "Site:" at bounding box center [195, 140] width 21 height 15
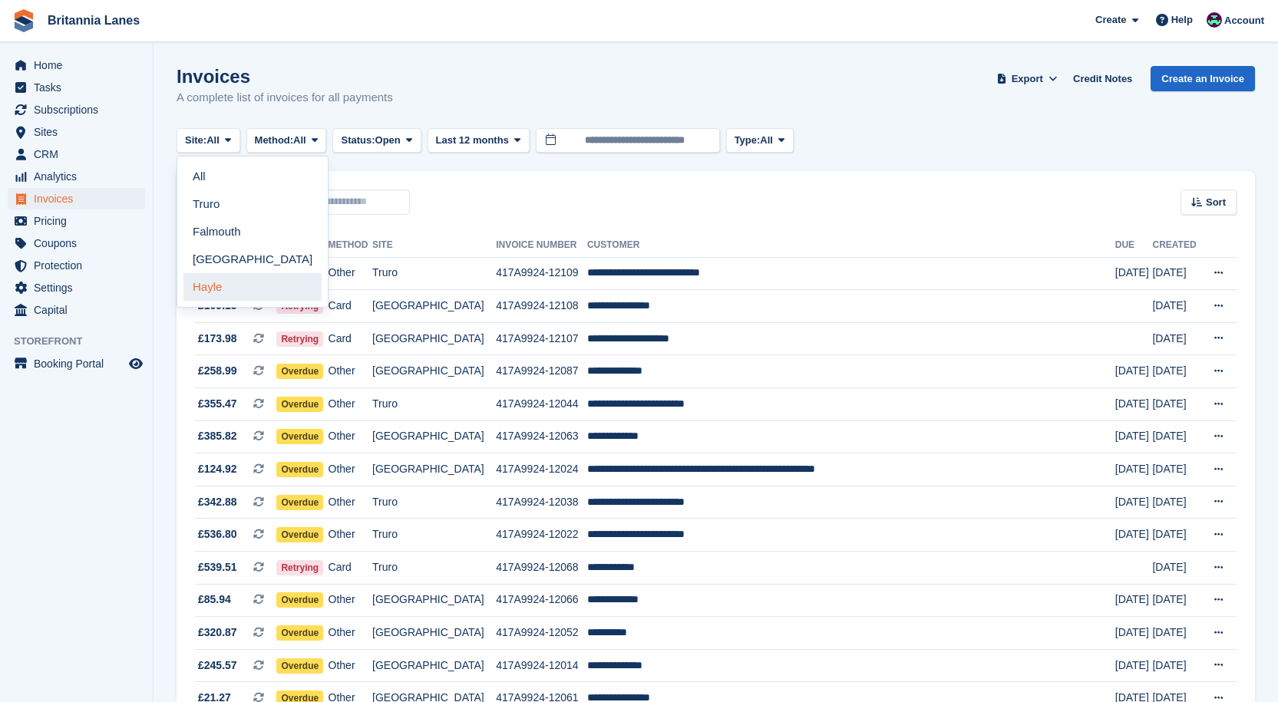
click at [189, 285] on link "Hayle" at bounding box center [252, 287] width 138 height 28
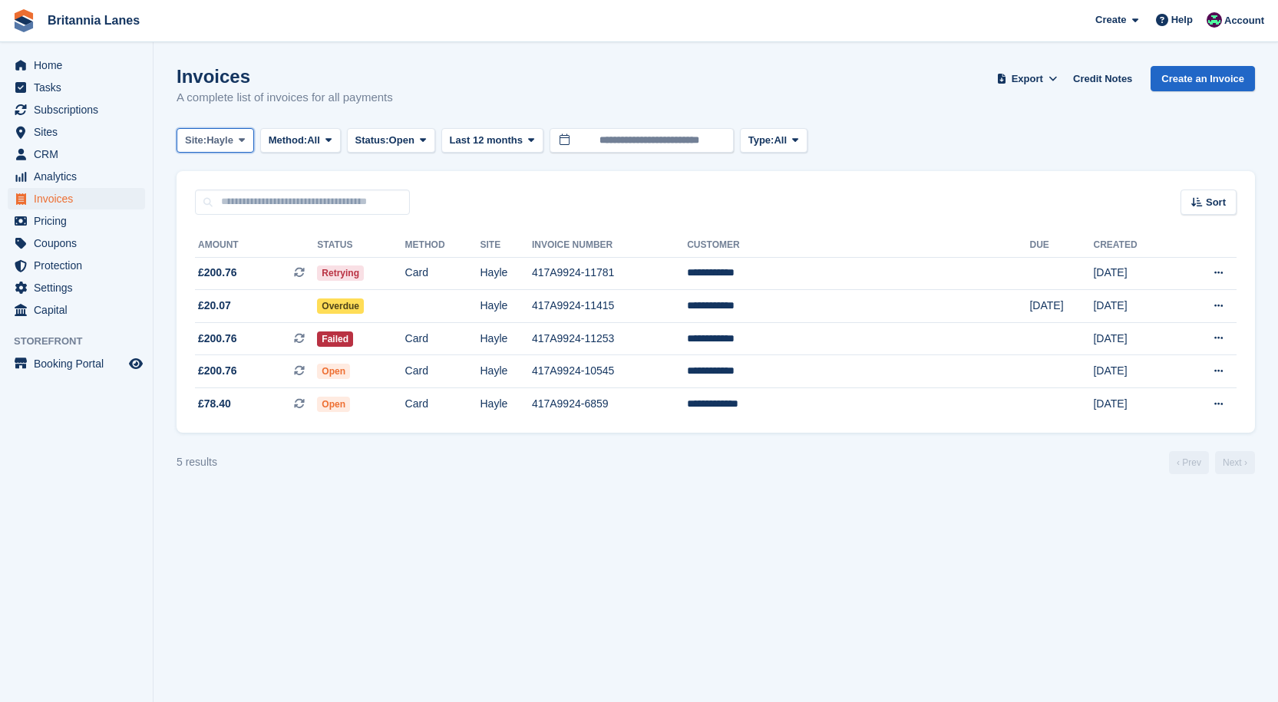
click at [226, 146] on span "Hayle" at bounding box center [219, 140] width 27 height 15
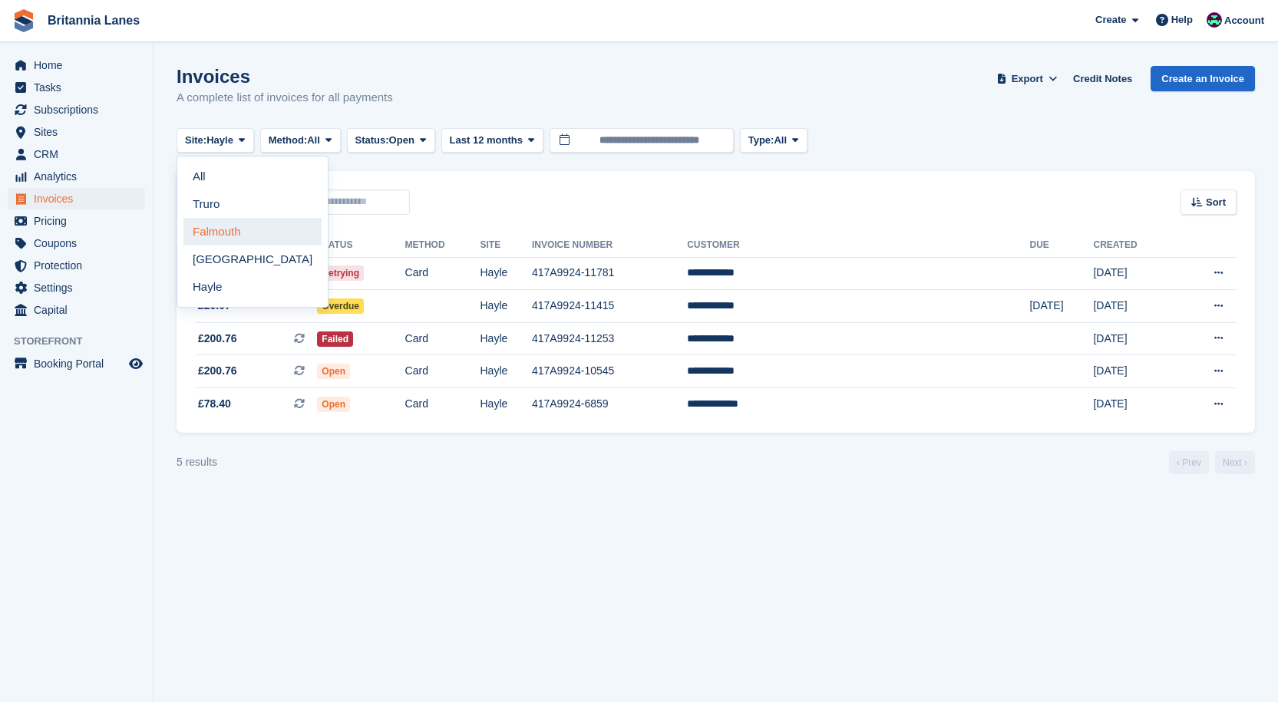
click at [214, 229] on link "Falmouth" at bounding box center [252, 232] width 138 height 28
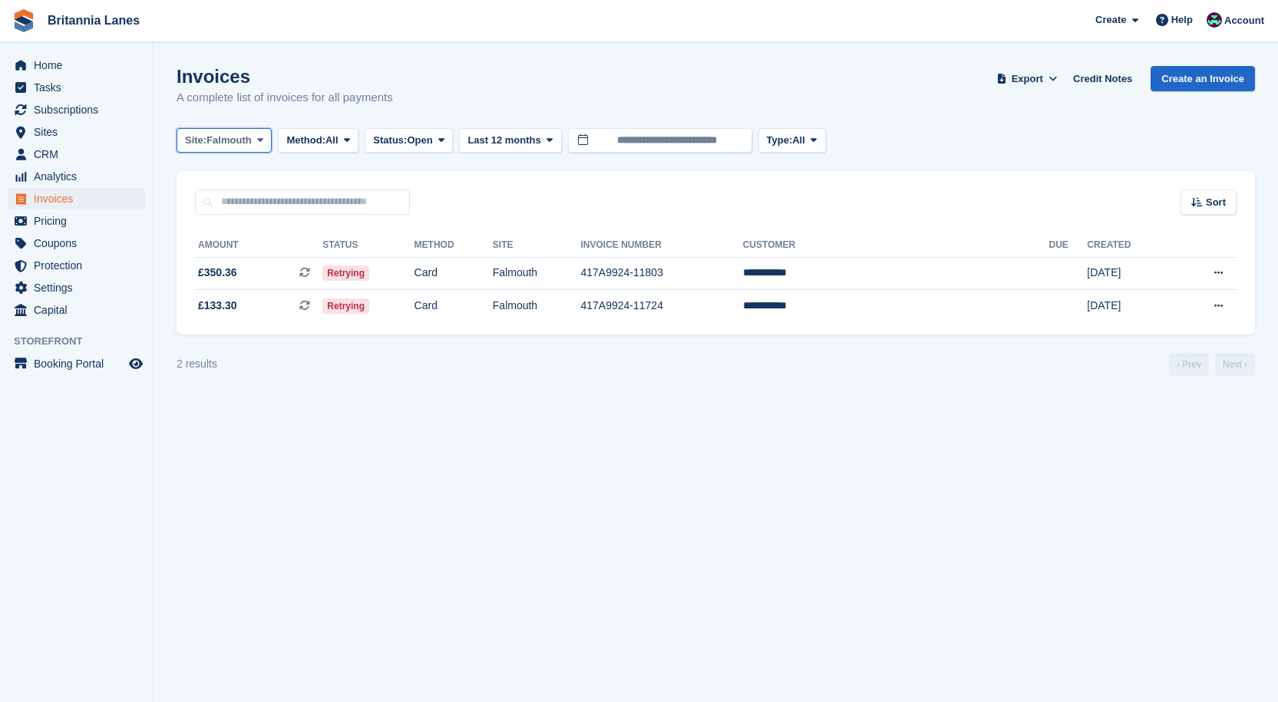
click at [188, 141] on span "Site:" at bounding box center [195, 140] width 21 height 15
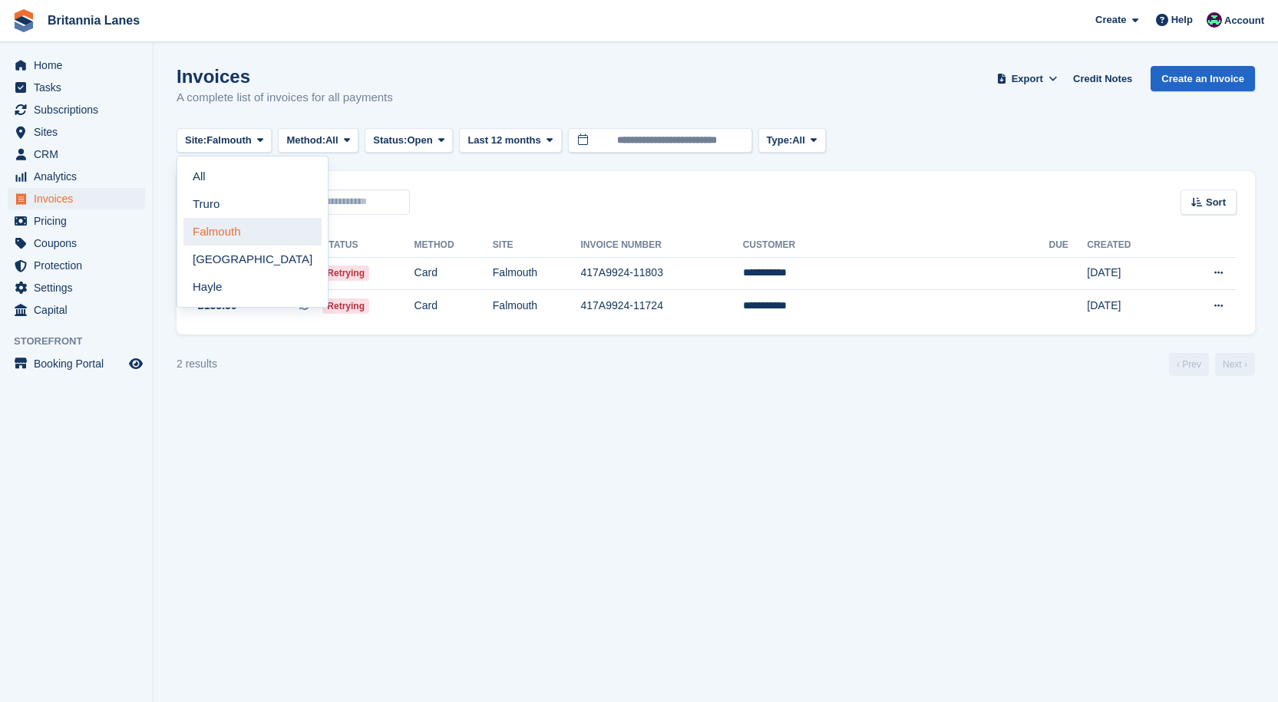
click at [219, 220] on link "Falmouth" at bounding box center [252, 232] width 138 height 28
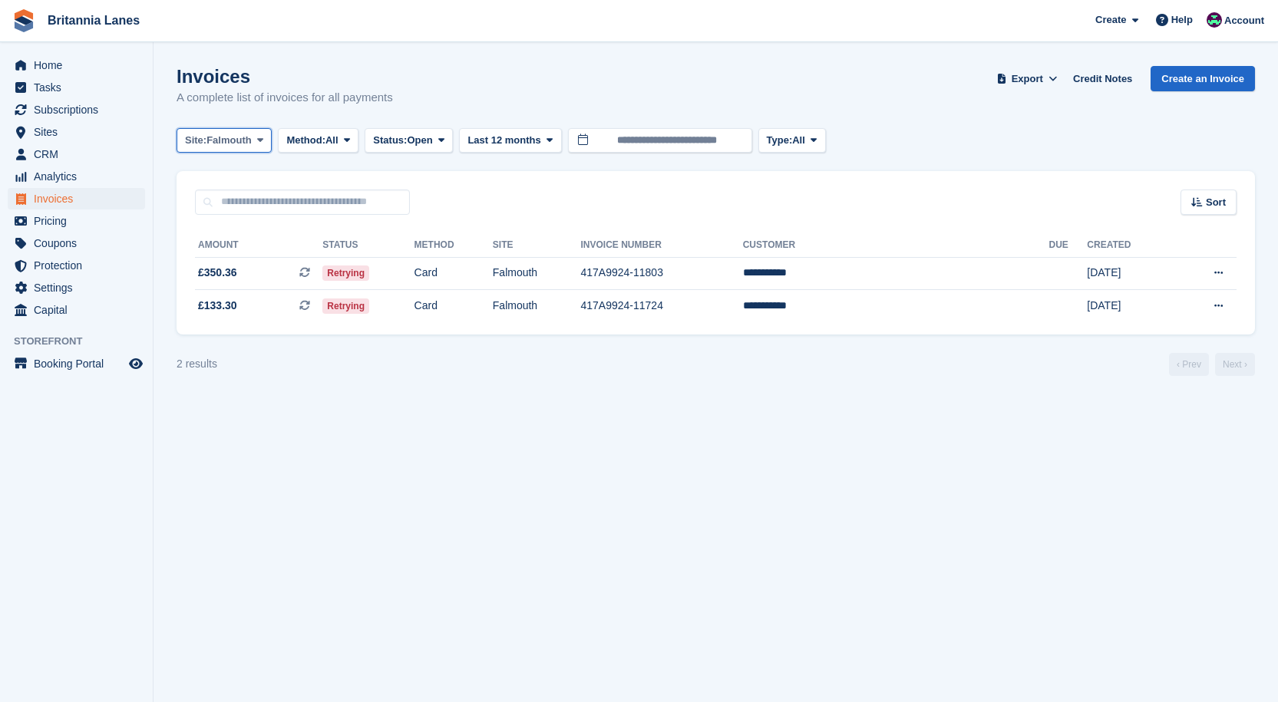
click at [191, 141] on span "Site:" at bounding box center [195, 140] width 21 height 15
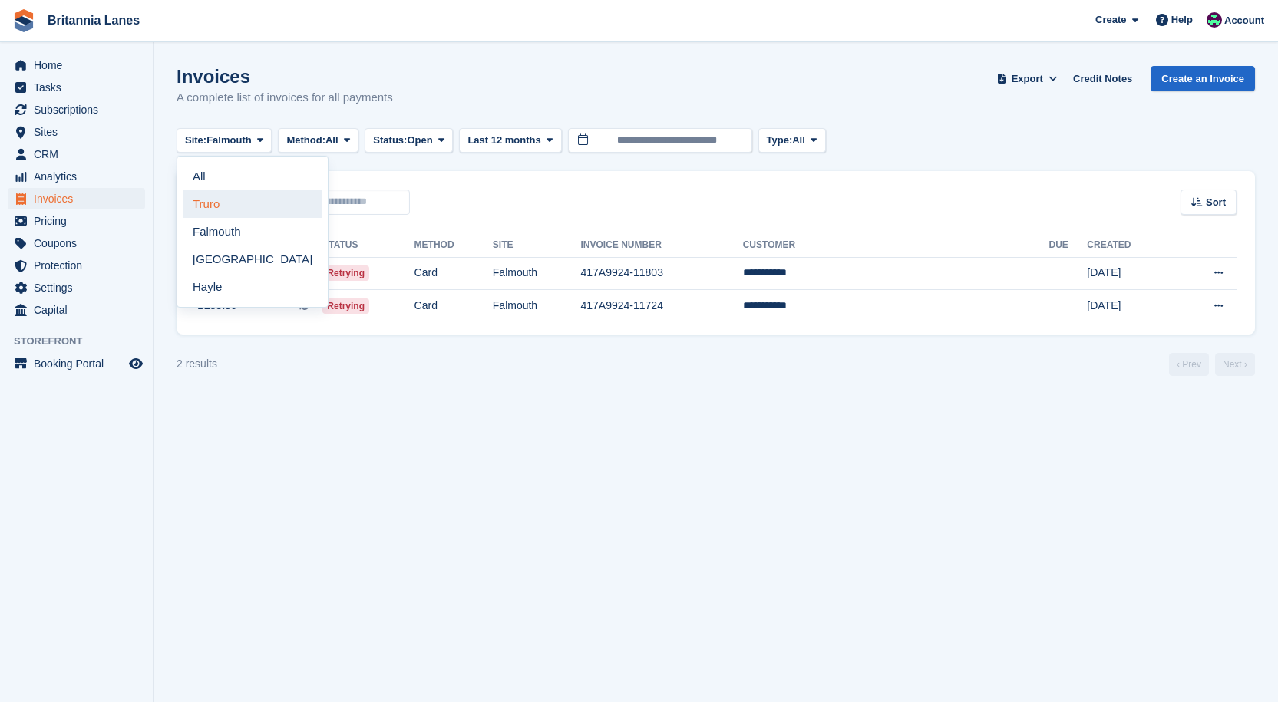
click at [196, 193] on link "Truro" at bounding box center [252, 204] width 138 height 28
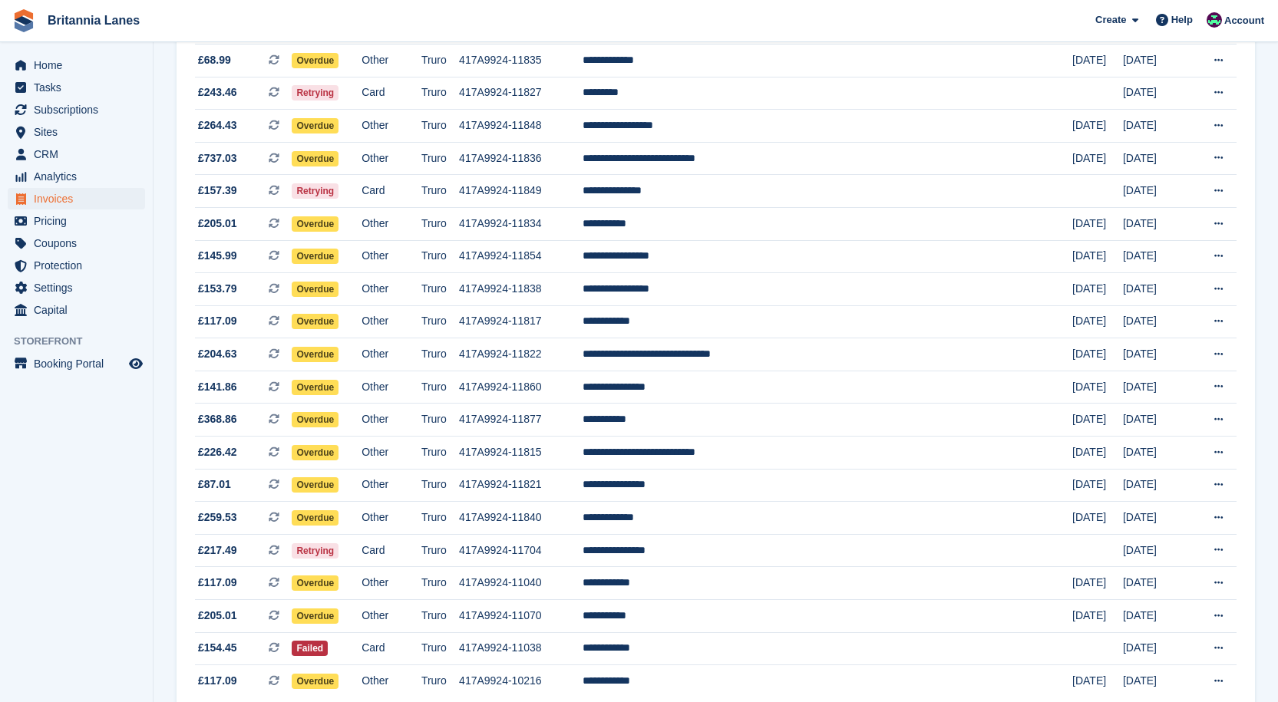
scroll to position [1070, 0]
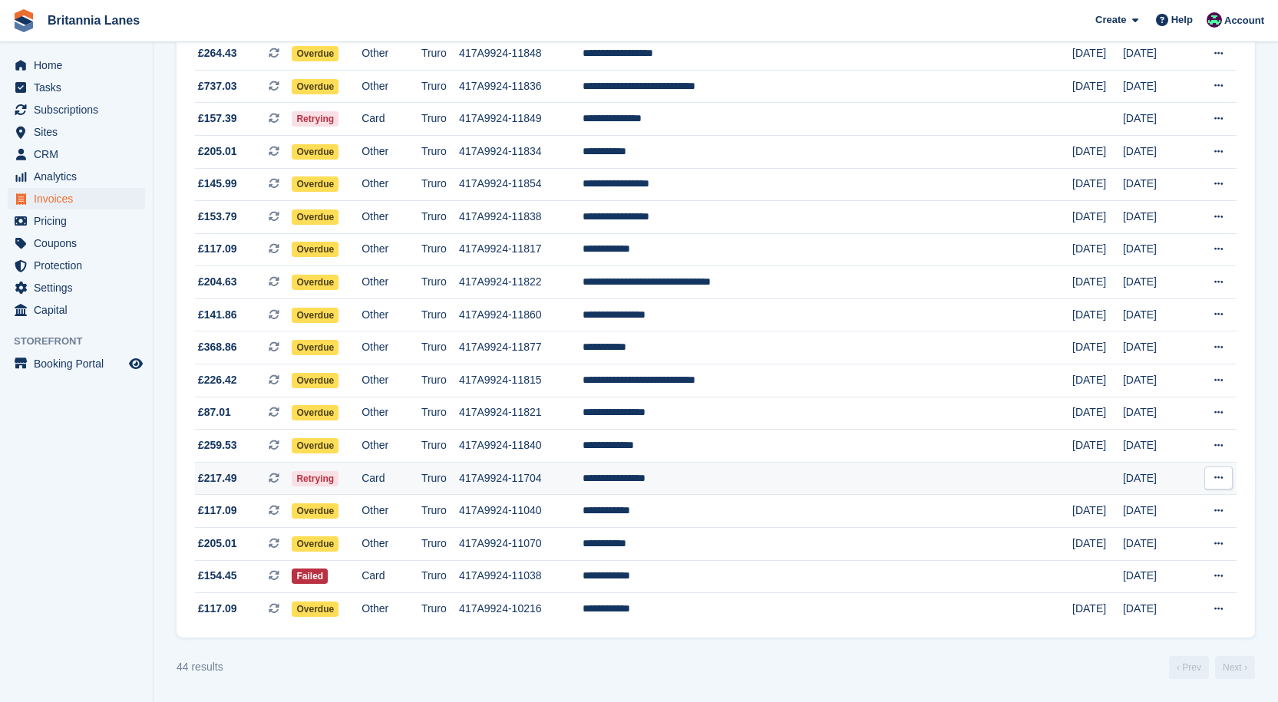
click at [759, 473] on td "**********" at bounding box center [827, 478] width 490 height 33
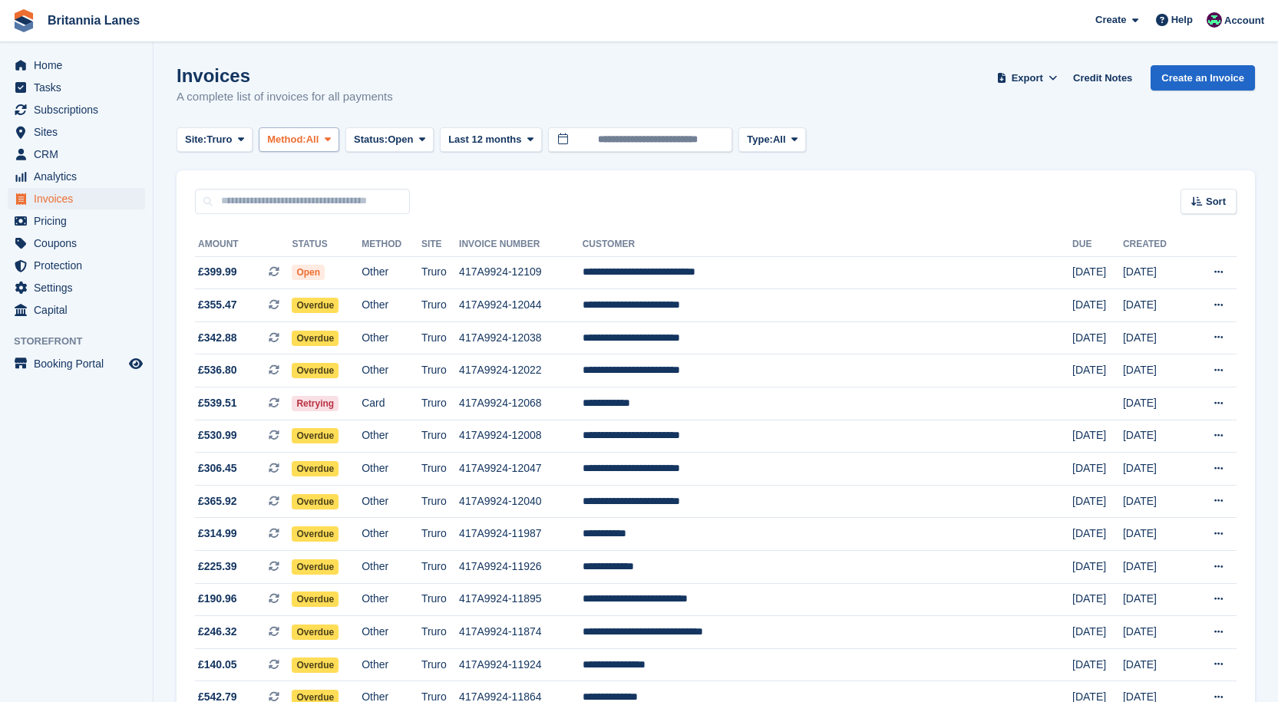
scroll to position [0, 0]
click at [220, 145] on span "Truro" at bounding box center [218, 140] width 25 height 15
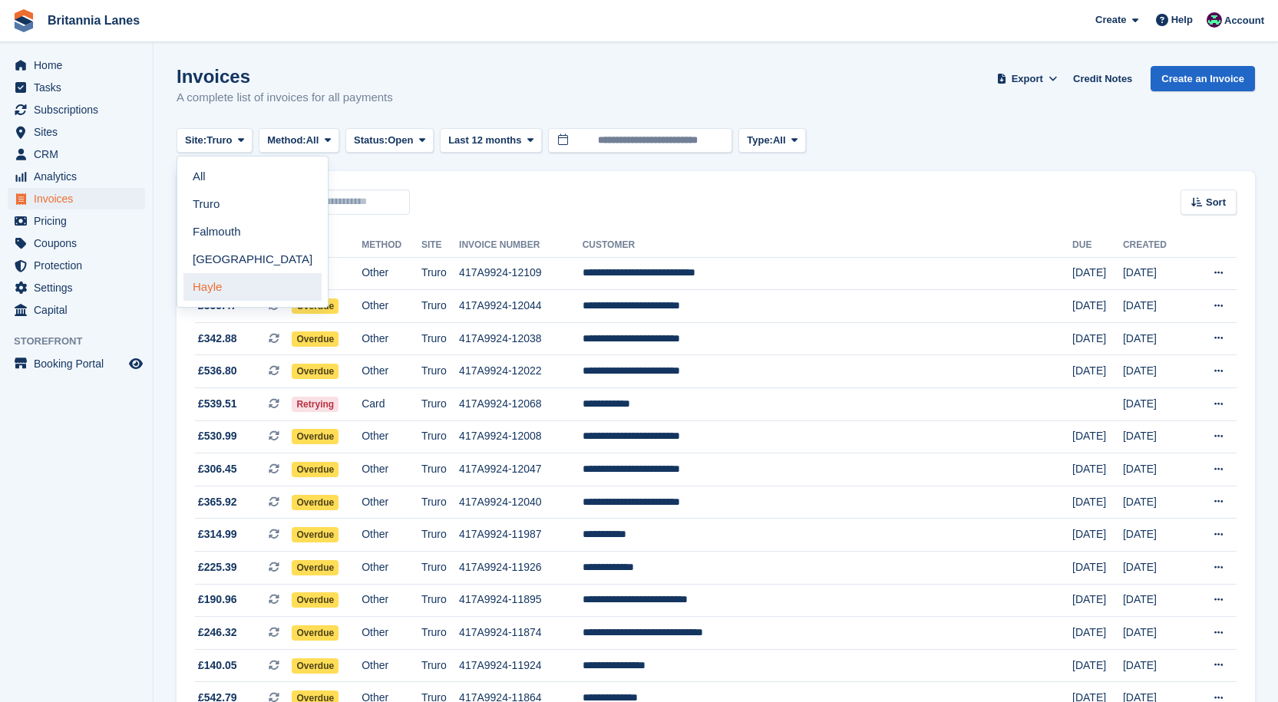
click at [236, 279] on link "Hayle" at bounding box center [252, 287] width 138 height 28
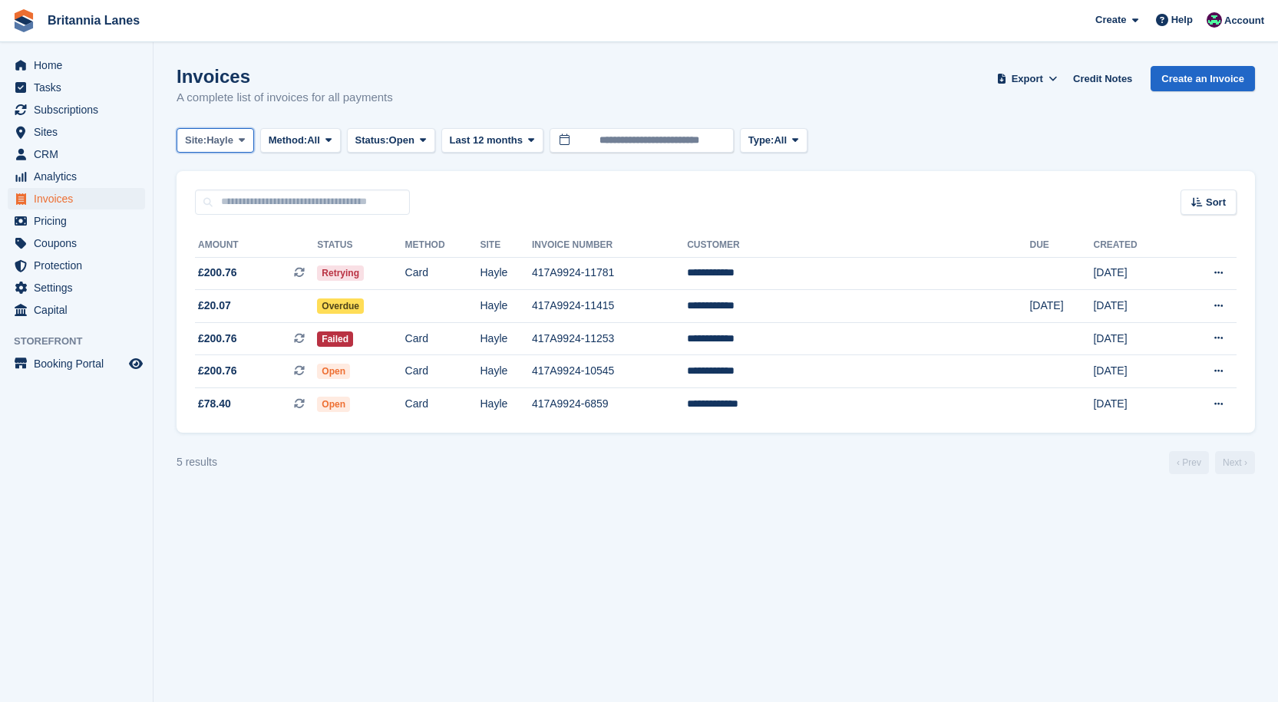
click at [231, 143] on span "Hayle" at bounding box center [219, 140] width 27 height 15
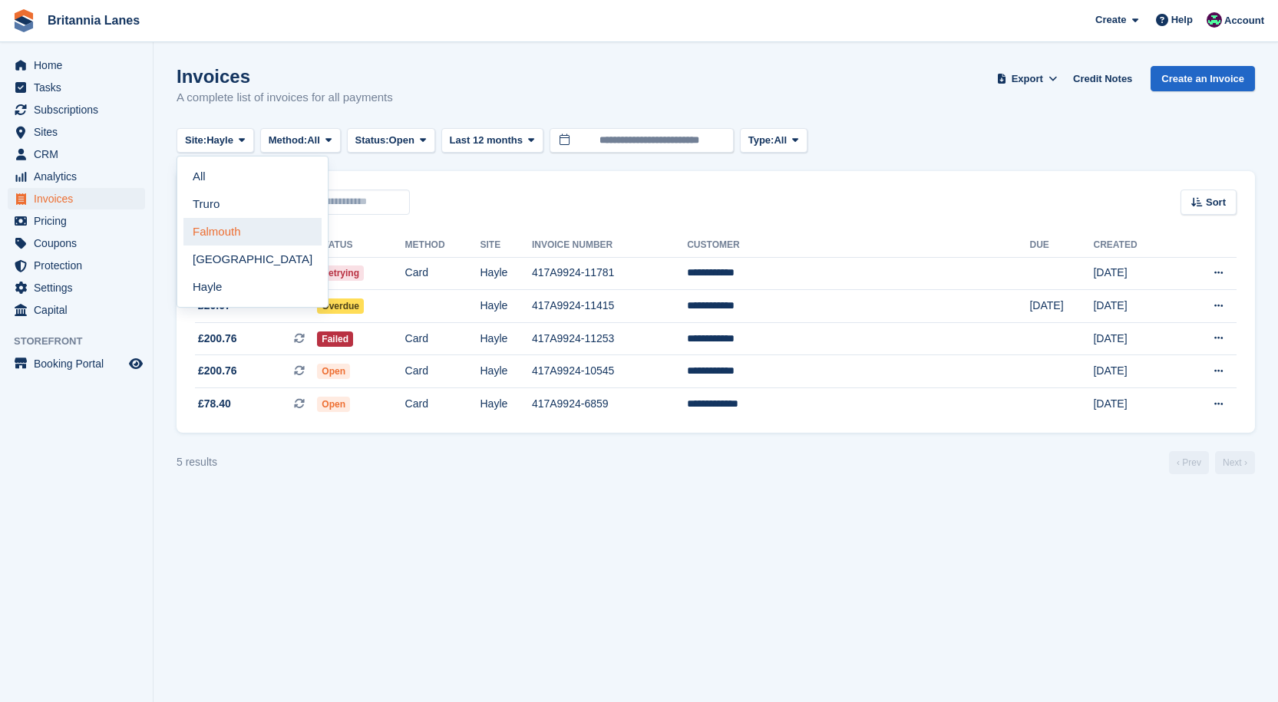
click at [224, 226] on link "Falmouth" at bounding box center [252, 232] width 138 height 28
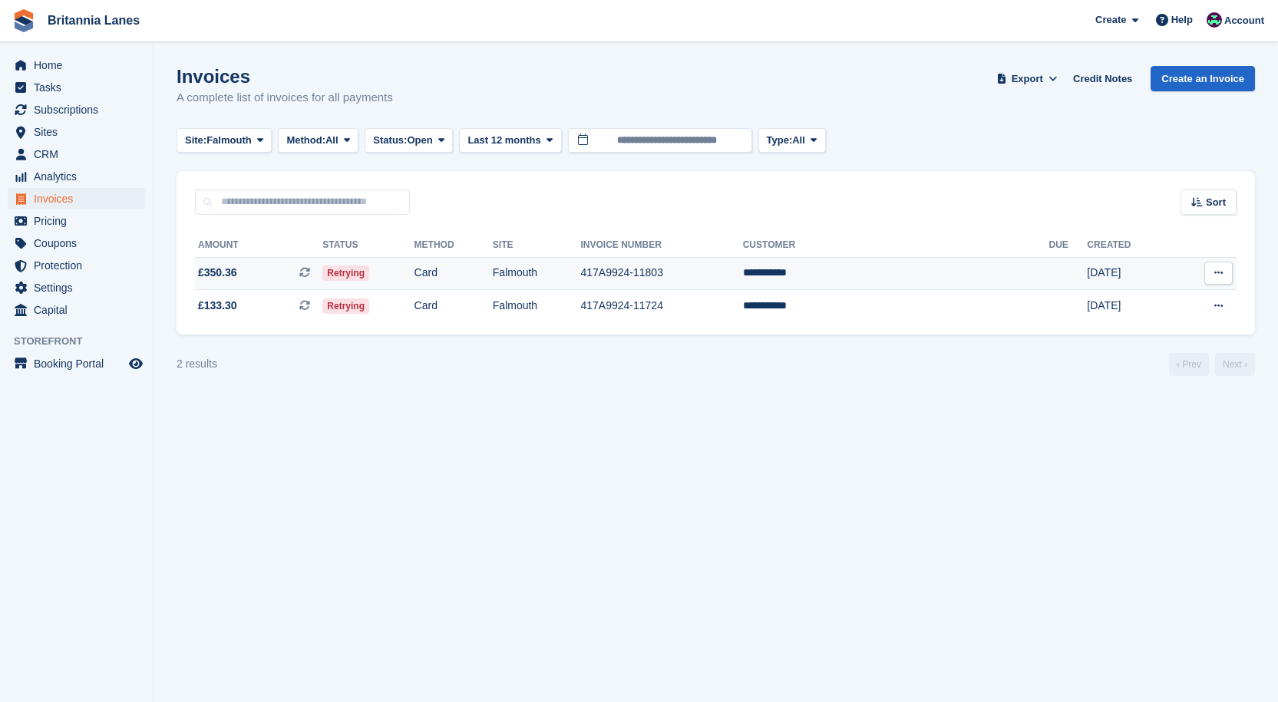
click at [875, 272] on td "**********" at bounding box center [896, 273] width 306 height 33
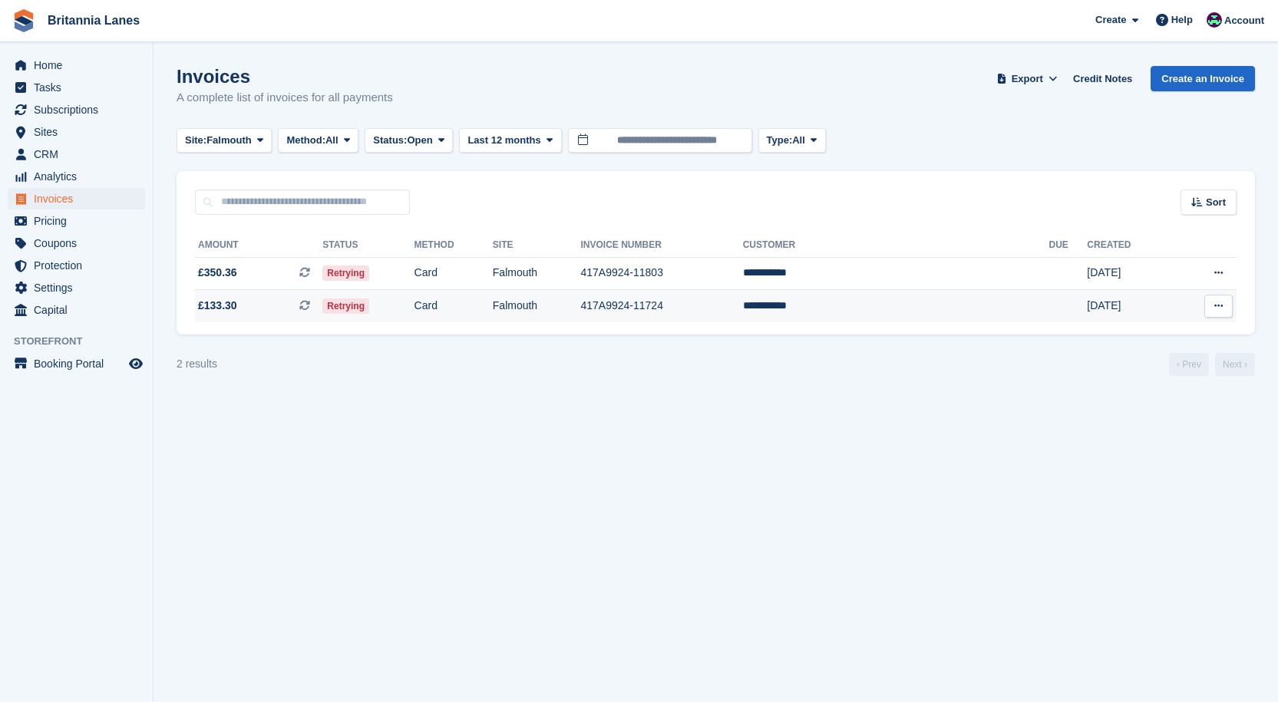
click at [948, 313] on td "**********" at bounding box center [896, 306] width 306 height 32
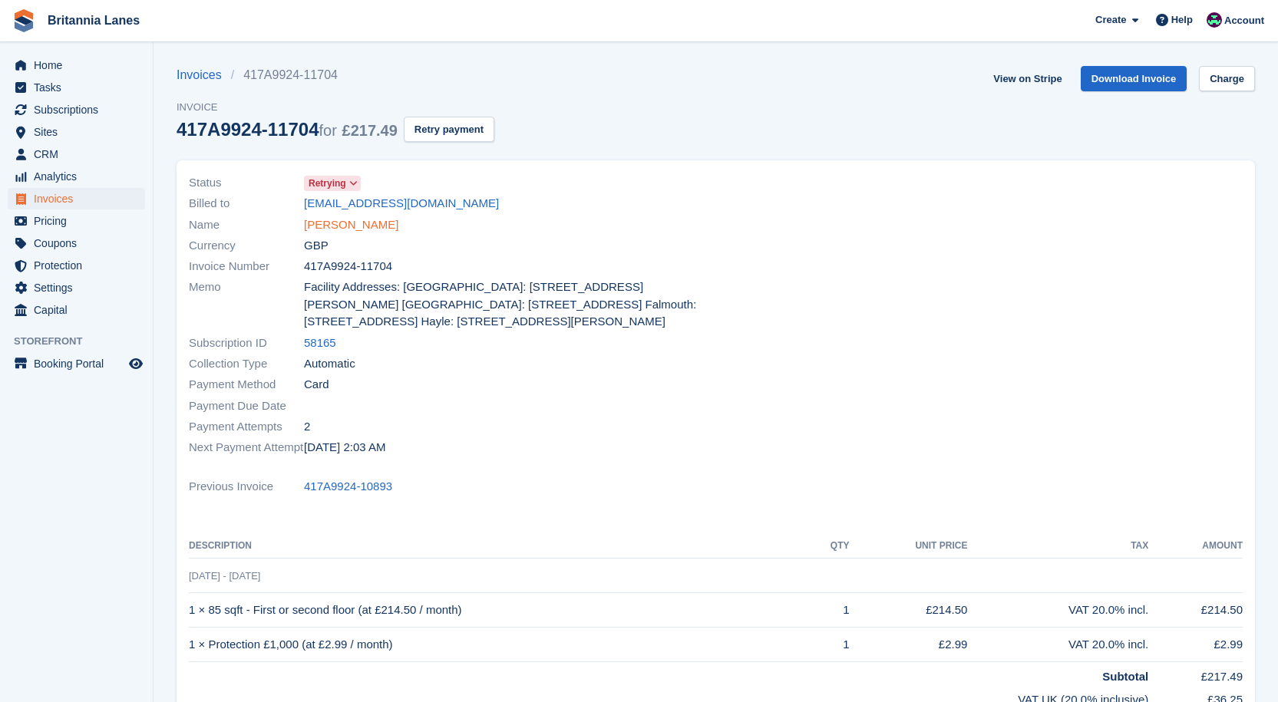
click at [383, 231] on link "[PERSON_NAME]" at bounding box center [351, 225] width 94 height 18
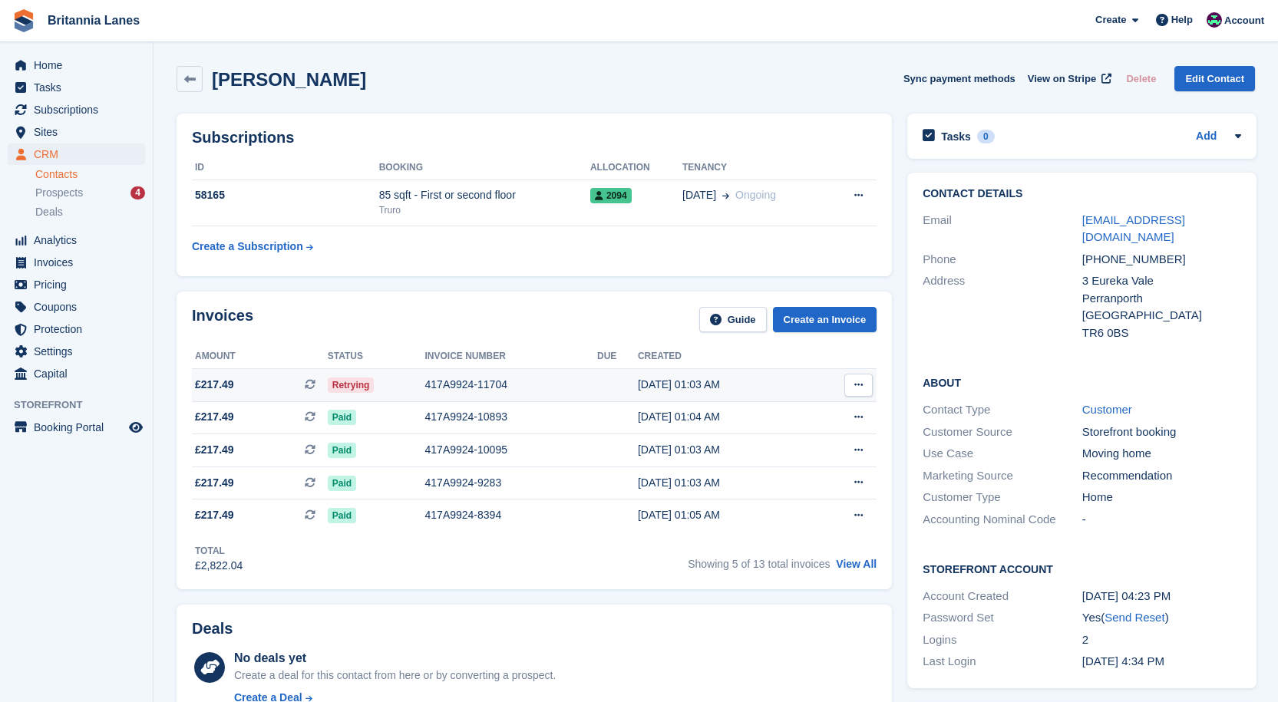
click at [484, 384] on div "417A9924-11704" at bounding box center [511, 385] width 172 height 16
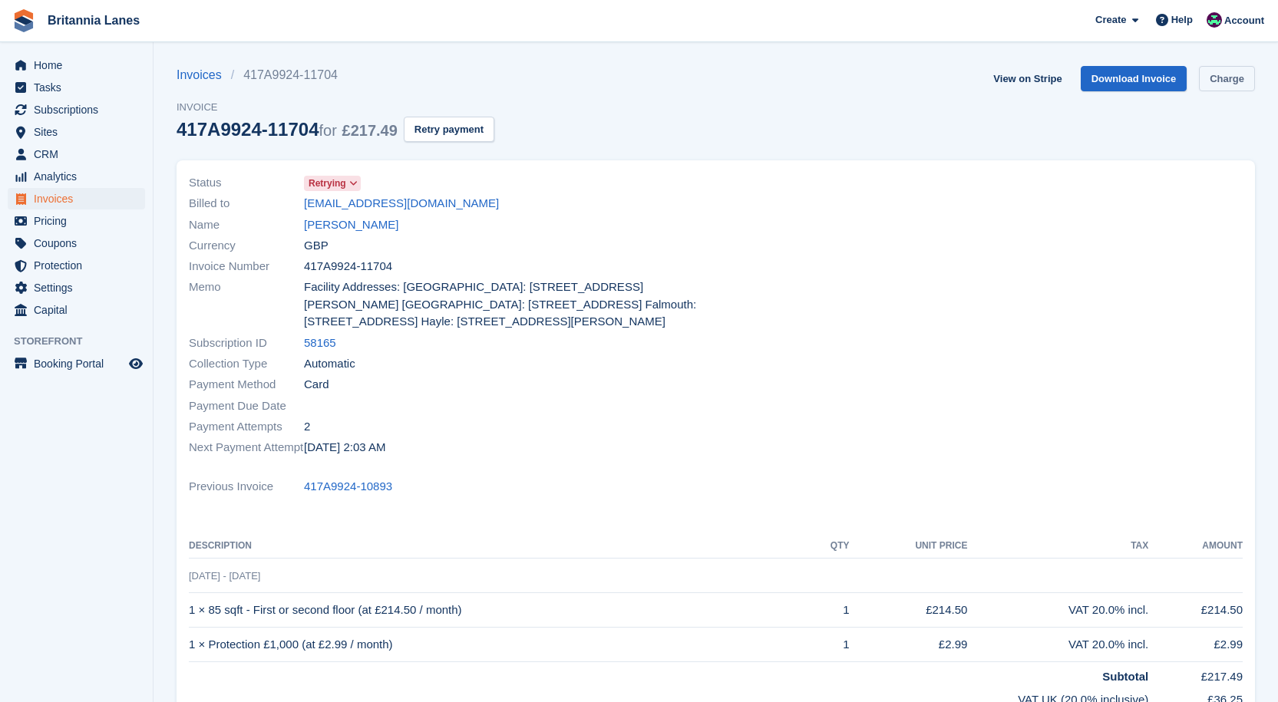
click at [1229, 84] on link "Charge" at bounding box center [1227, 78] width 56 height 25
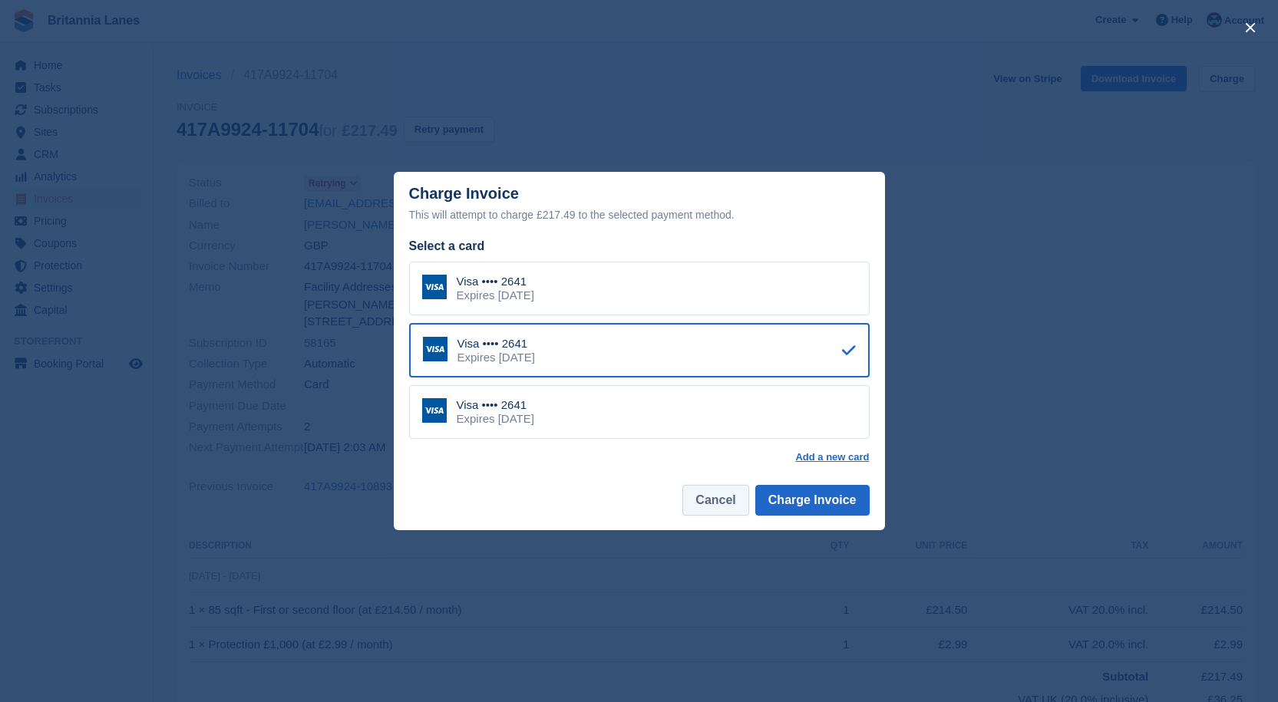
click at [747, 507] on button "Cancel" at bounding box center [715, 500] width 66 height 31
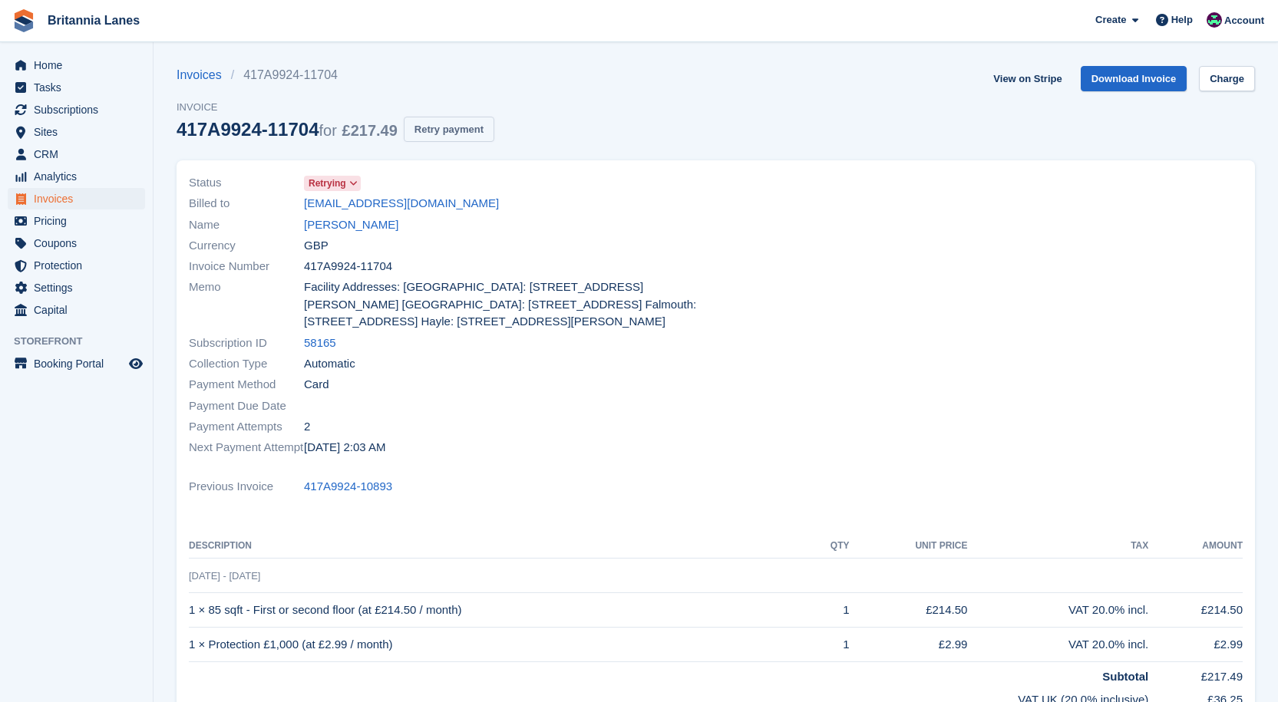
click at [434, 123] on button "Retry payment" at bounding box center [449, 129] width 91 height 25
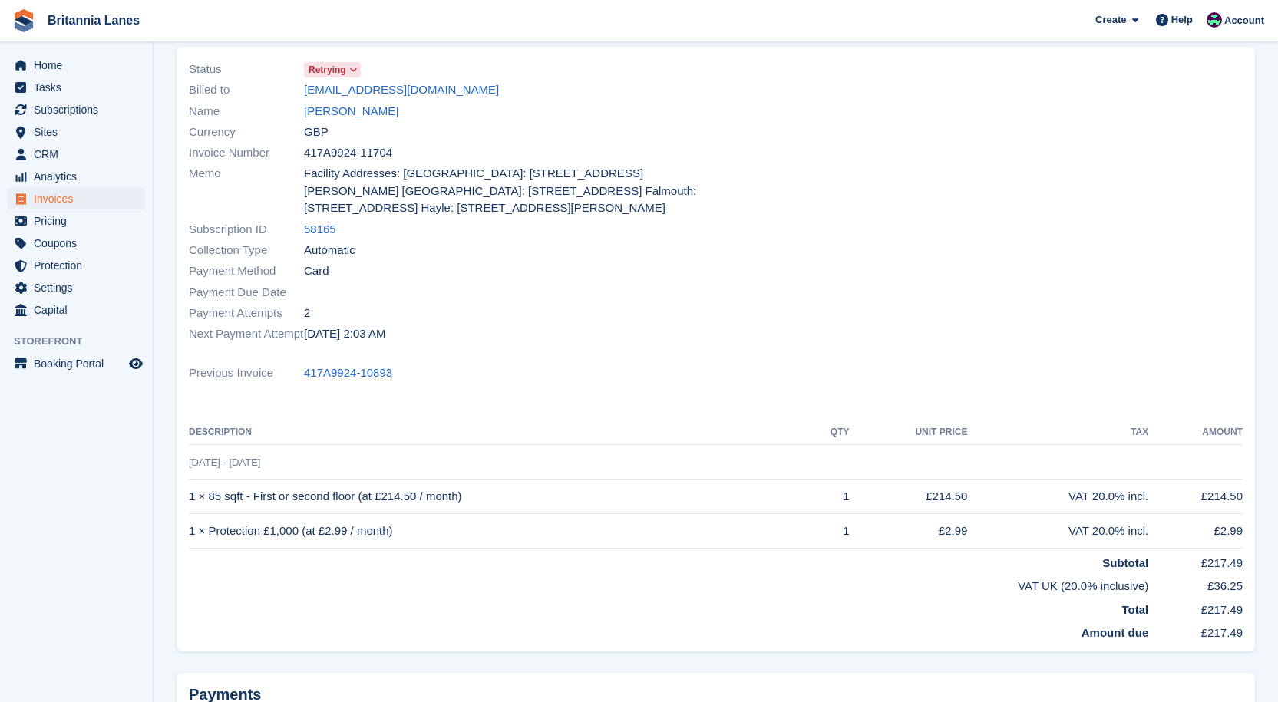
scroll to position [230, 0]
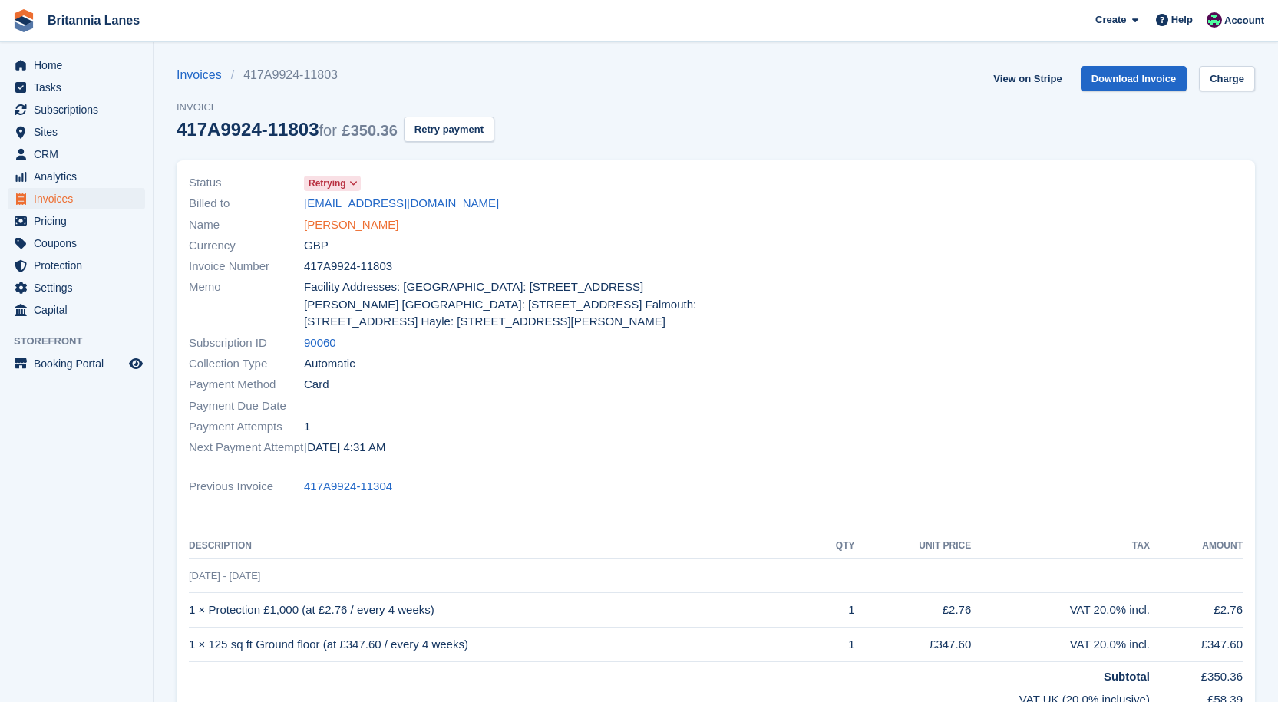
click at [354, 231] on link "Lynda Mundy" at bounding box center [351, 225] width 94 height 18
click at [310, 224] on link "Sarah Evans" at bounding box center [351, 225] width 94 height 18
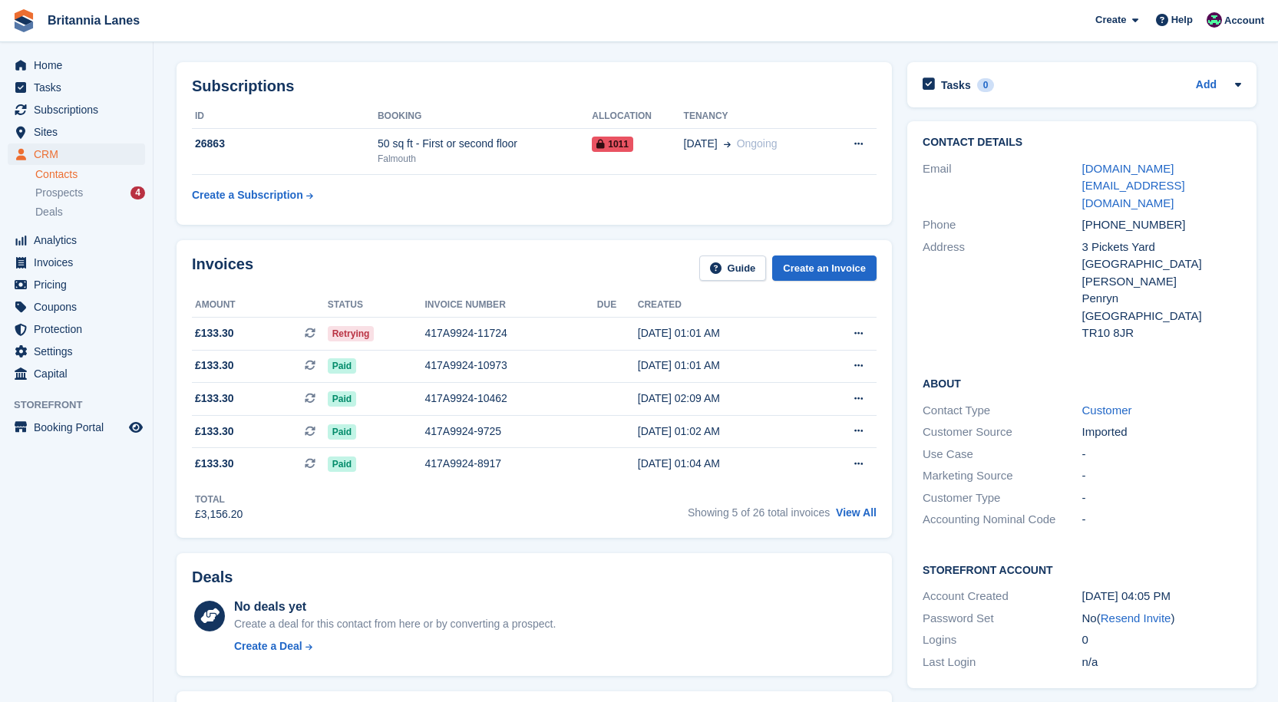
scroll to position [77, 0]
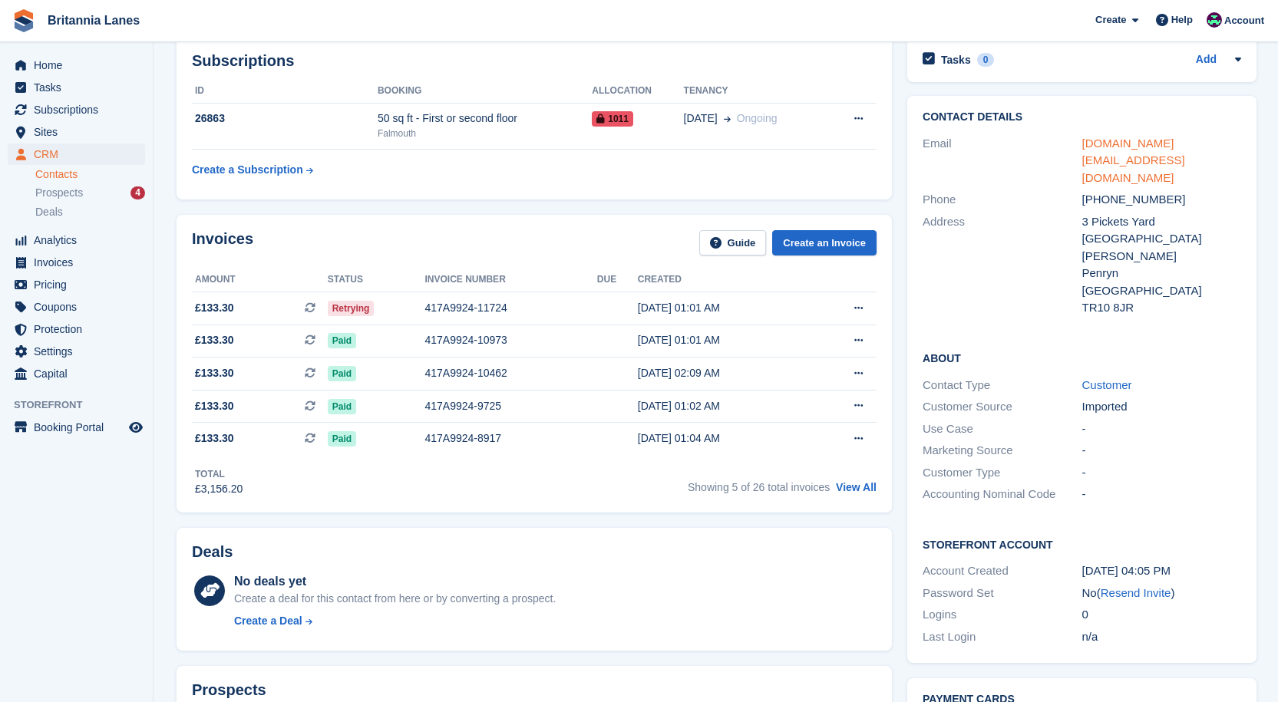
click at [1118, 139] on link "dollyrock.it@gmail.com" at bounding box center [1133, 161] width 103 height 48
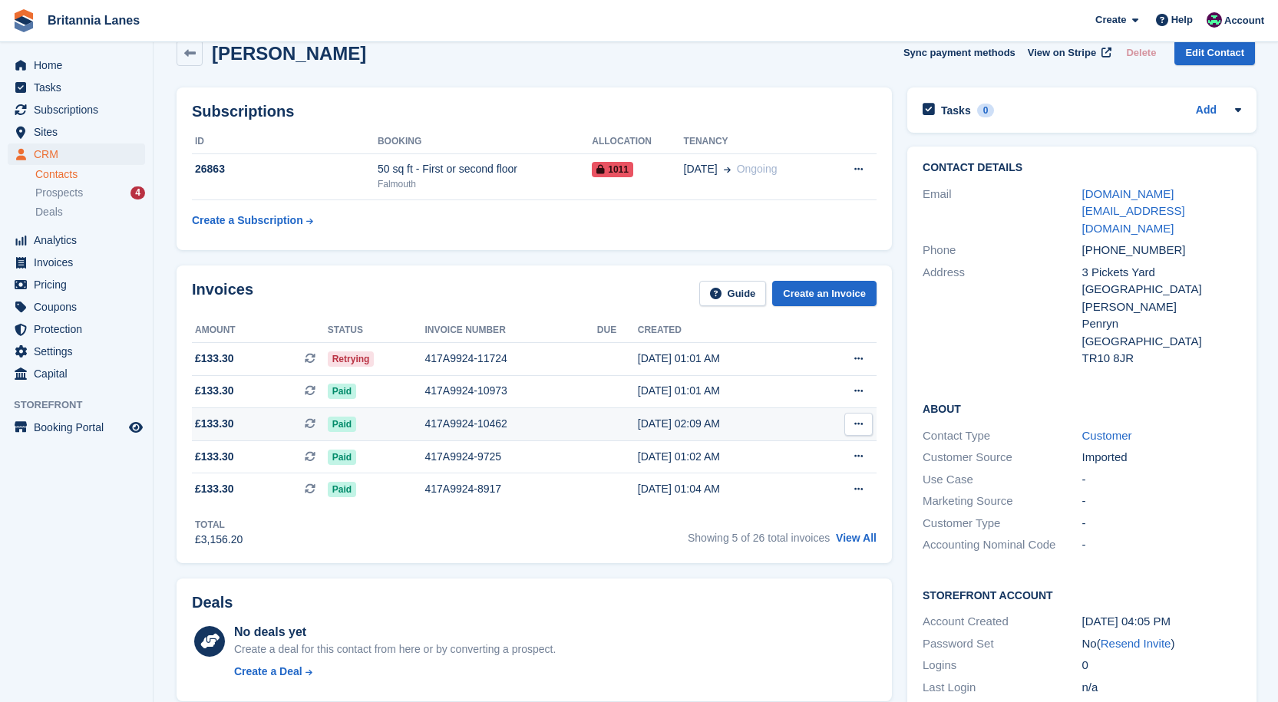
scroll to position [0, 0]
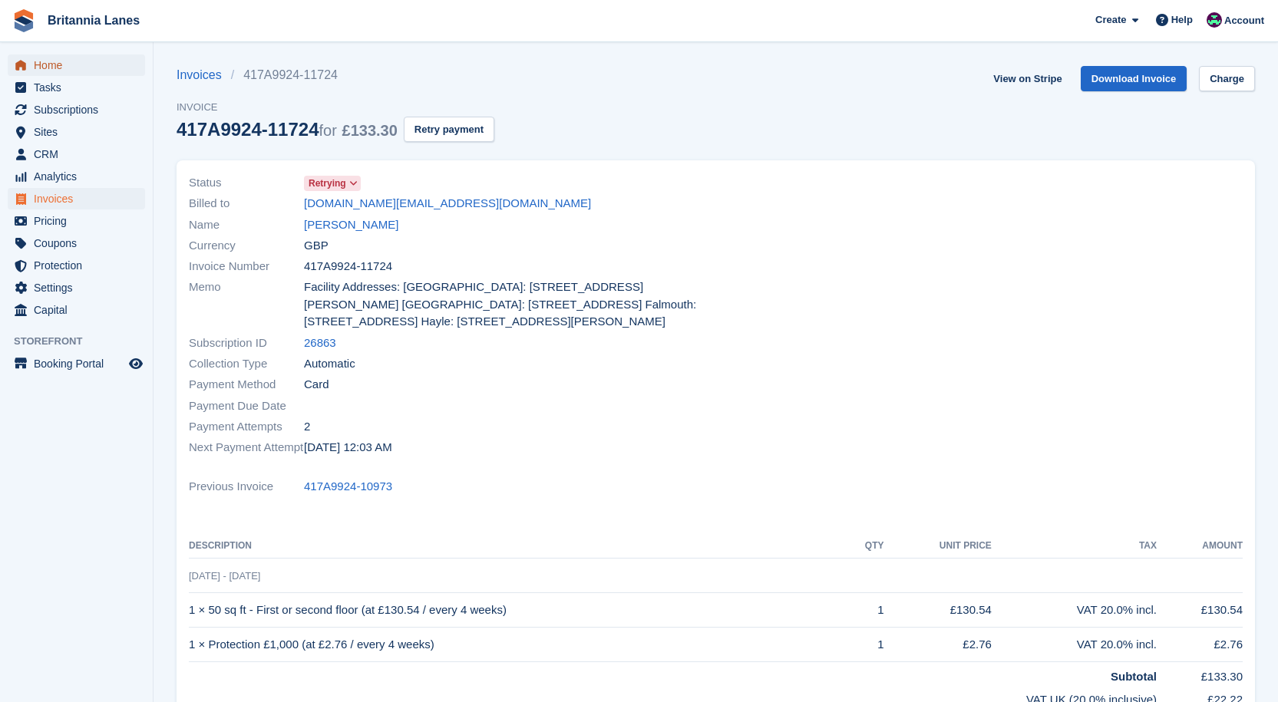
click at [56, 65] on span "Home" at bounding box center [80, 64] width 92 height 21
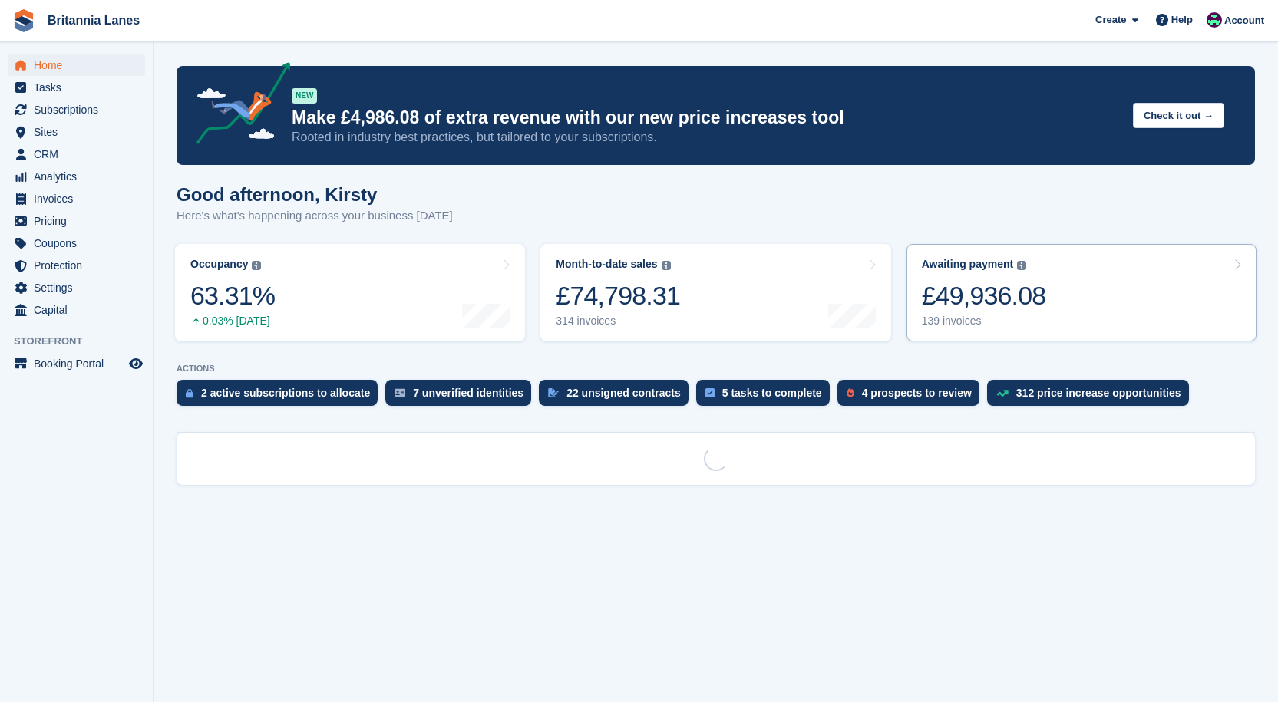
click at [998, 311] on div "£49,936.08" at bounding box center [984, 295] width 124 height 31
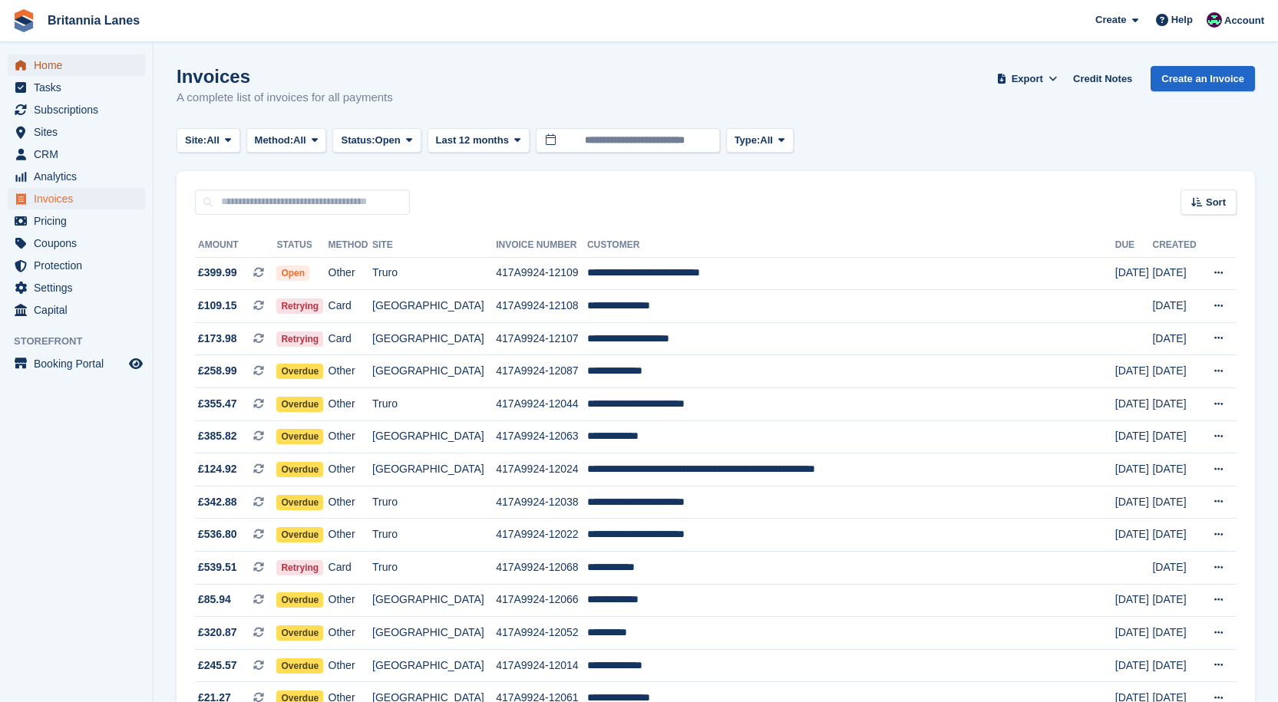
click at [91, 61] on span "Home" at bounding box center [80, 64] width 92 height 21
